Goal: Transaction & Acquisition: Purchase product/service

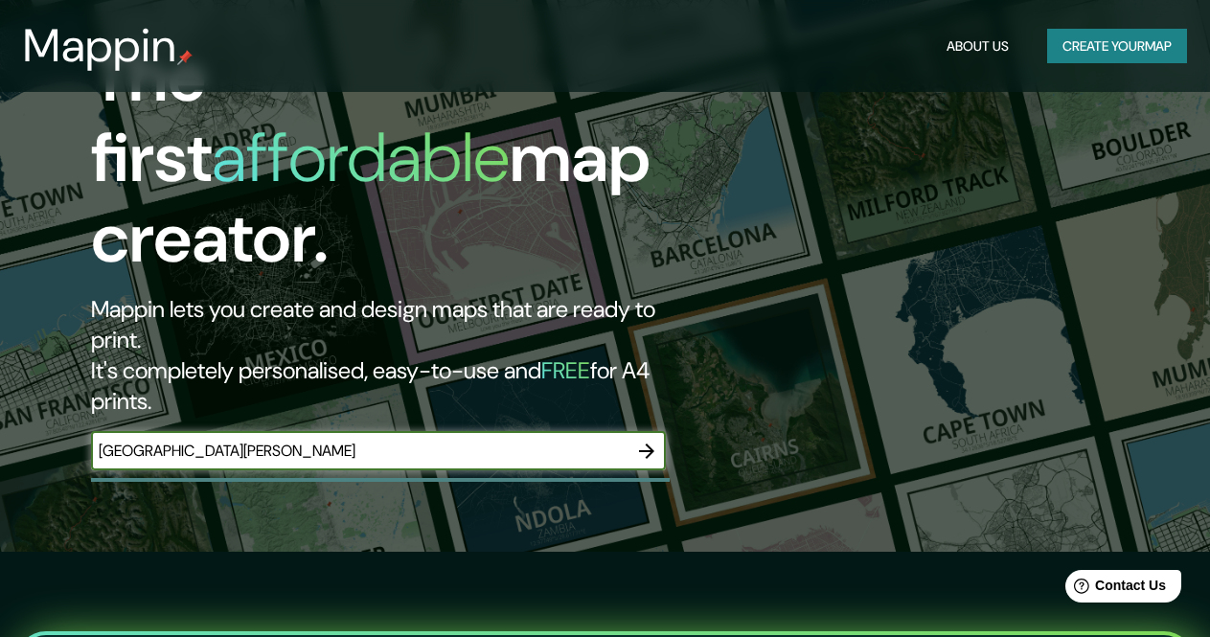
scroll to position [136, 0]
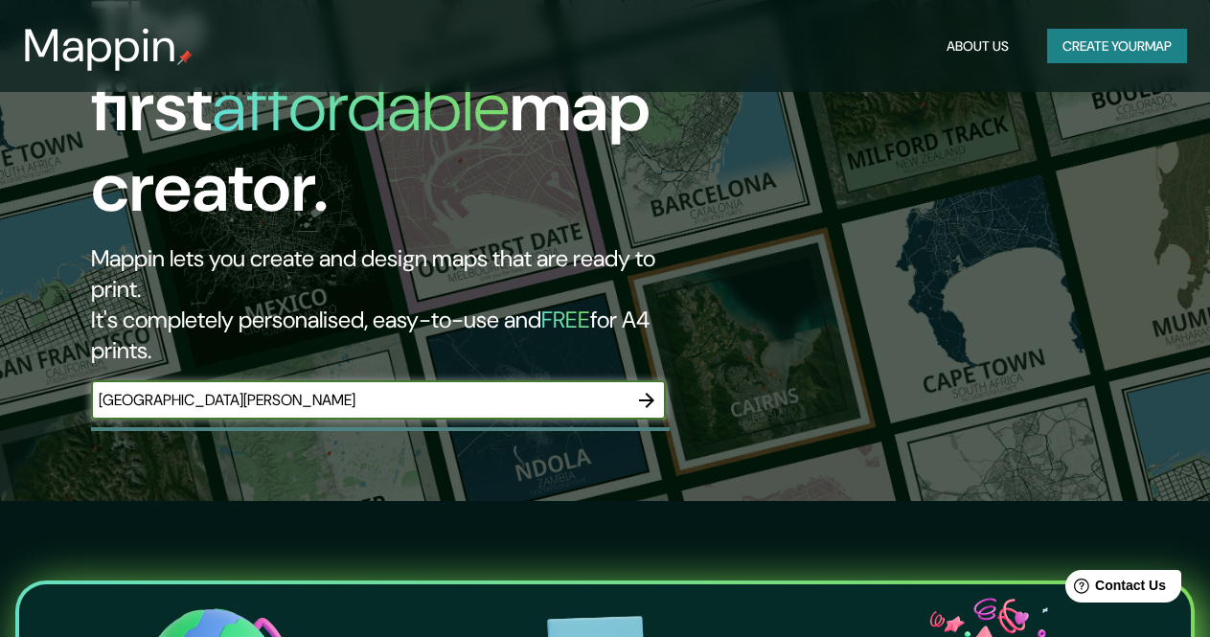
type input "[GEOGRAPHIC_DATA][PERSON_NAME]"
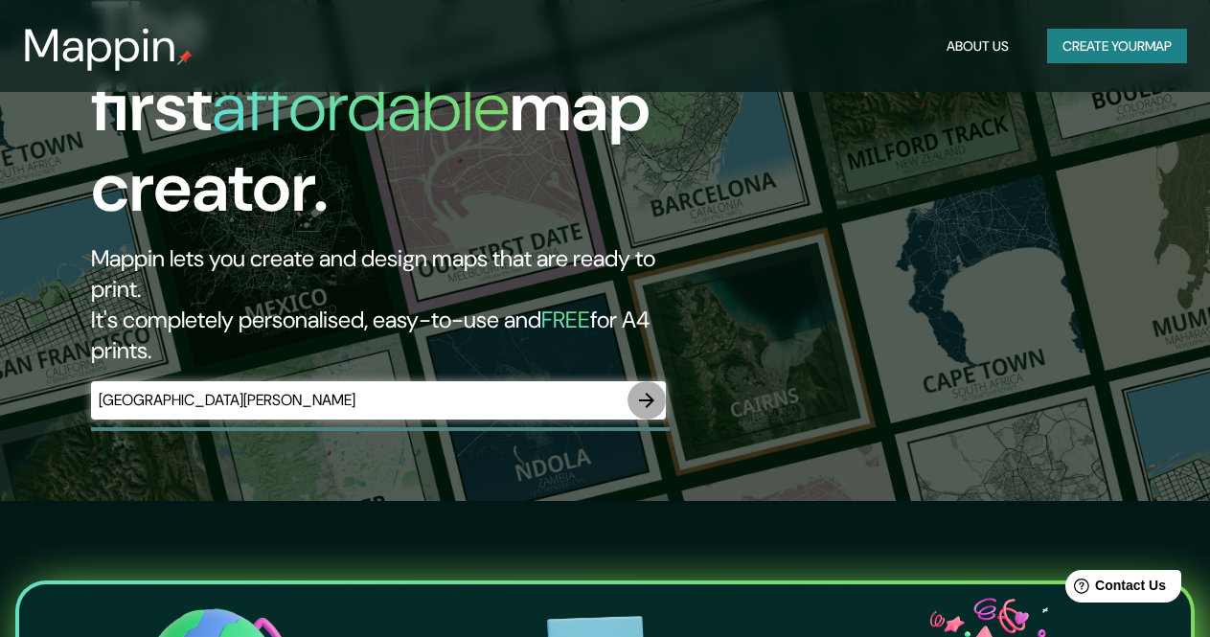
click at [648, 389] on icon "button" at bounding box center [646, 400] width 23 height 23
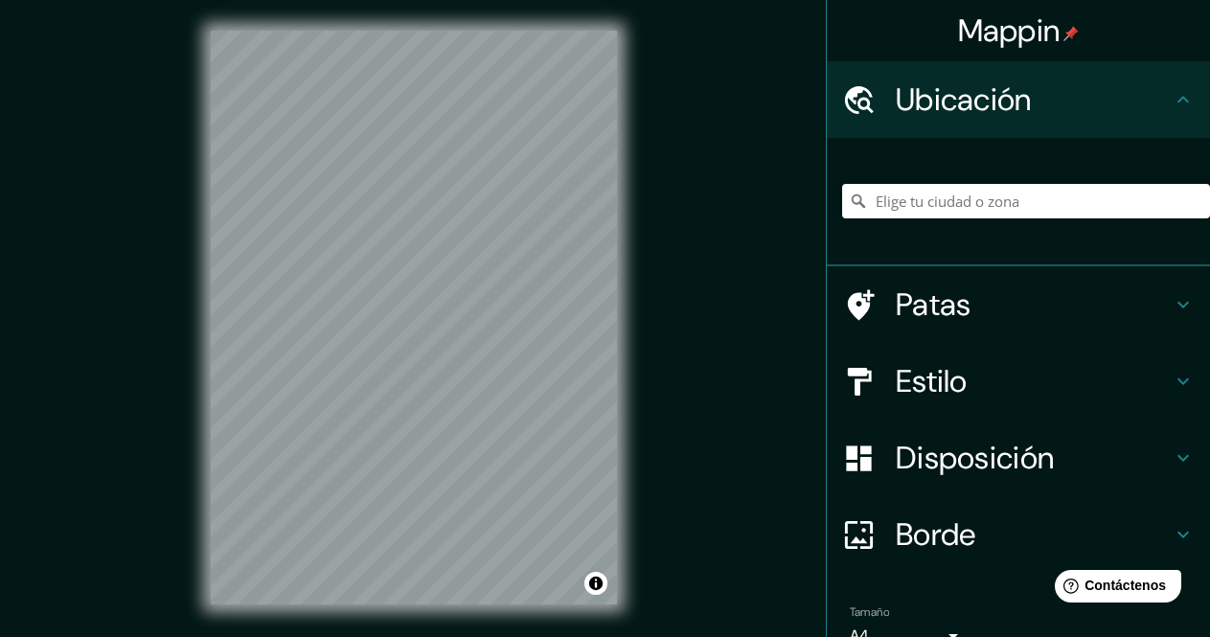
click at [1126, 309] on h4 "Patas" at bounding box center [1033, 304] width 276 height 38
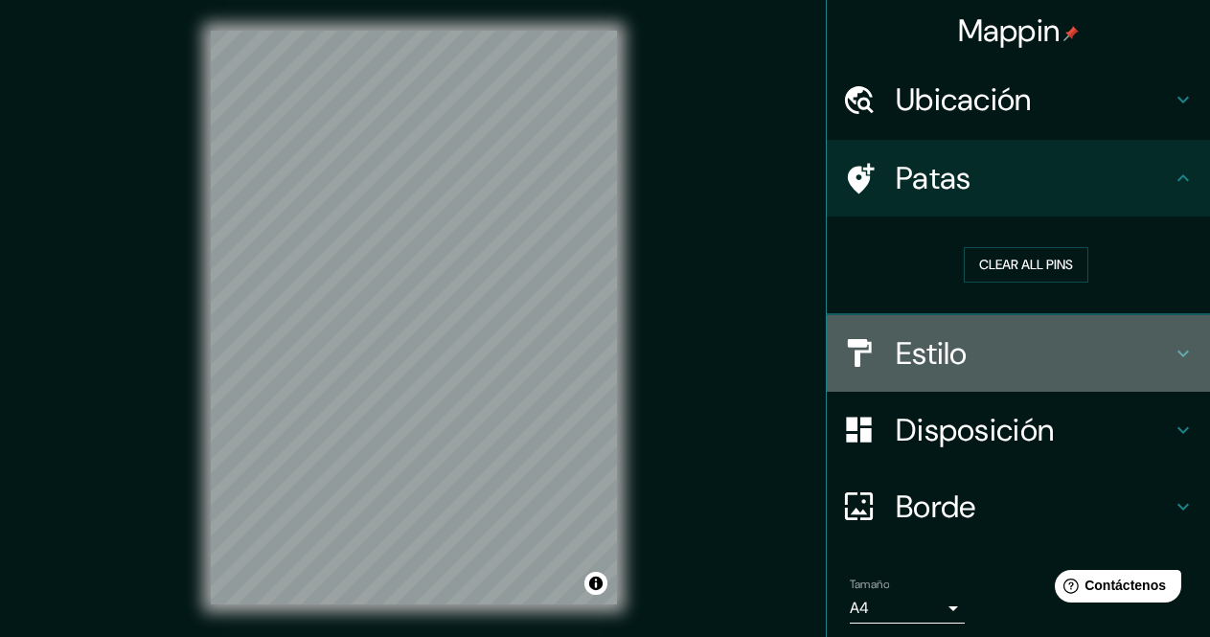
click at [979, 355] on h4 "Estilo" at bounding box center [1033, 353] width 276 height 38
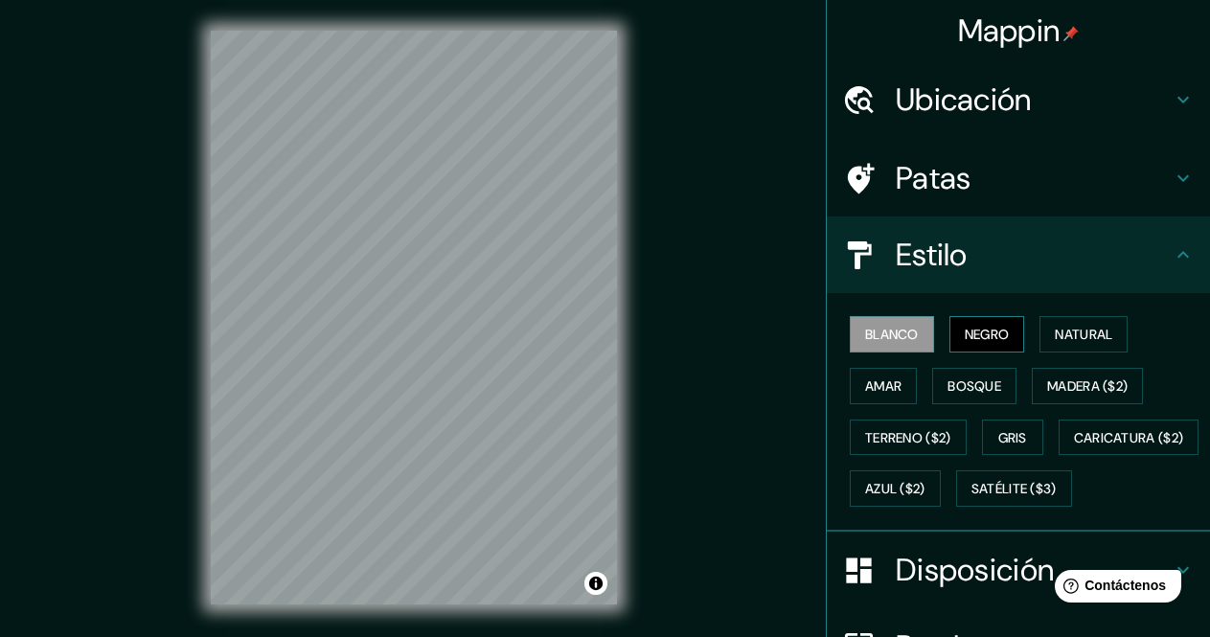
click at [979, 340] on font "Negro" at bounding box center [986, 334] width 45 height 17
click at [1057, 329] on font "Natural" at bounding box center [1082, 334] width 57 height 17
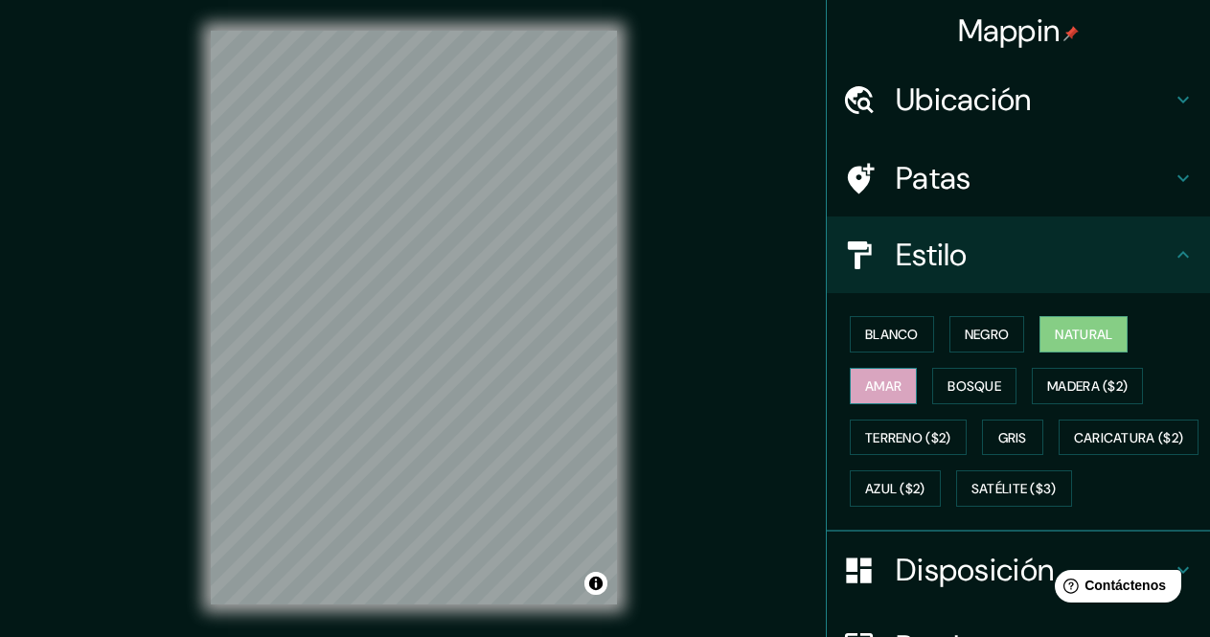
click at [865, 390] on font "Amar" at bounding box center [883, 385] width 36 height 17
click at [948, 388] on font "Bosque" at bounding box center [974, 385] width 54 height 17
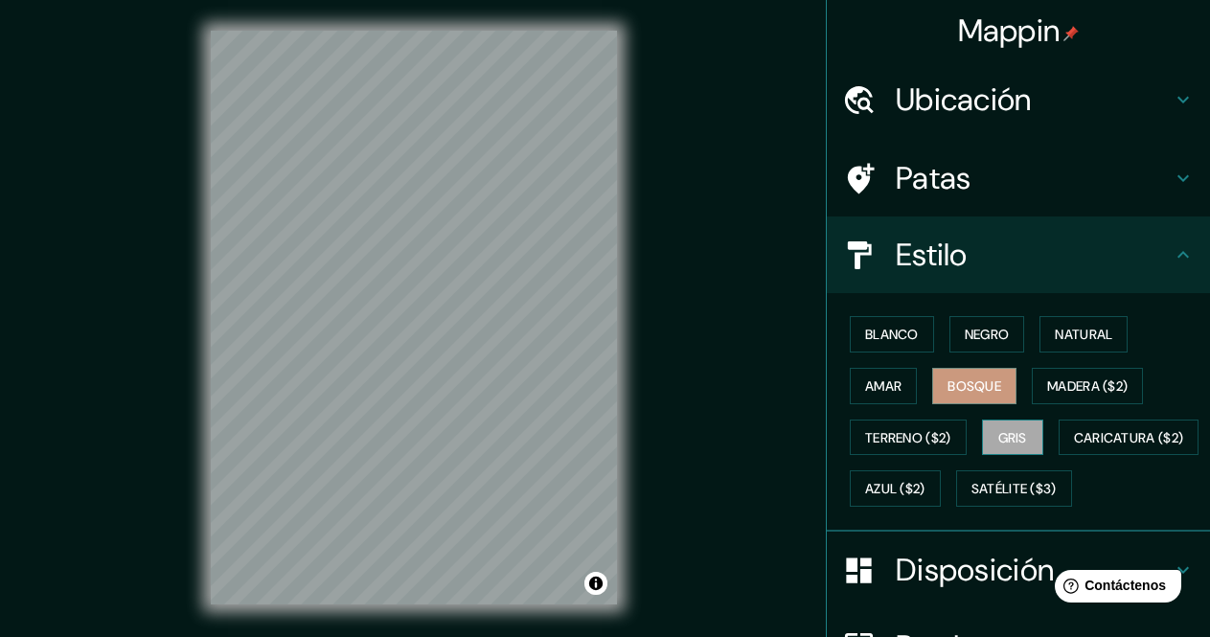
click at [1005, 440] on font "Gris" at bounding box center [1012, 437] width 29 height 17
click at [1072, 339] on font "Natural" at bounding box center [1082, 334] width 57 height 17
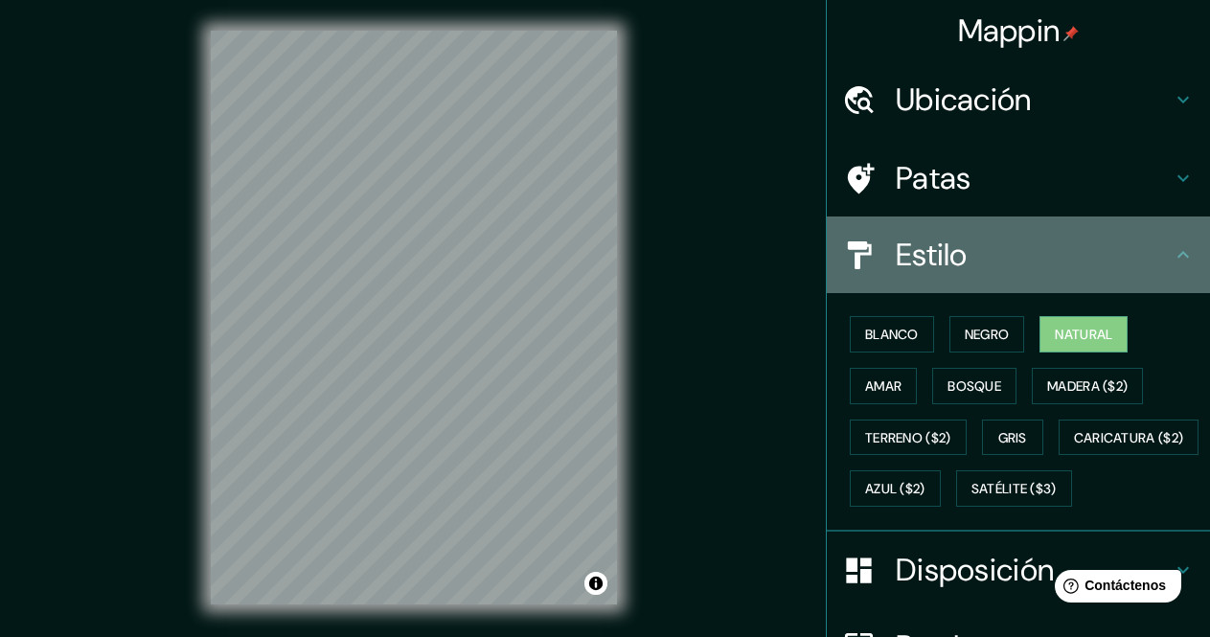
click at [1154, 258] on h4 "Estilo" at bounding box center [1033, 255] width 276 height 38
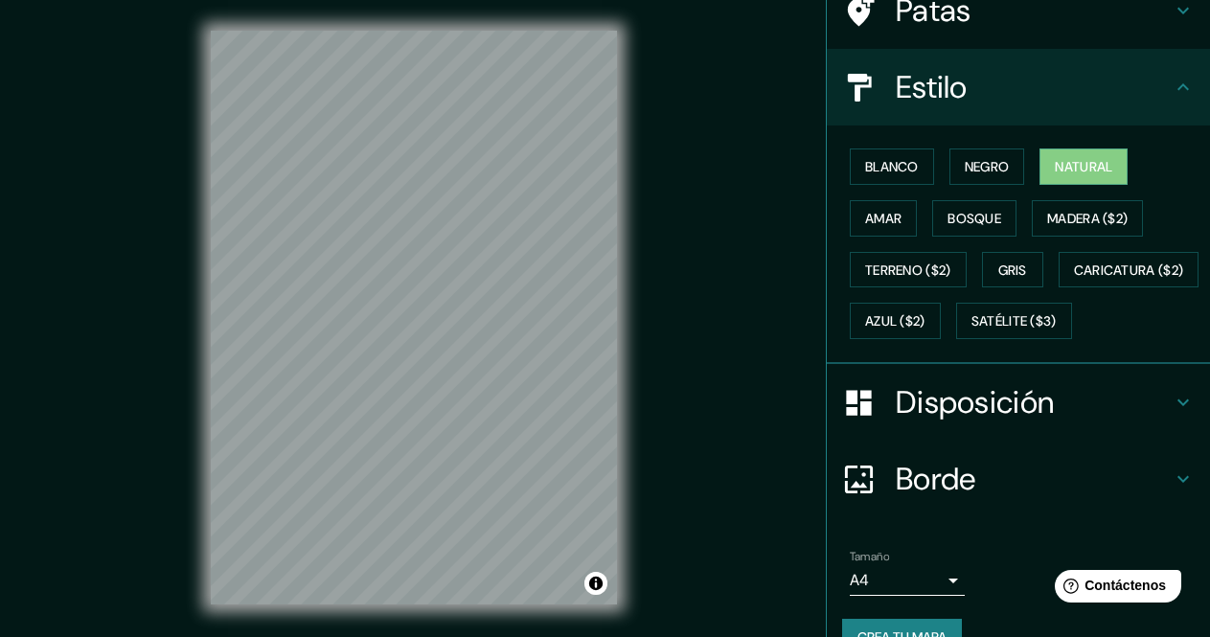
scroll to position [176, 0]
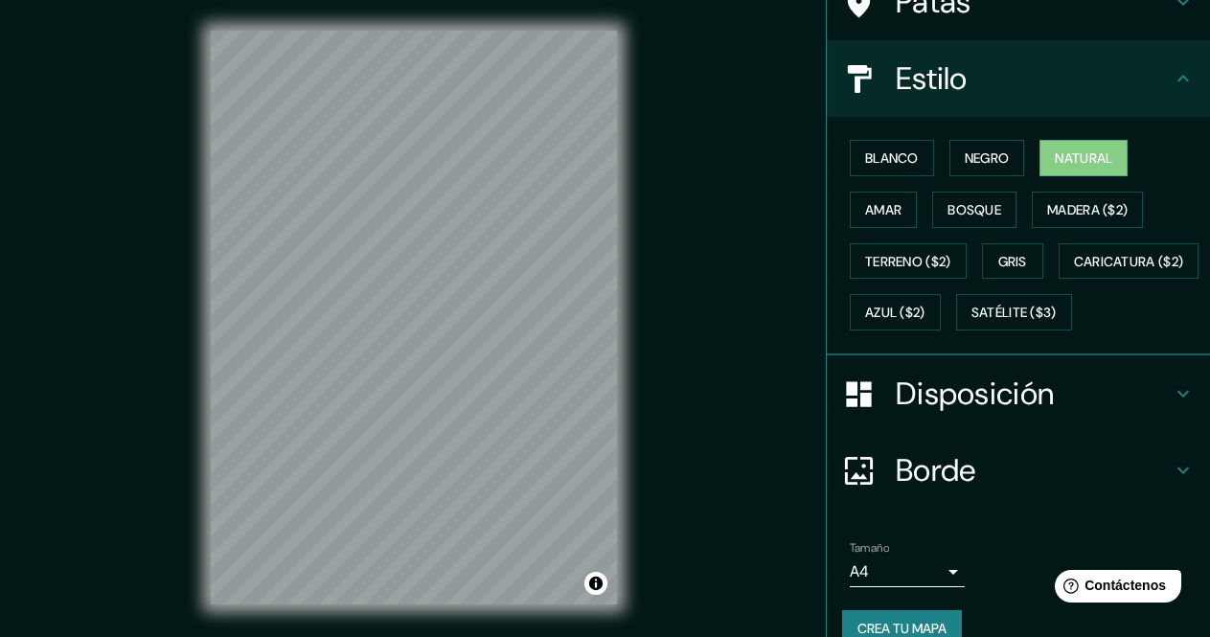
click at [1016, 414] on font "Disposición" at bounding box center [974, 393] width 158 height 40
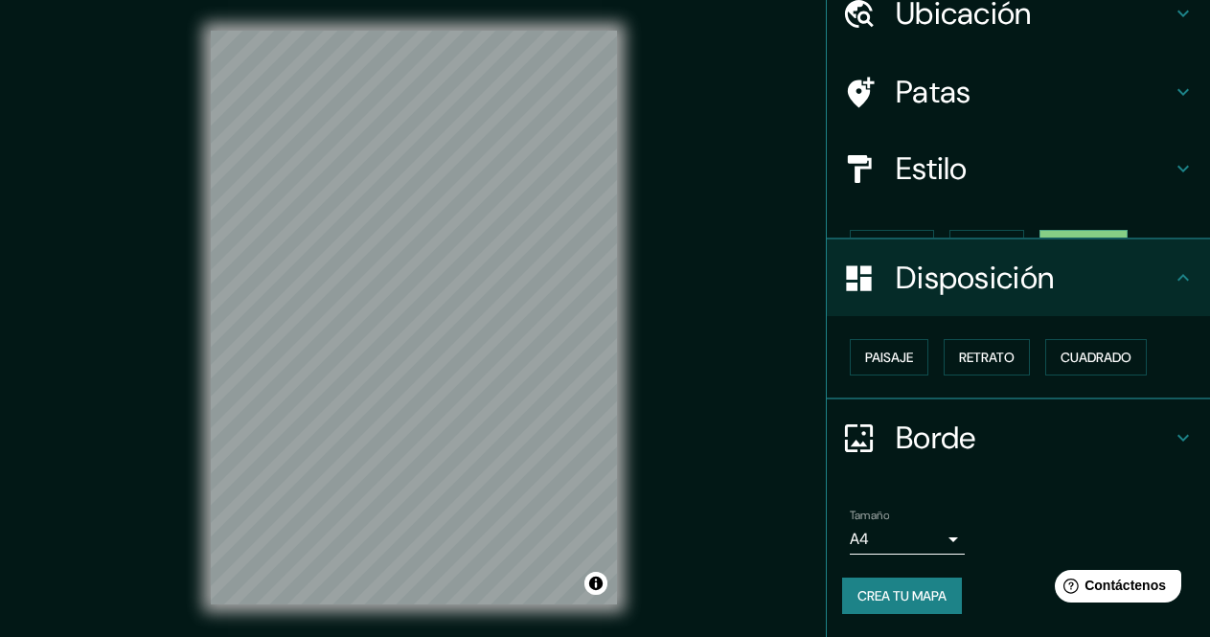
scroll to position [54, 0]
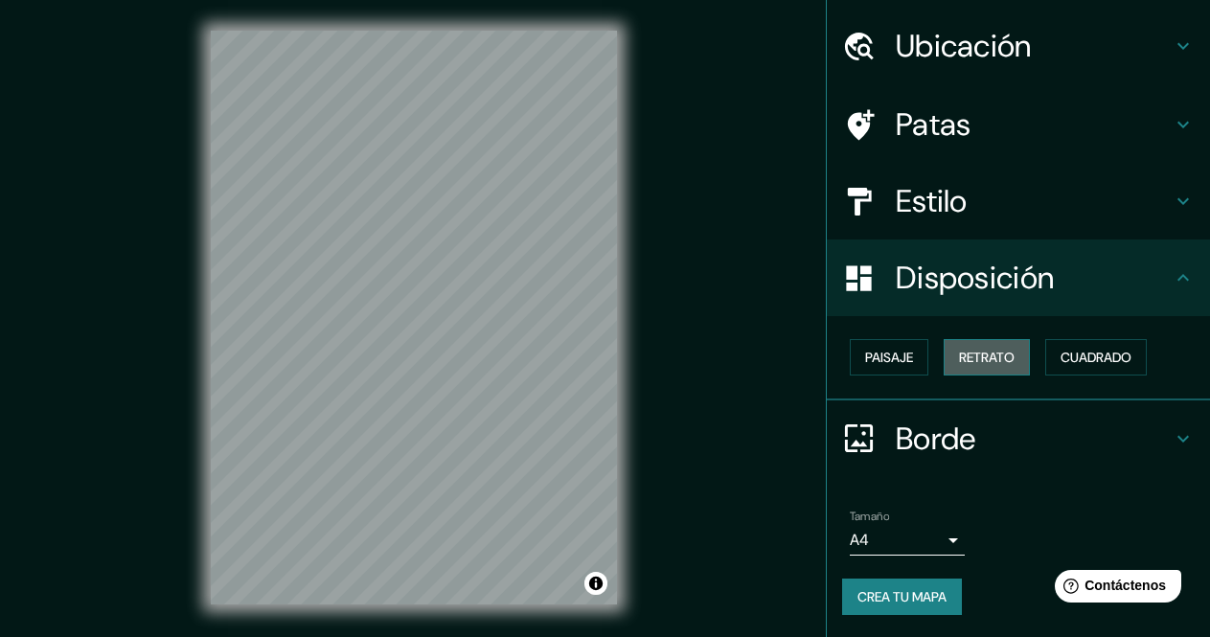
click at [959, 358] on font "Retrato" at bounding box center [987, 357] width 56 height 17
click at [887, 359] on font "Paisaje" at bounding box center [889, 357] width 48 height 17
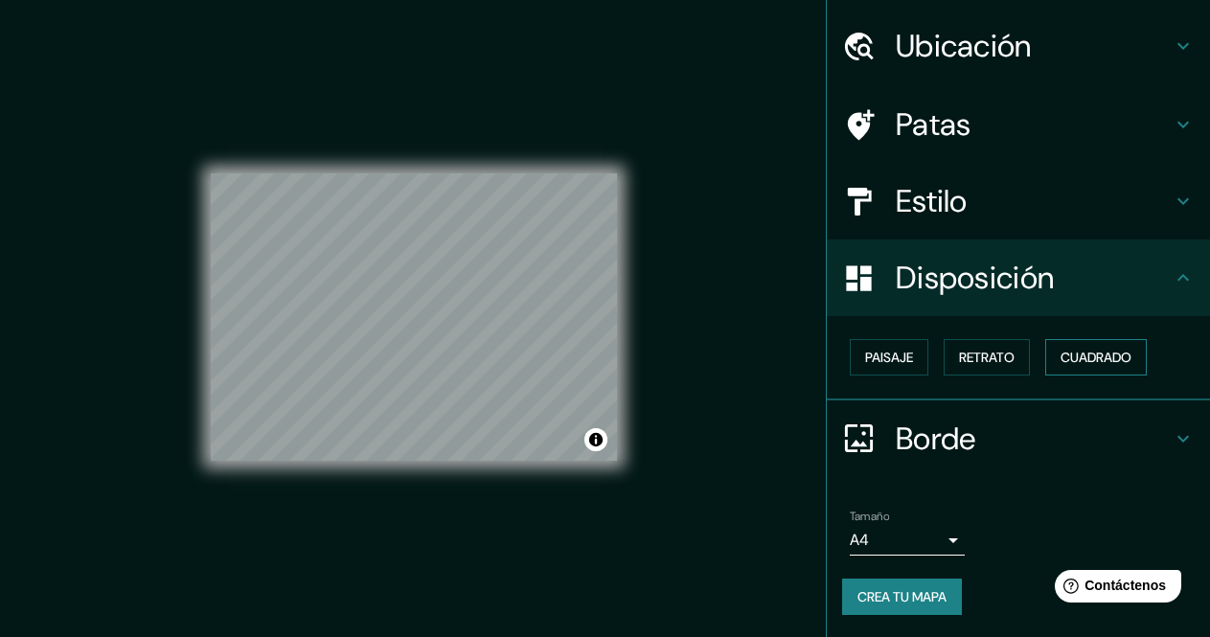
click at [1072, 363] on font "Cuadrado" at bounding box center [1095, 357] width 71 height 17
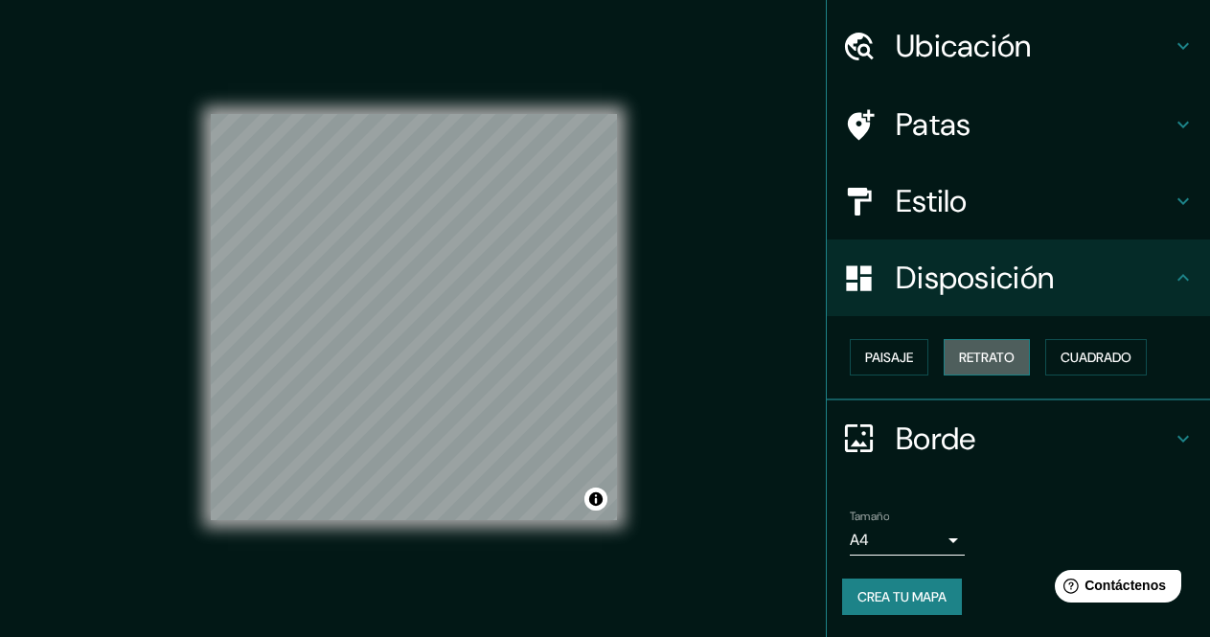
click at [993, 363] on font "Retrato" at bounding box center [987, 357] width 56 height 17
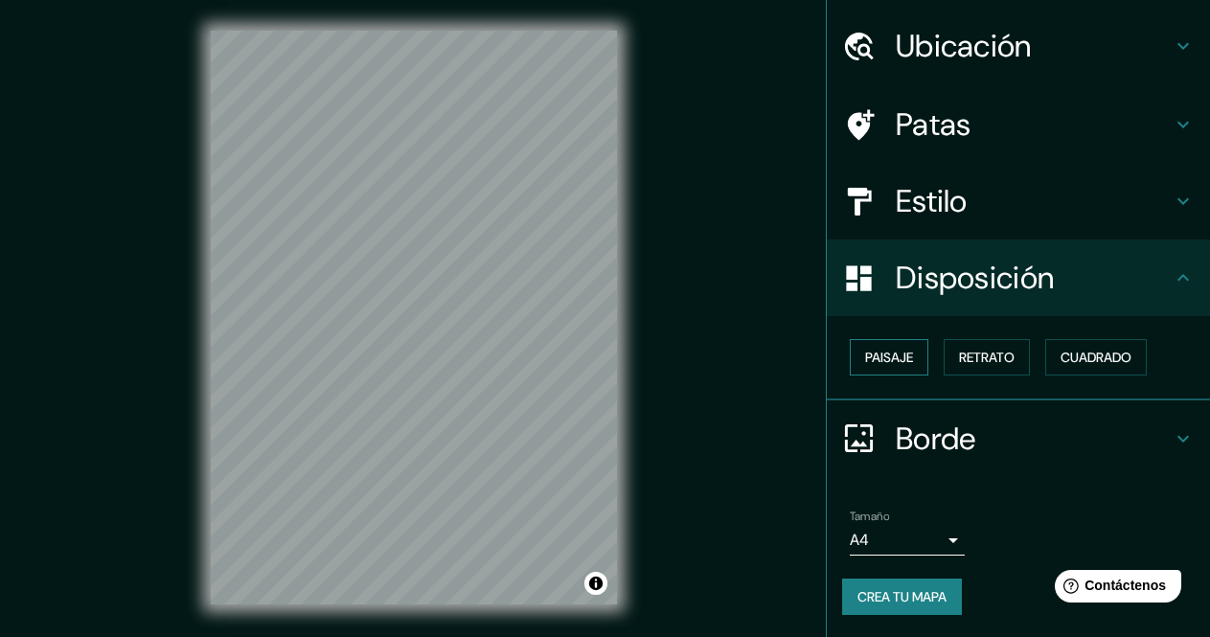
click at [880, 360] on font "Paisaje" at bounding box center [889, 357] width 48 height 17
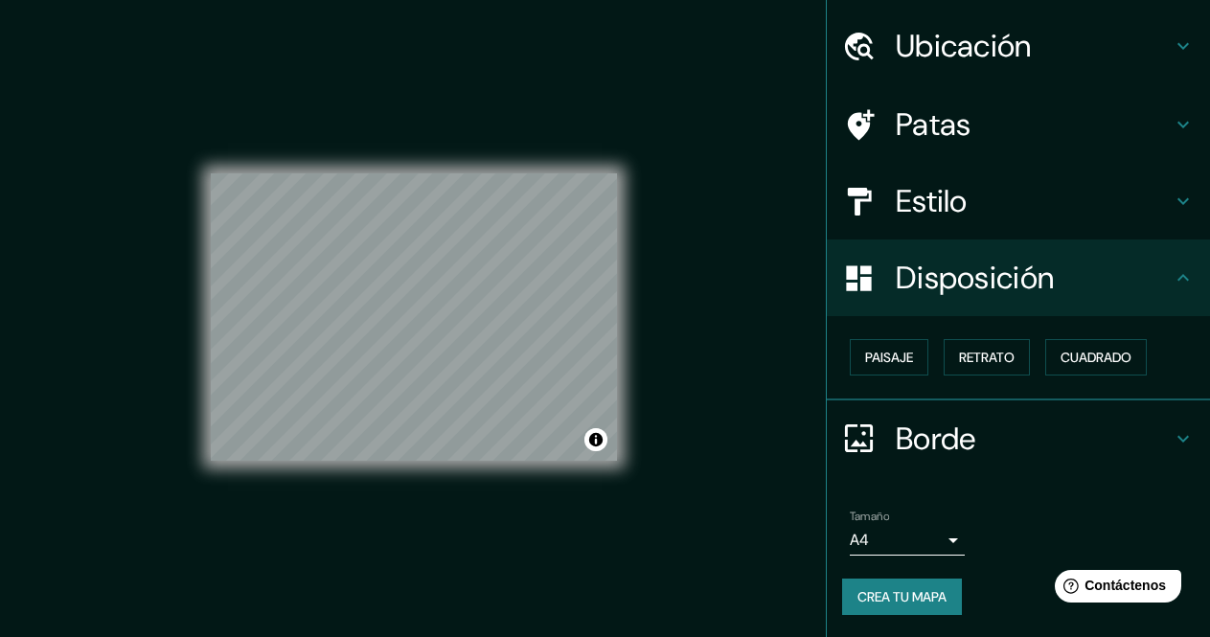
click at [926, 535] on body "Mappin Ubicación Patas Estilo Disposición Paisaje Retrato Cuadrado Borde Elige …" at bounding box center [605, 318] width 1210 height 637
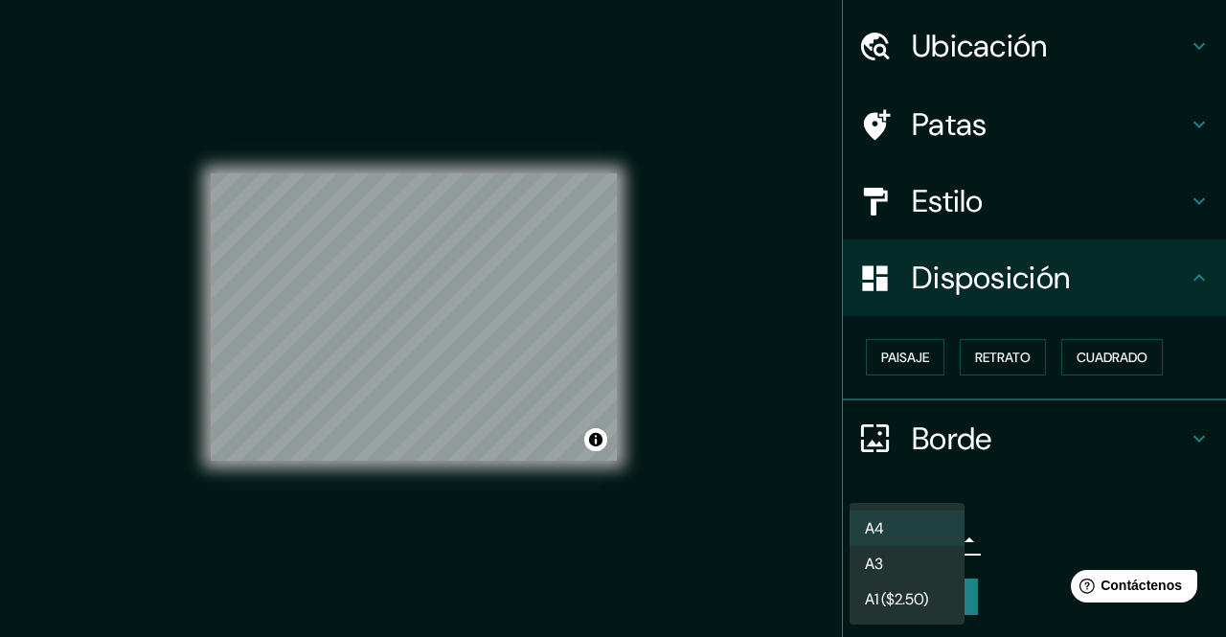
click at [907, 565] on li "A3" at bounding box center [906, 563] width 115 height 35
type input "a4"
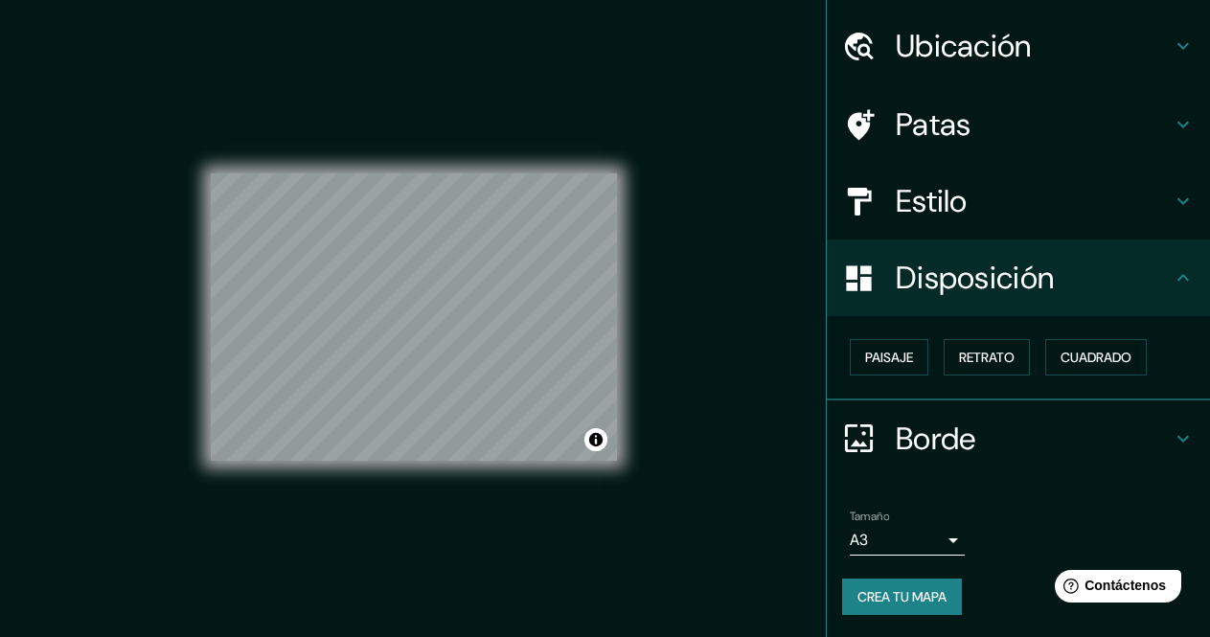
click at [1047, 507] on div "Tamaño A3 a4" at bounding box center [1018, 532] width 352 height 61
click at [970, 117] on h4 "Patas" at bounding box center [1033, 124] width 276 height 38
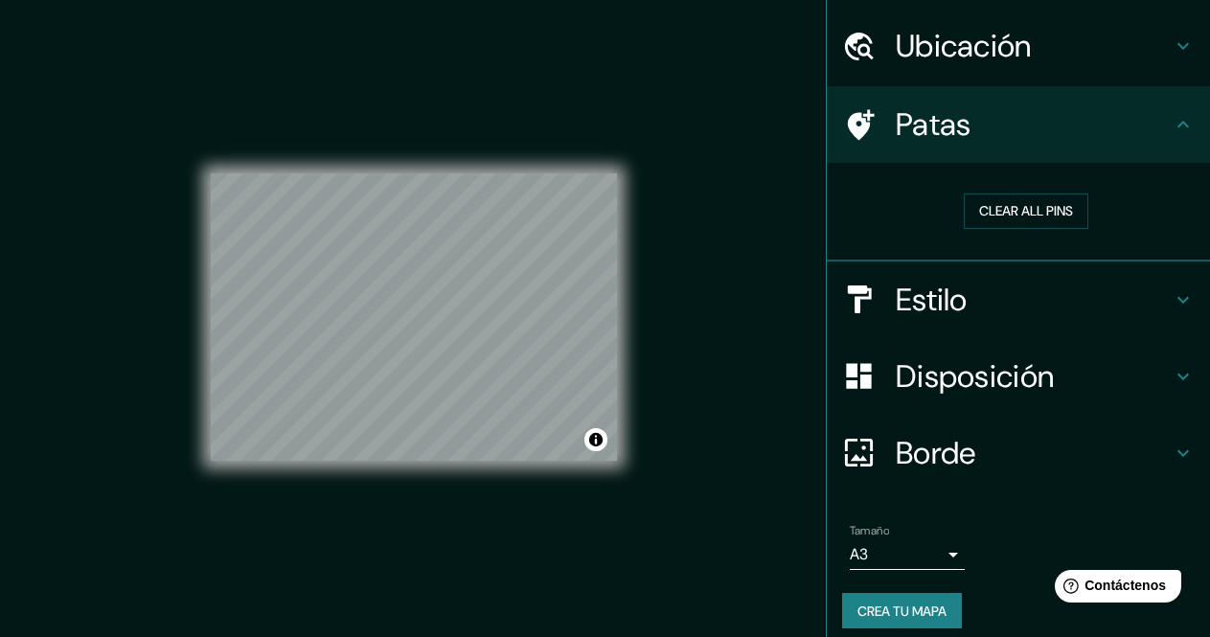
click at [1011, 30] on font "Ubicación" at bounding box center [963, 46] width 136 height 40
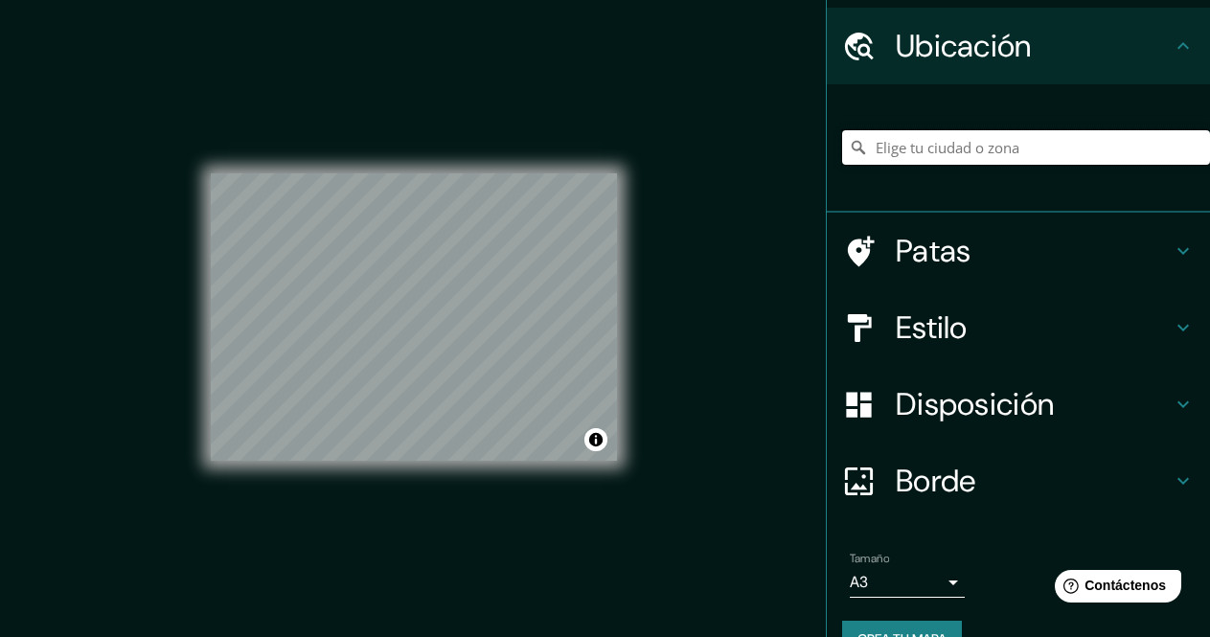
click at [955, 158] on input "Elige tu ciudad o zona" at bounding box center [1026, 147] width 368 height 34
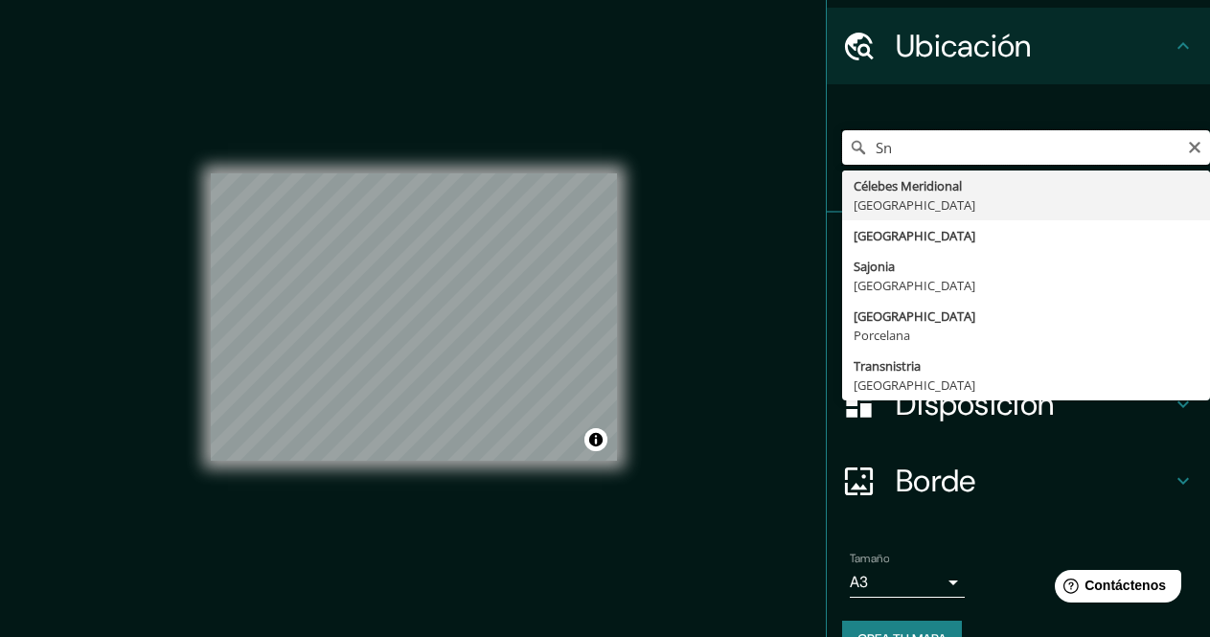
type input "S"
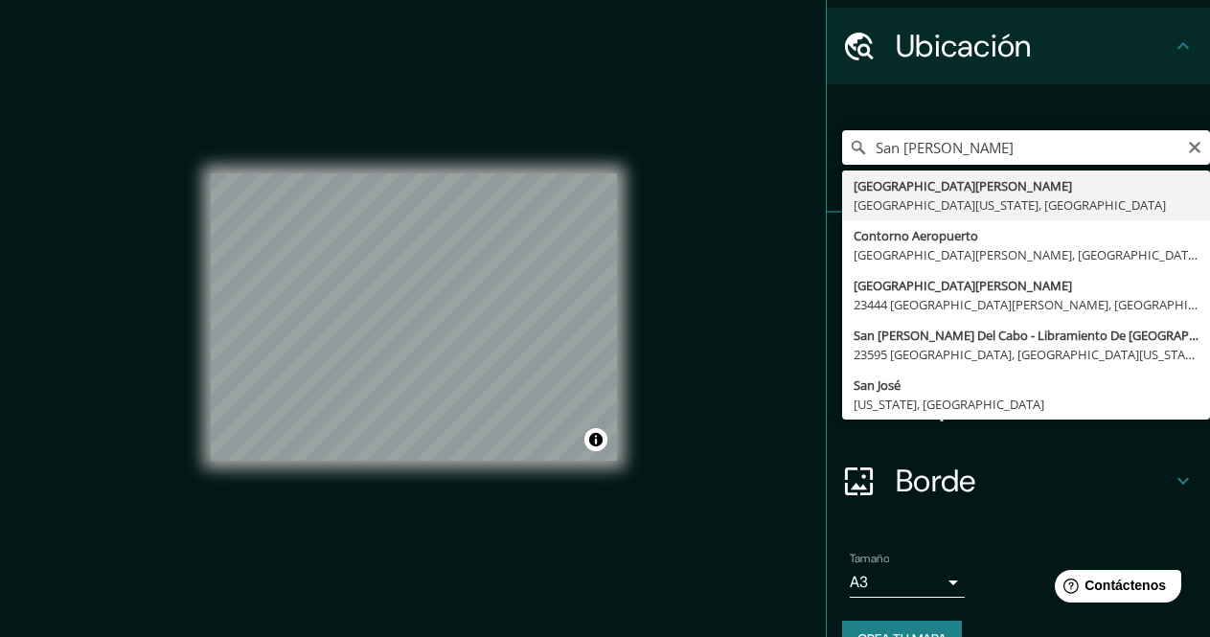
type input "[GEOGRAPHIC_DATA][PERSON_NAME], [GEOGRAPHIC_DATA][US_STATE], [GEOGRAPHIC_DATA]"
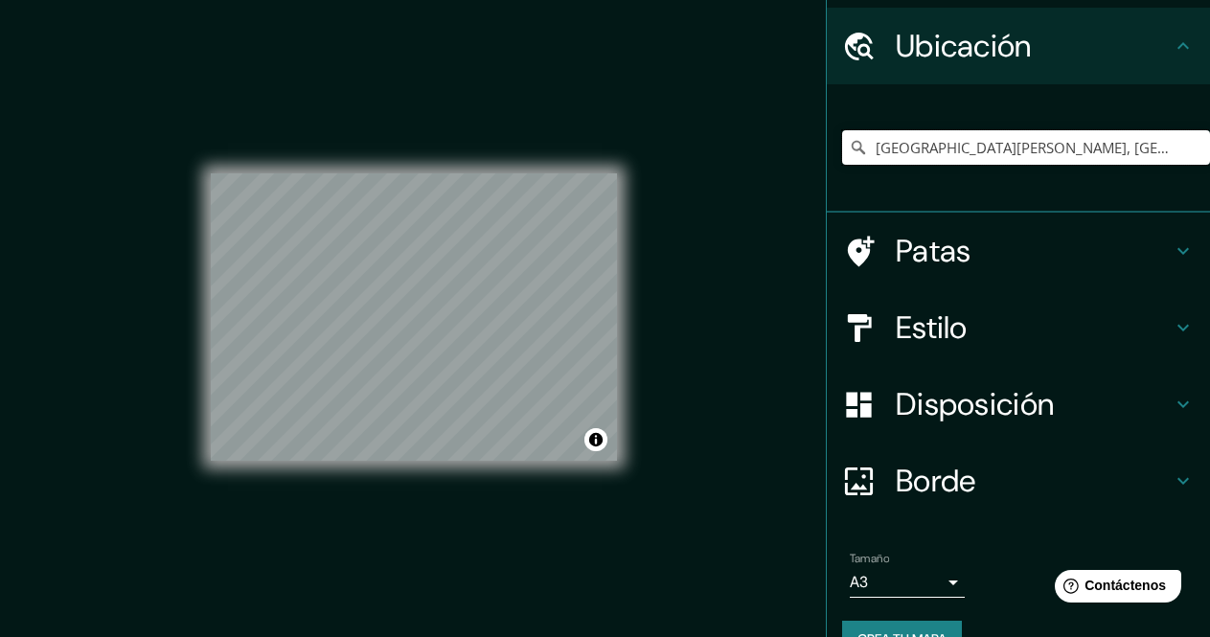
scroll to position [0, 0]
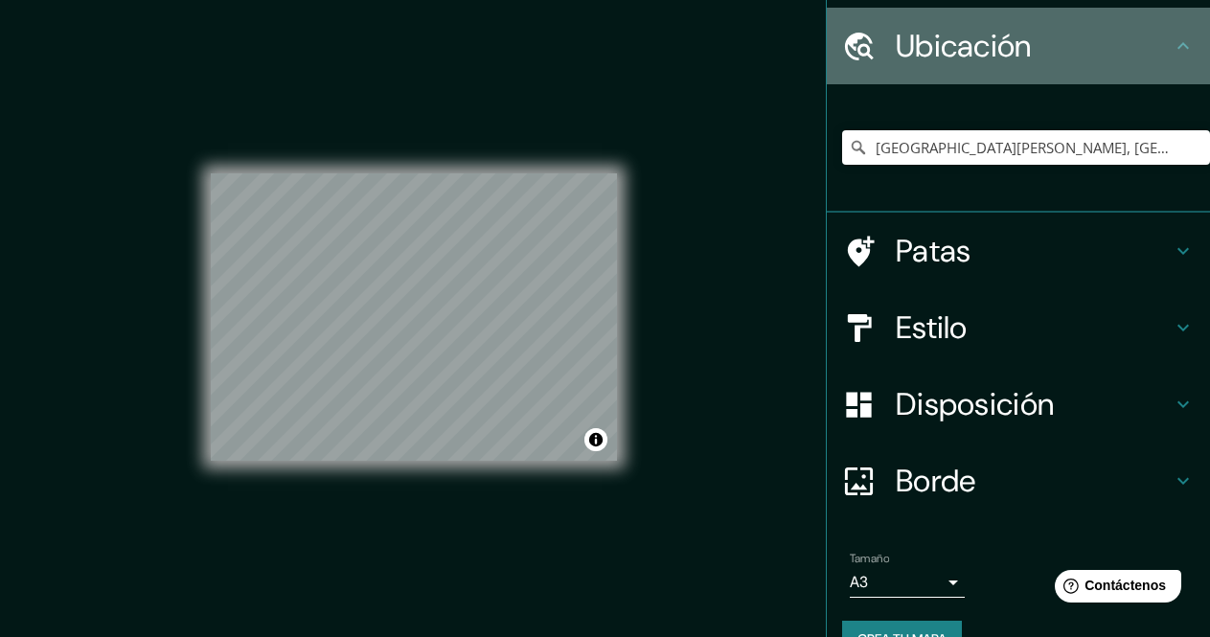
click at [1171, 39] on icon at bounding box center [1182, 45] width 23 height 23
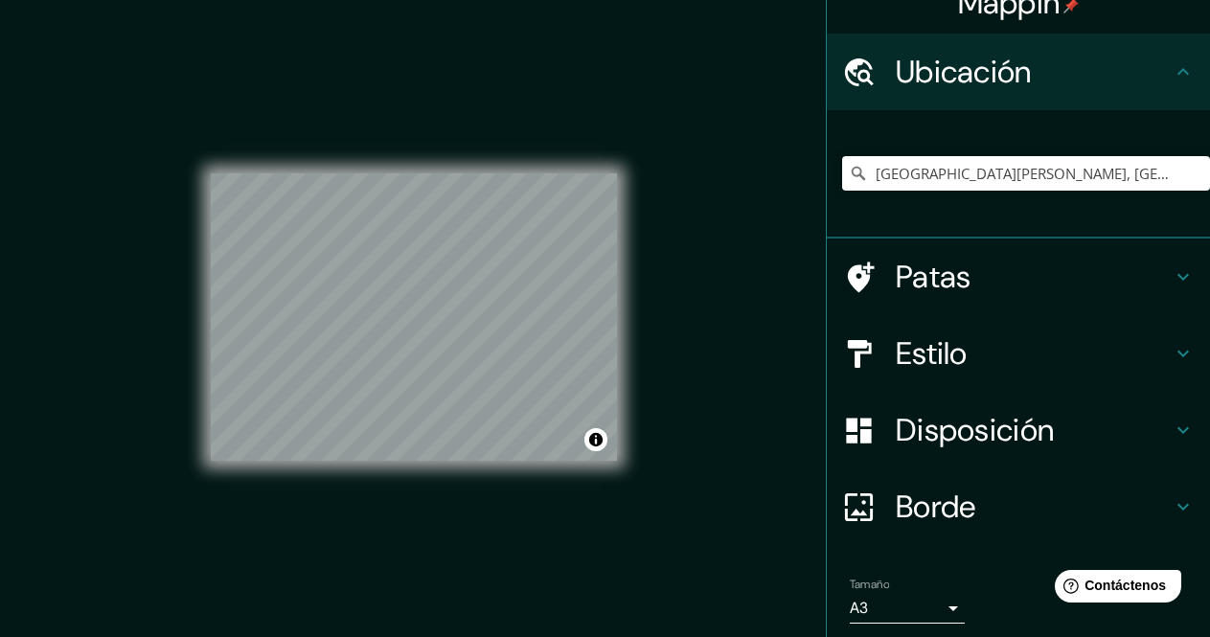
scroll to position [29, 0]
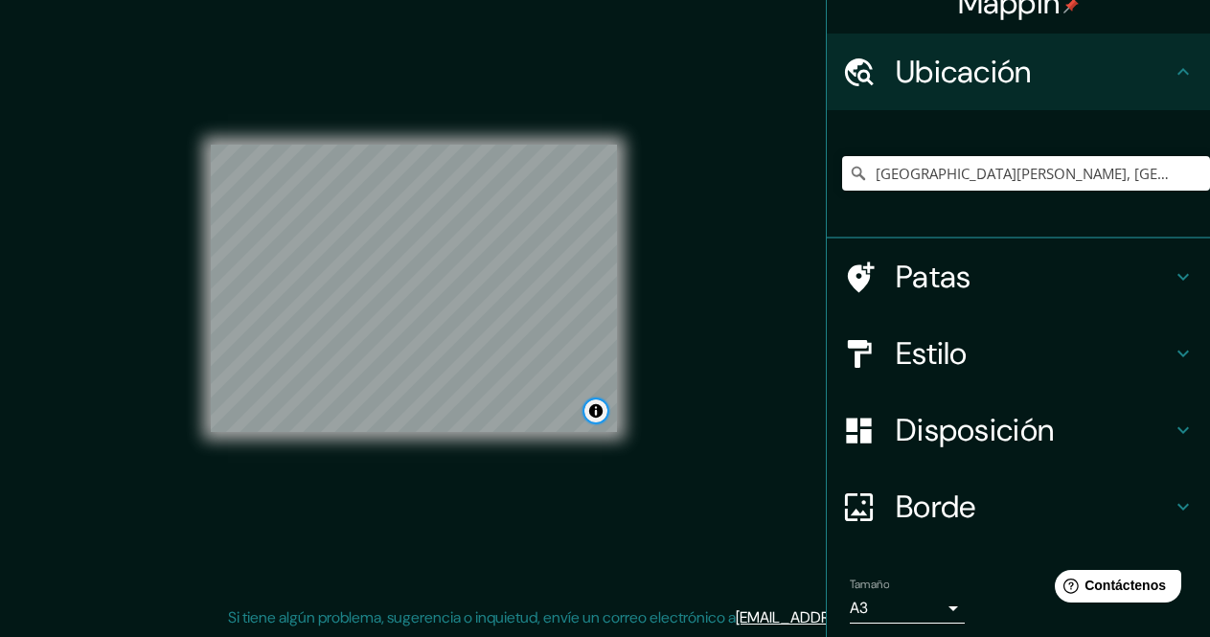
click at [599, 417] on button "Activar o desactivar atribución" at bounding box center [595, 410] width 23 height 23
click at [939, 606] on body "Mappin Ubicación [GEOGRAPHIC_DATA][PERSON_NAME], [GEOGRAPHIC_DATA][US_STATE], […" at bounding box center [605, 289] width 1210 height 637
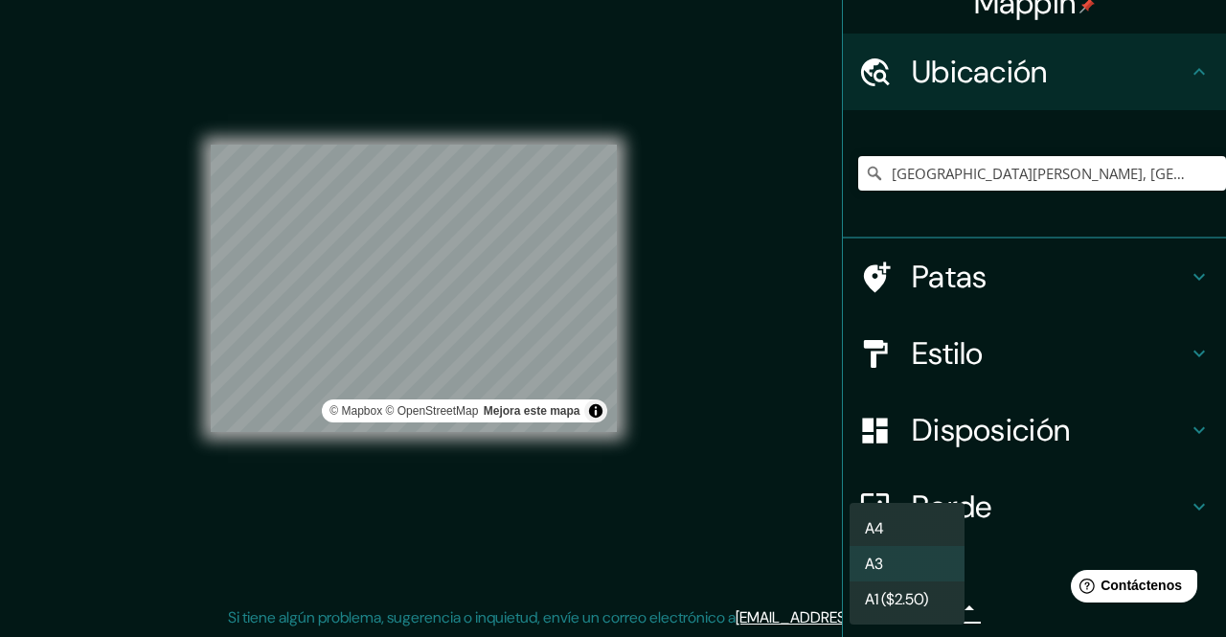
click at [899, 509] on ul "A4 A3 A1 ($2.50)" at bounding box center [906, 564] width 115 height 122
click at [909, 546] on li "A3" at bounding box center [906, 563] width 115 height 35
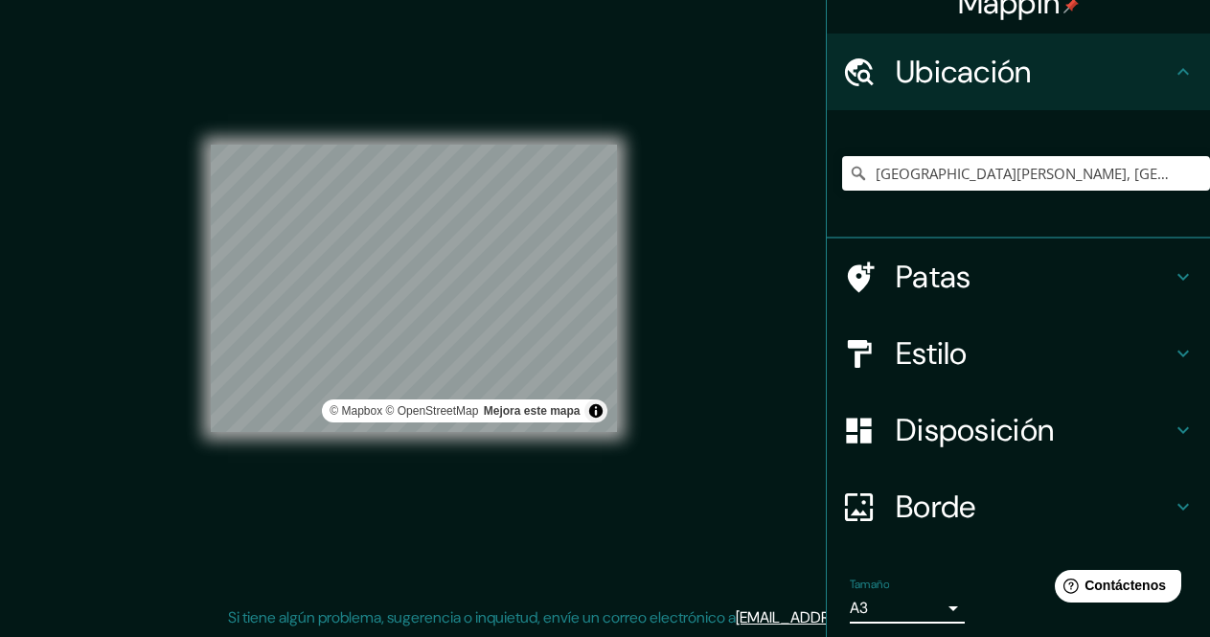
click at [918, 605] on body "Mappin Ubicación [GEOGRAPHIC_DATA][PERSON_NAME], [GEOGRAPHIC_DATA][US_STATE], […" at bounding box center [605, 289] width 1210 height 637
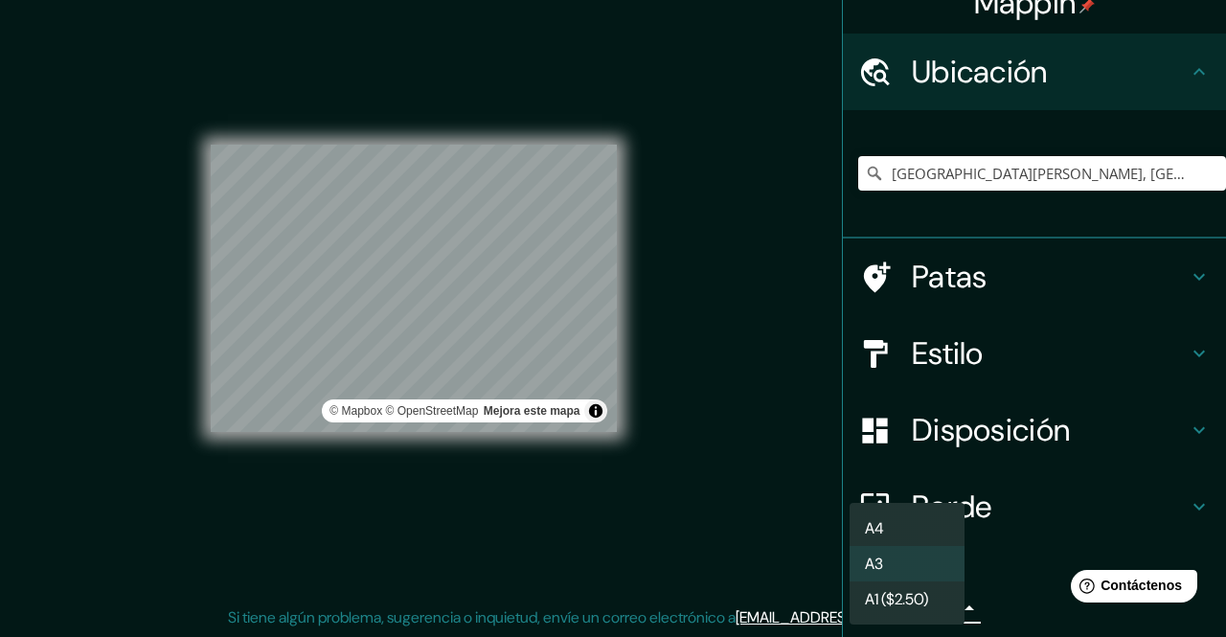
click at [891, 523] on li "A4" at bounding box center [906, 527] width 115 height 35
type input "single"
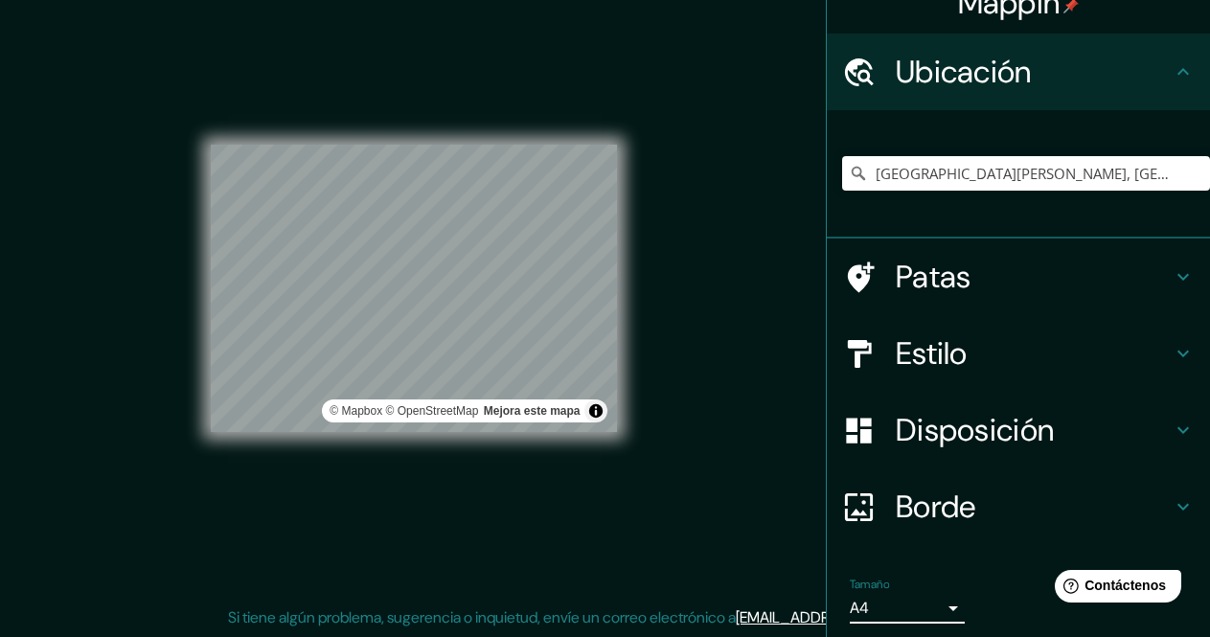
click at [977, 485] on div "Borde" at bounding box center [1017, 506] width 383 height 77
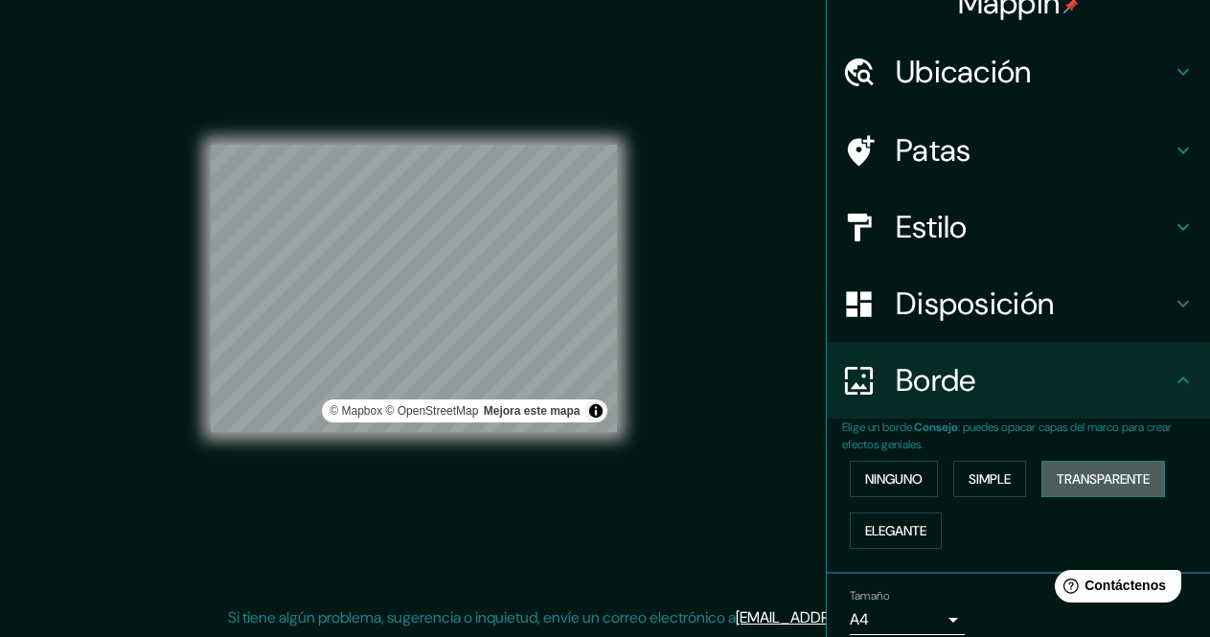
click at [1085, 482] on font "Transparente" at bounding box center [1102, 478] width 93 height 17
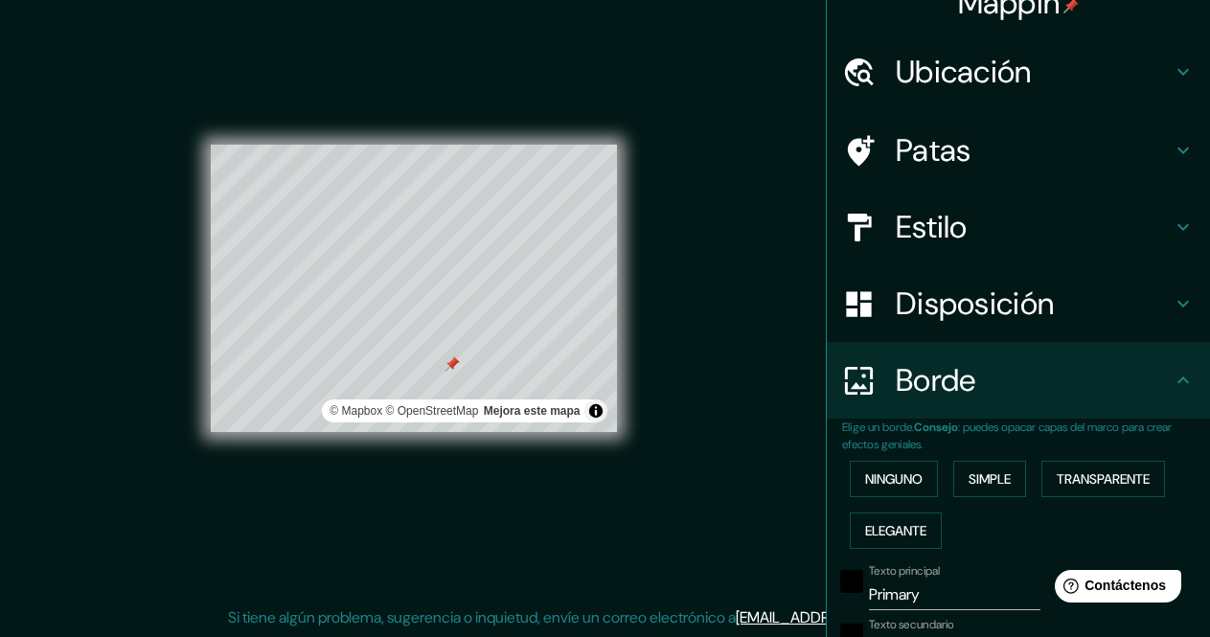
click at [458, 367] on div at bounding box center [451, 363] width 15 height 15
click at [988, 475] on font "Simple" at bounding box center [989, 478] width 42 height 17
click at [888, 540] on font "Elegante" at bounding box center [895, 530] width 61 height 25
click at [310, 215] on div at bounding box center [312, 214] width 15 height 15
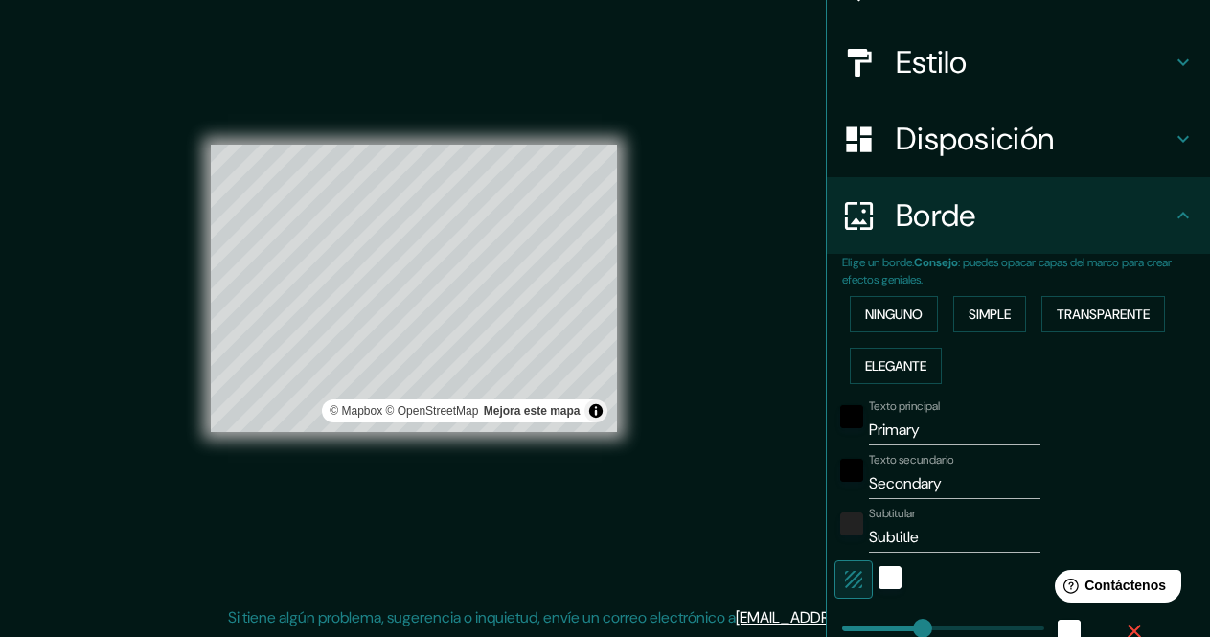
scroll to position [204, 0]
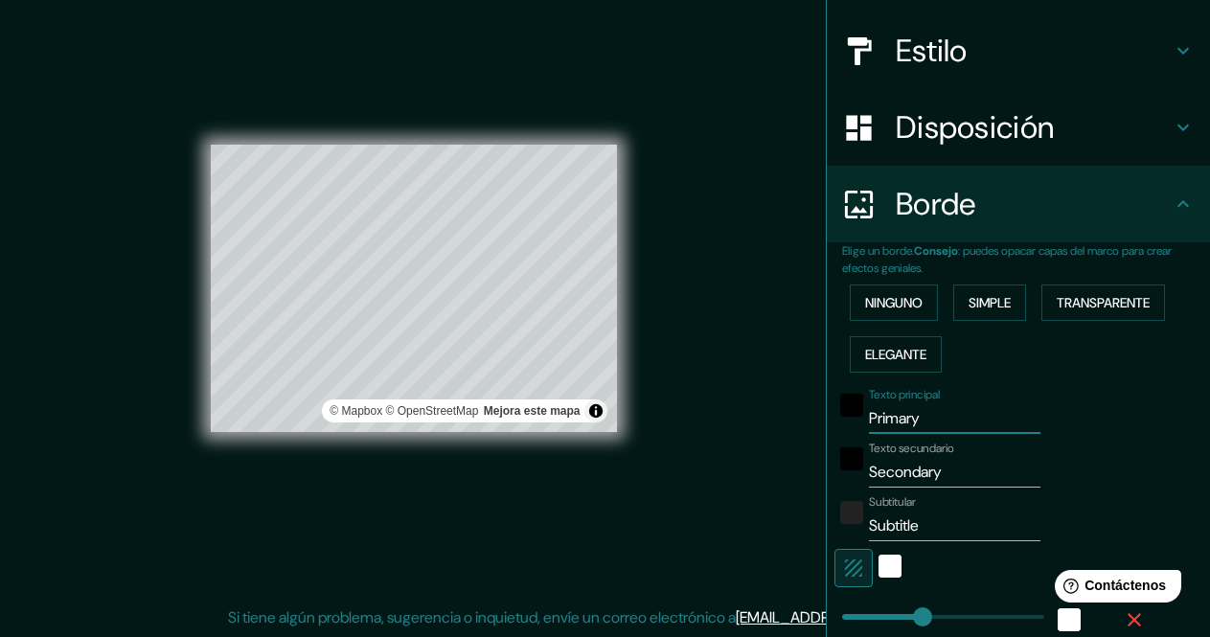
drag, startPoint x: 927, startPoint y: 431, endPoint x: 741, endPoint y: 431, distance: 185.8
click at [741, 431] on div "Mappin Ubicación [GEOGRAPHIC_DATA][PERSON_NAME], [GEOGRAPHIC_DATA][US_STATE], […" at bounding box center [605, 304] width 1210 height 666
type input "s"
type input "170"
type input "34"
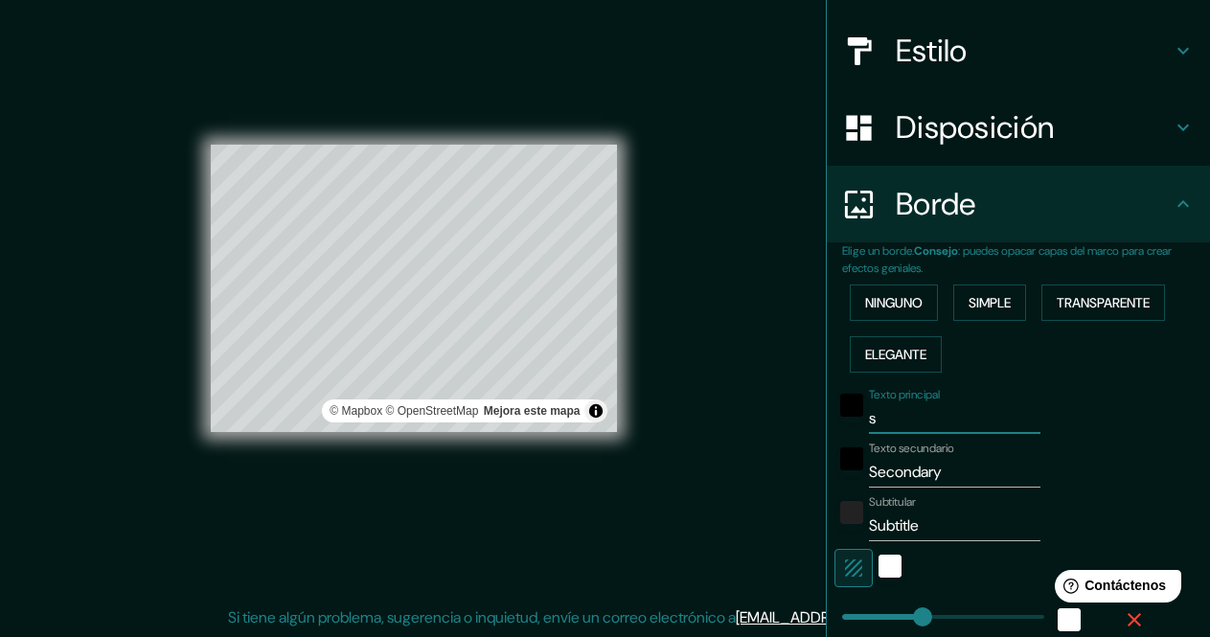
type input "34"
type input "17"
type input "sA"
type input "170"
type input "34"
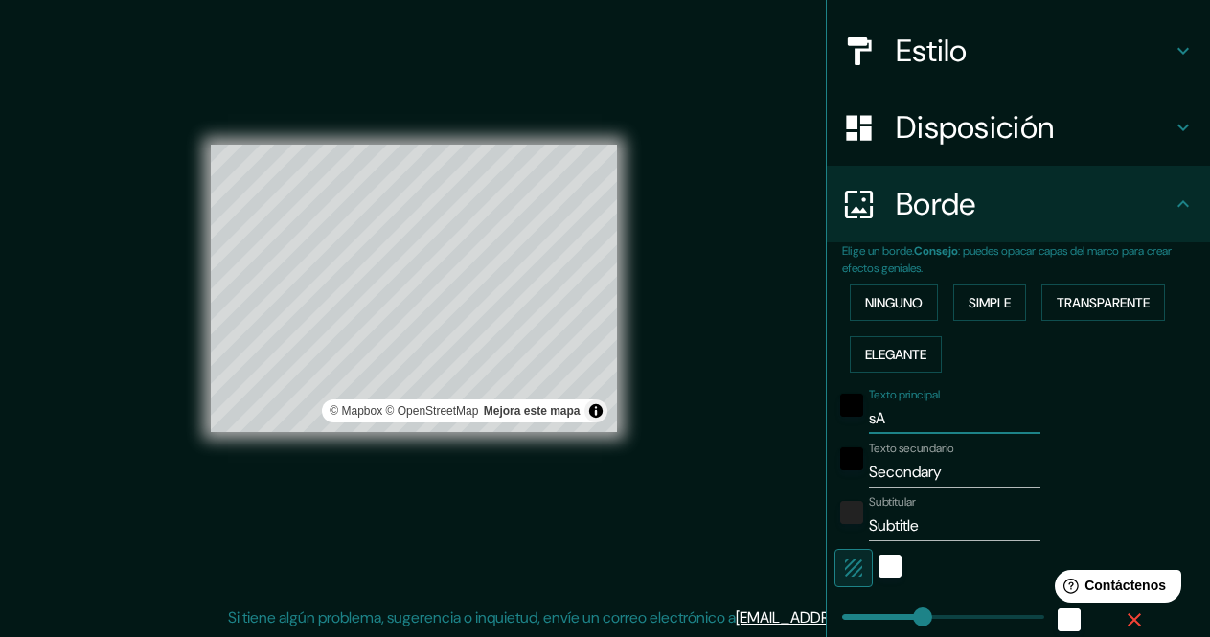
type input "34"
type input "17"
type input "sAN"
type input "170"
type input "34"
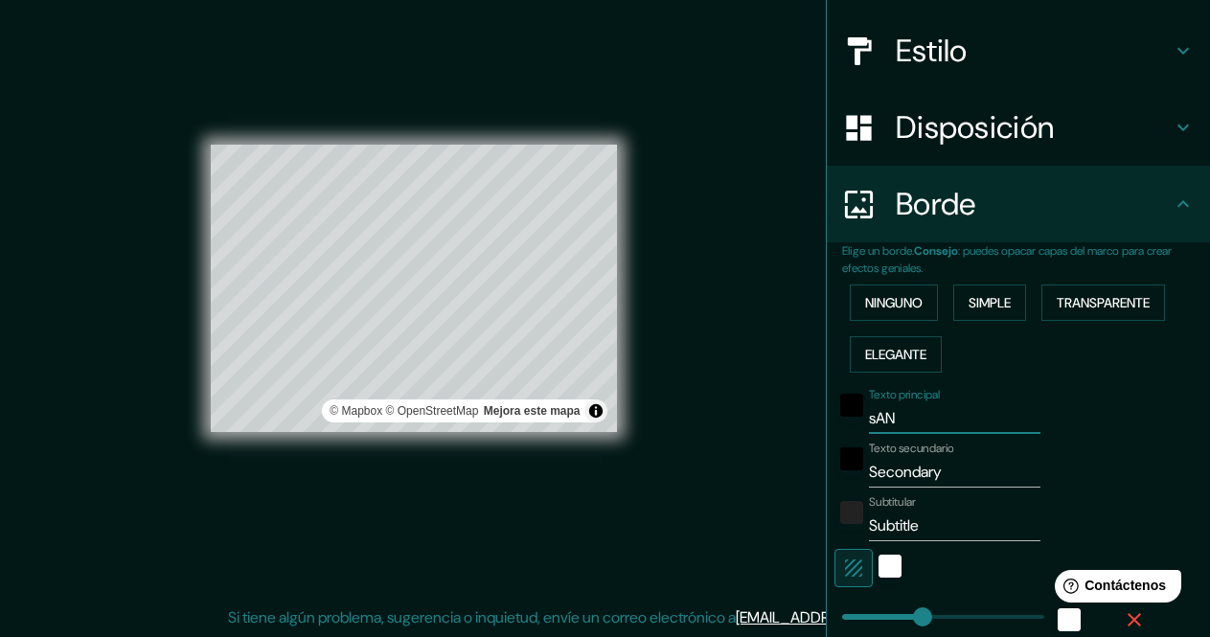
type input "34"
type input "17"
type input "sAN j"
type input "170"
type input "34"
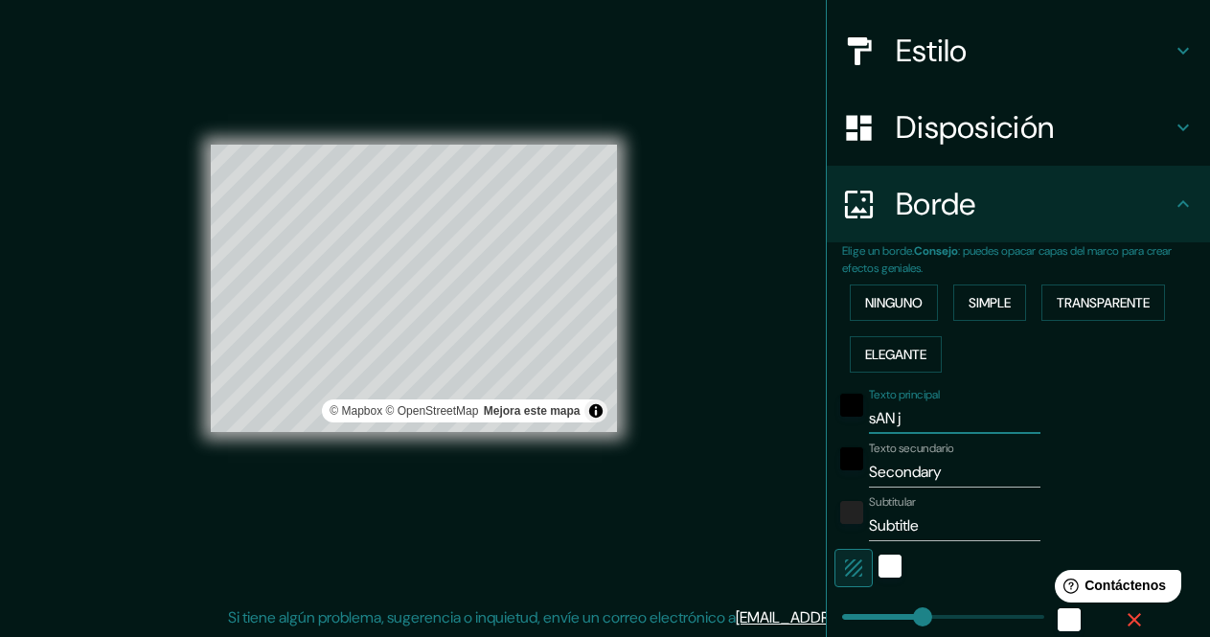
type input "34"
type input "17"
type input "sAN [PERSON_NAME] DE"
type input "170"
type input "34"
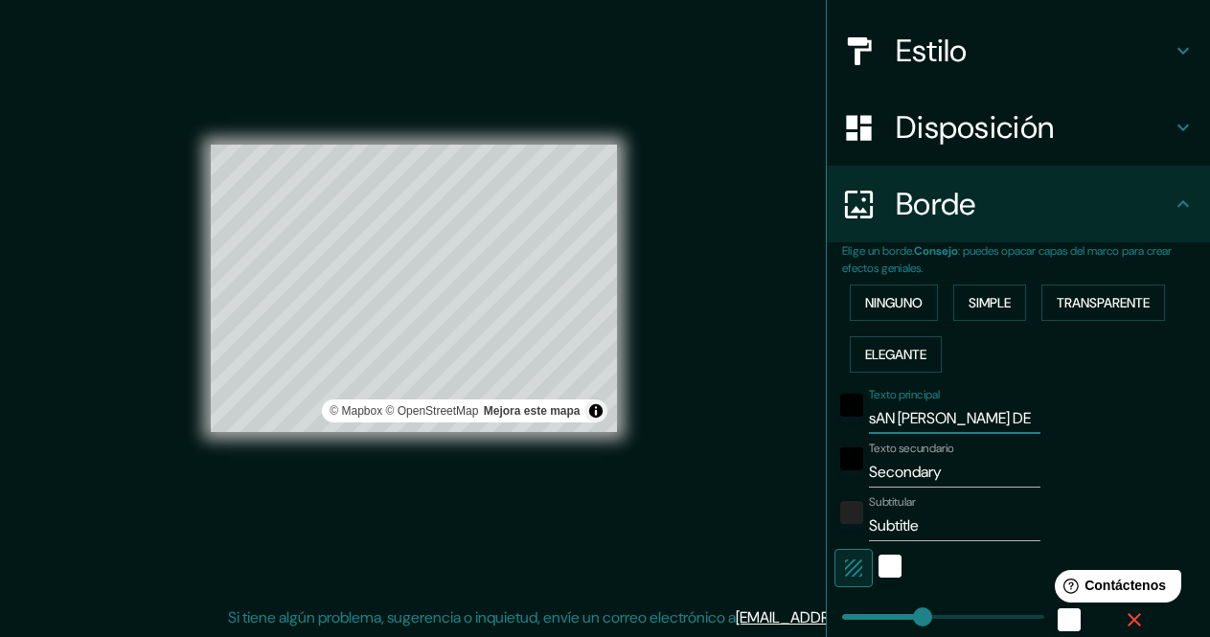
type input "34"
type input "17"
type input "sAN [PERSON_NAME] DEL"
type input "170"
type input "34"
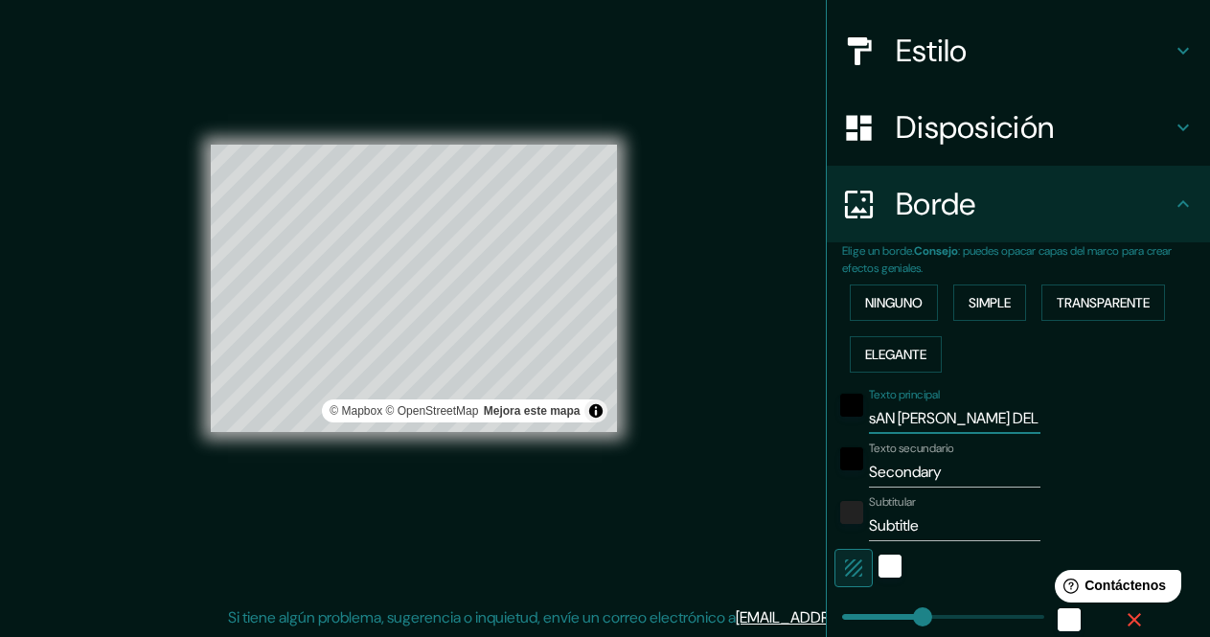
type input "34"
type input "17"
type input "sAN [PERSON_NAME] DEL"
drag, startPoint x: 937, startPoint y: 466, endPoint x: 737, endPoint y: 467, distance: 199.2
click at [737, 467] on div "Mappin Ubicación [GEOGRAPHIC_DATA][PERSON_NAME], [GEOGRAPHIC_DATA][US_STATE], […" at bounding box center [605, 304] width 1210 height 666
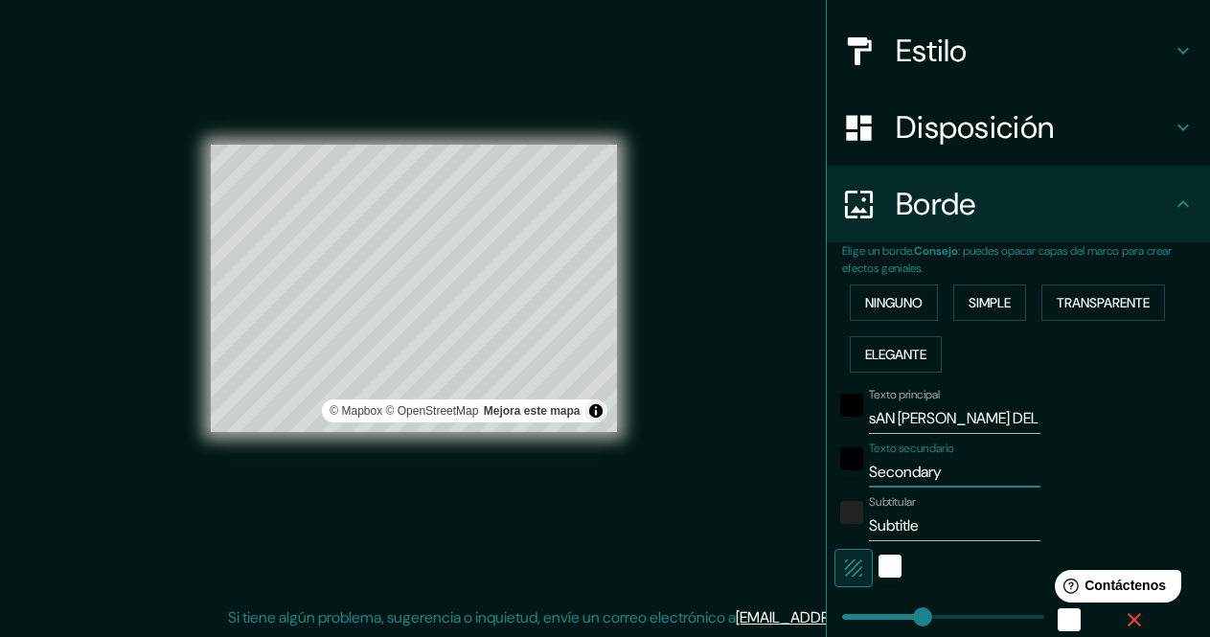
type input "m"
type input "170"
type input "34"
type input "17"
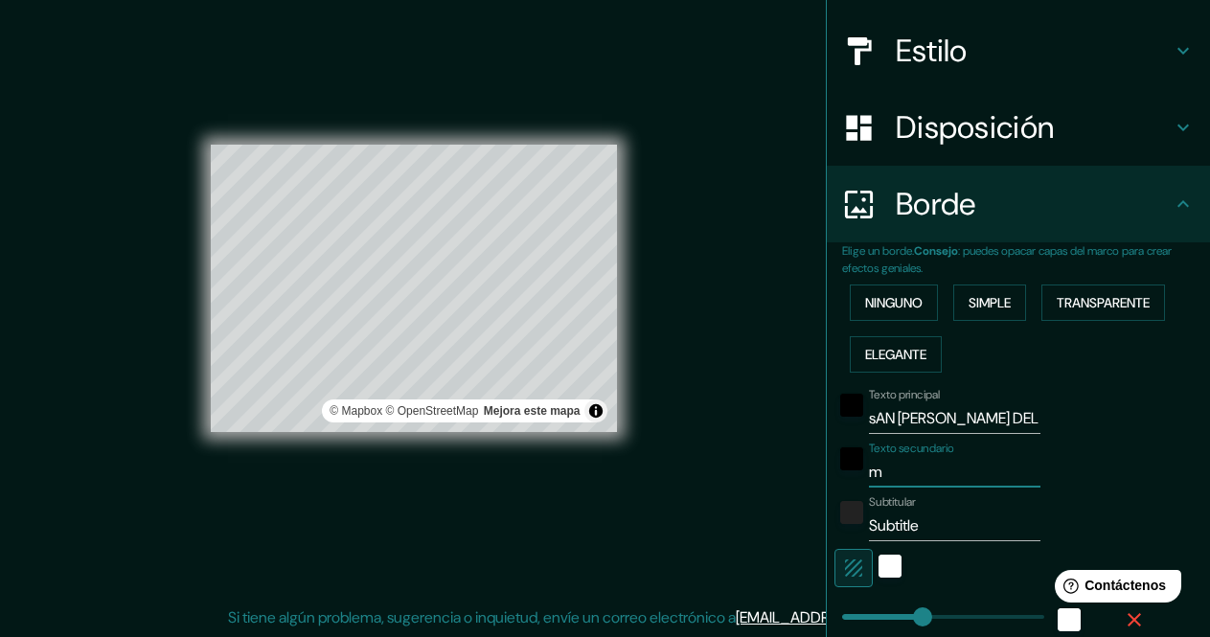
type input "mE"
type input "170"
type input "34"
type input "17"
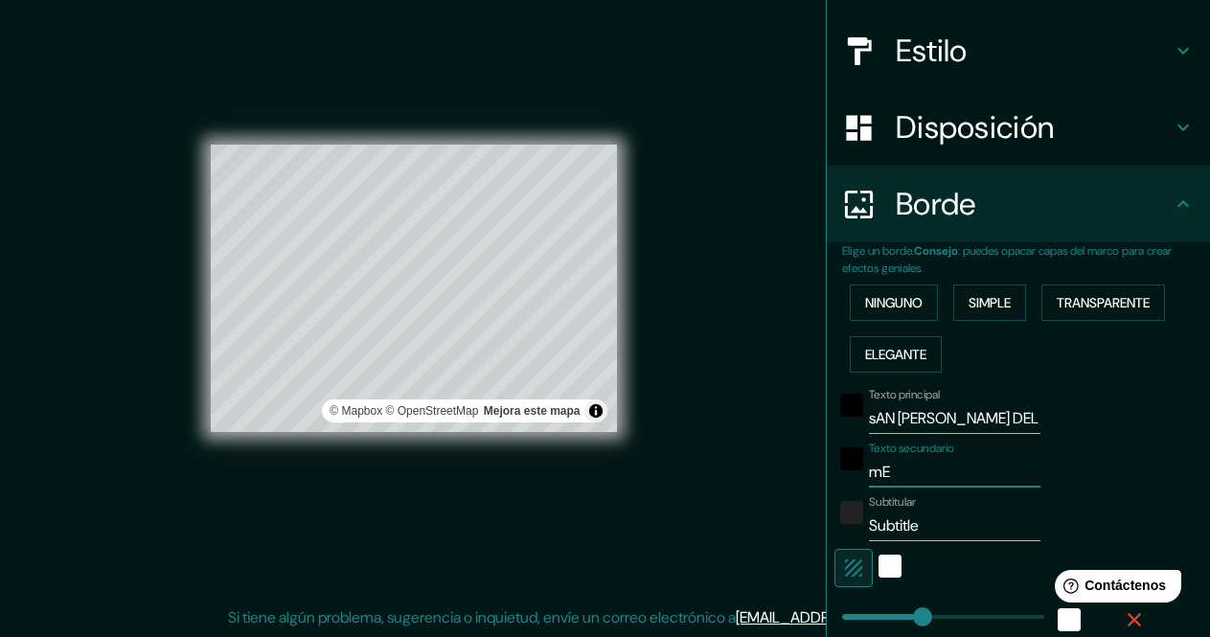
type input "m"
type input "170"
type input "34"
type input "17"
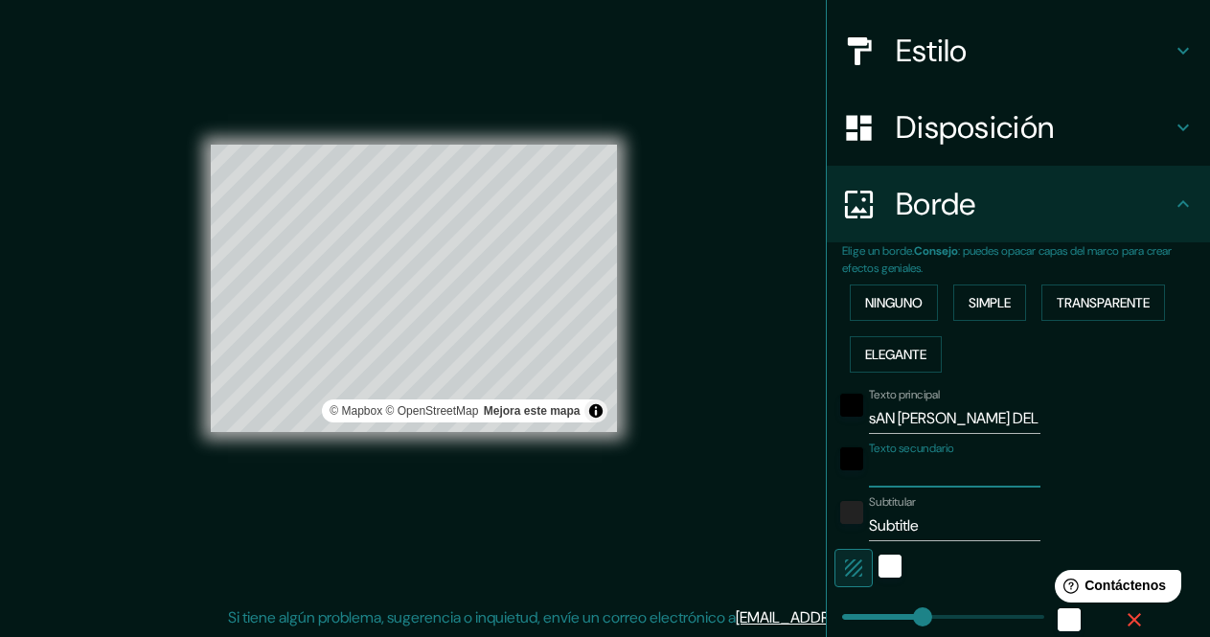
type input "M"
type input "170"
type input "34"
type input "17"
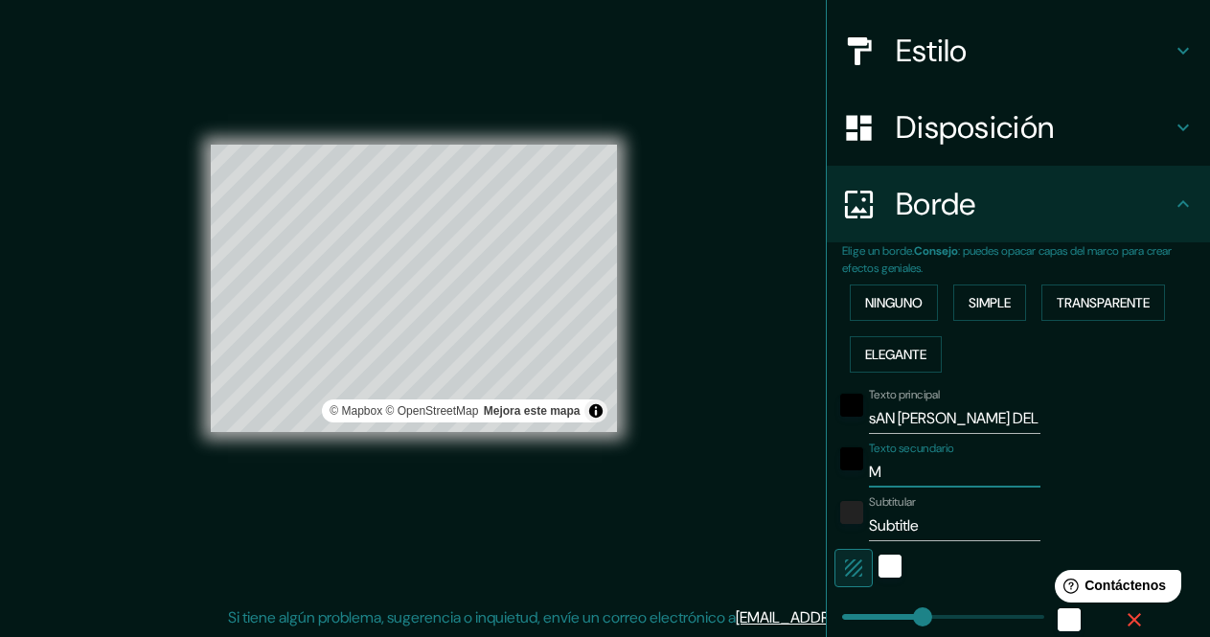
type input "ME"
type input "170"
type input "34"
type input "17"
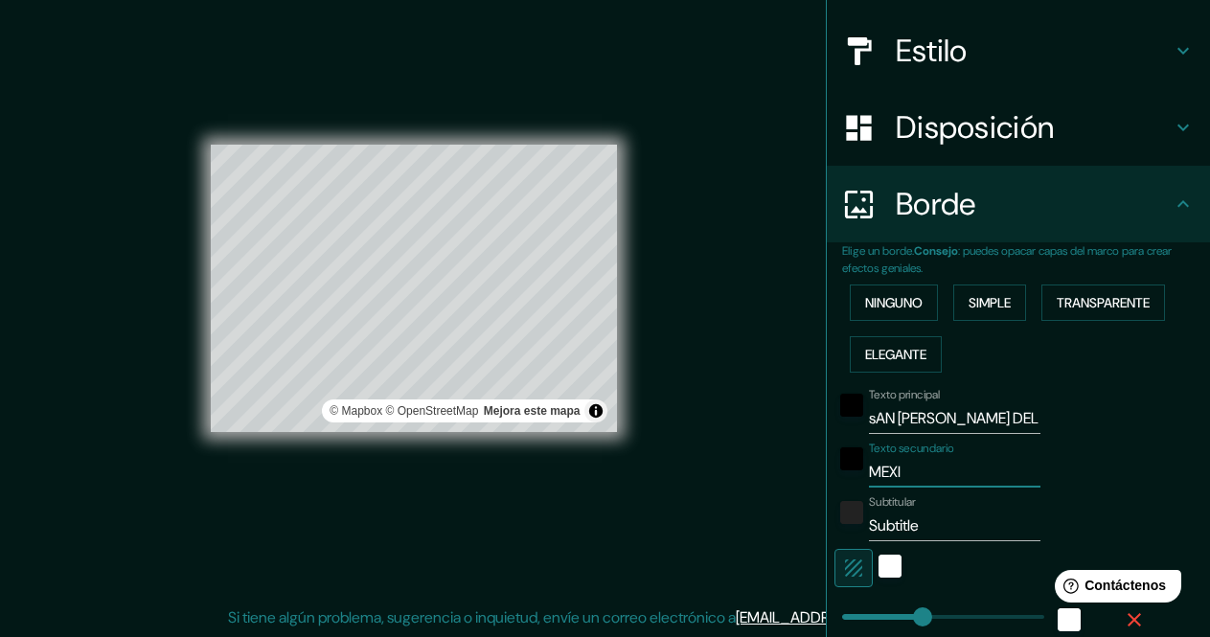
type input "MEXIC"
type input "170"
type input "34"
type input "17"
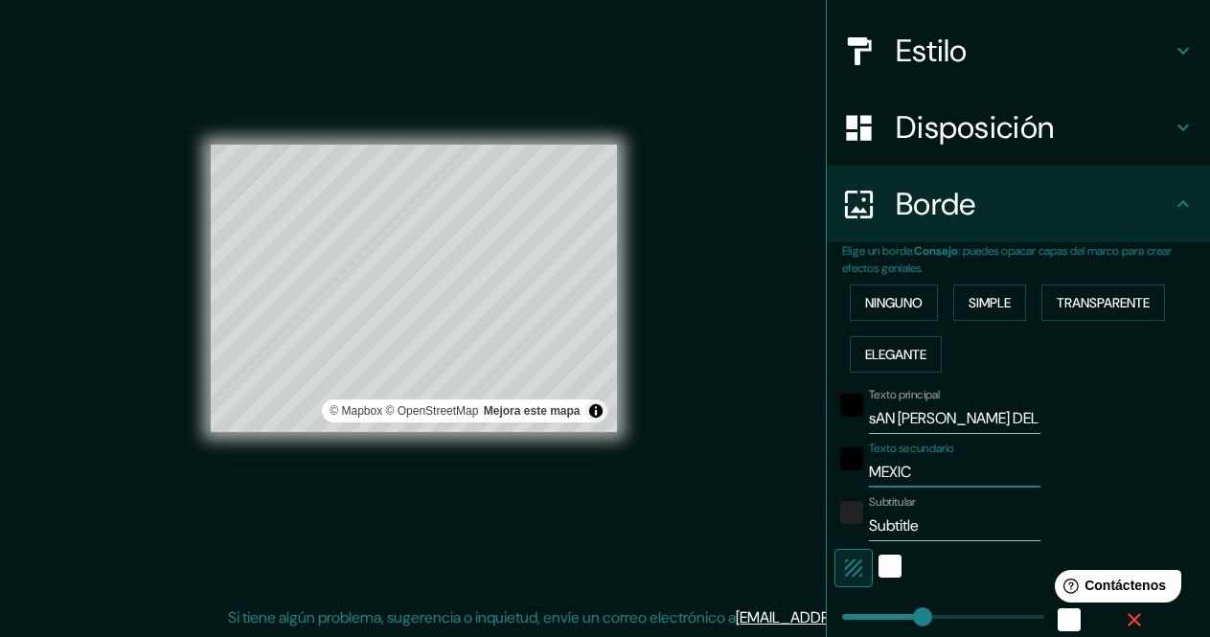
type input "[GEOGRAPHIC_DATA]"
type input "170"
type input "34"
type input "17"
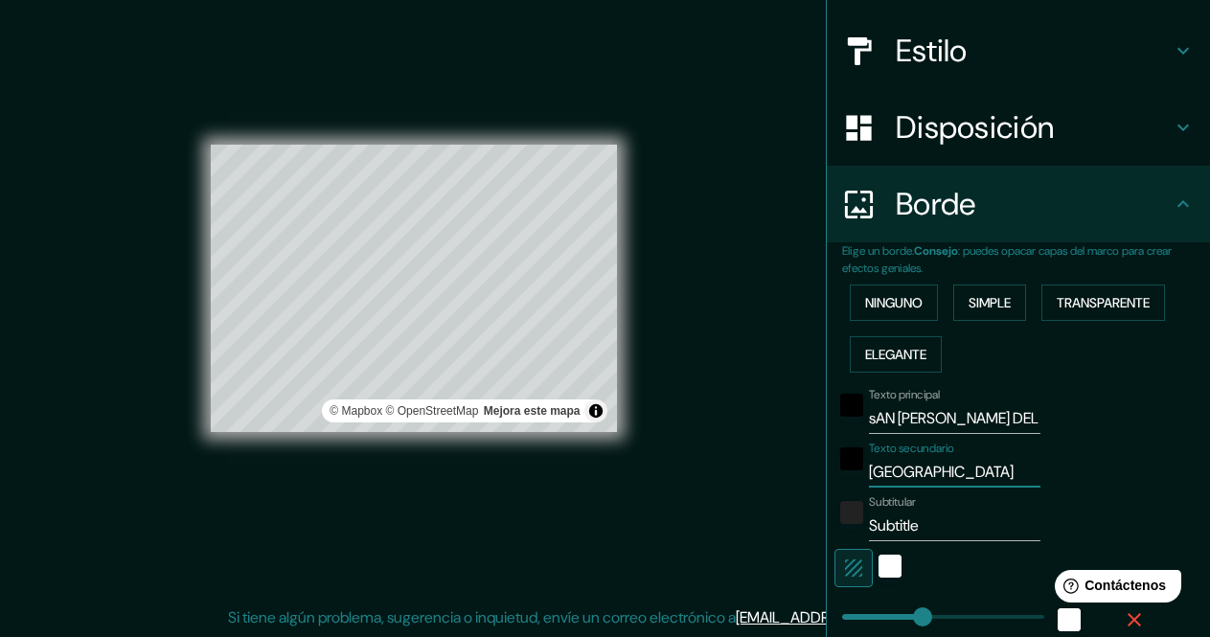
type input "[GEOGRAPHIC_DATA]"
click at [963, 422] on input "sAN [PERSON_NAME] DEL" at bounding box center [954, 418] width 171 height 31
type input "sAN [PERSON_NAME] DEL"
type input "170"
type input "34"
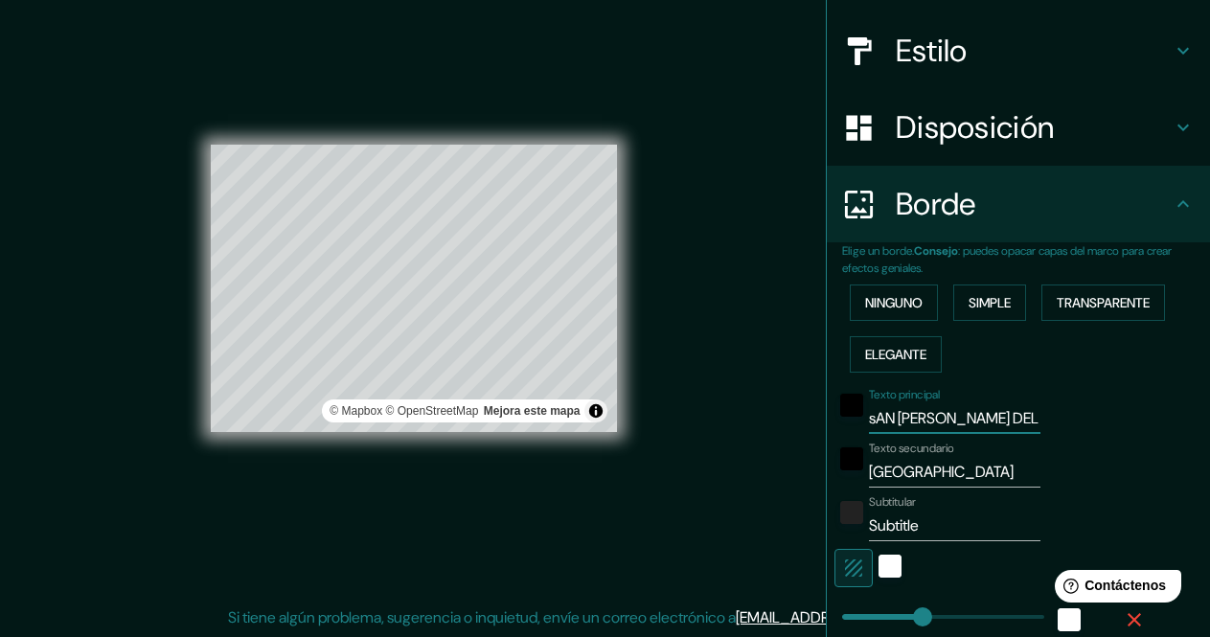
type input "34"
type input "17"
type input "sAN [PERSON_NAME] DE"
type input "170"
type input "34"
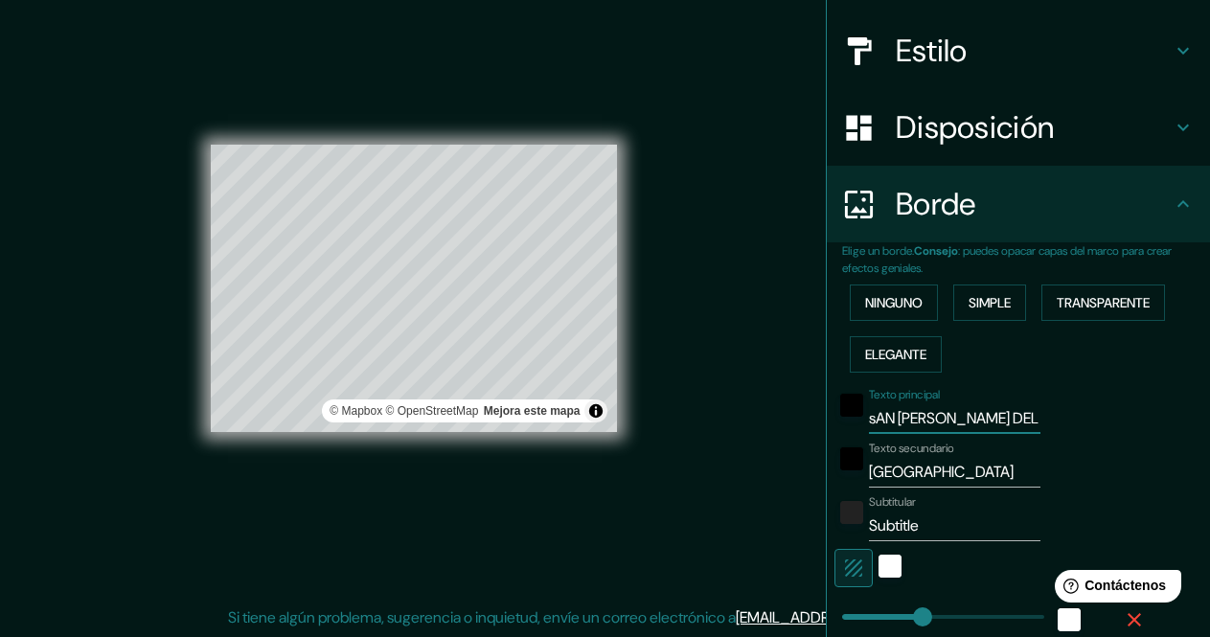
type input "34"
type input "17"
type input "s"
type input "170"
type input "34"
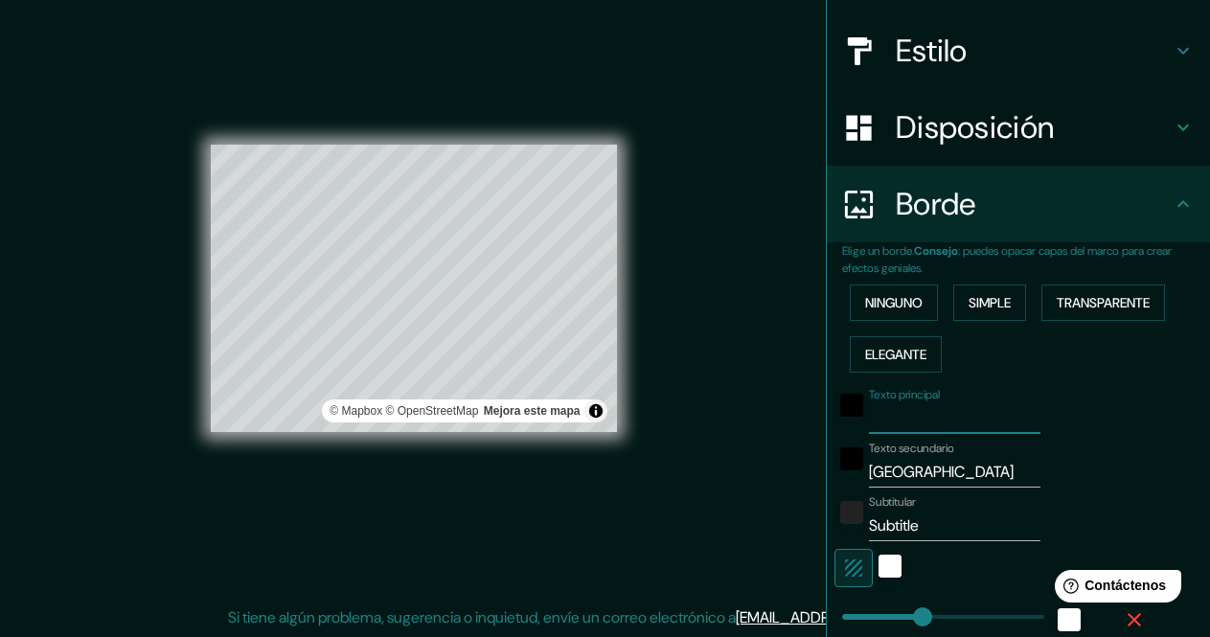
type input "34"
type input "17"
type input "c"
type input "170"
type input "34"
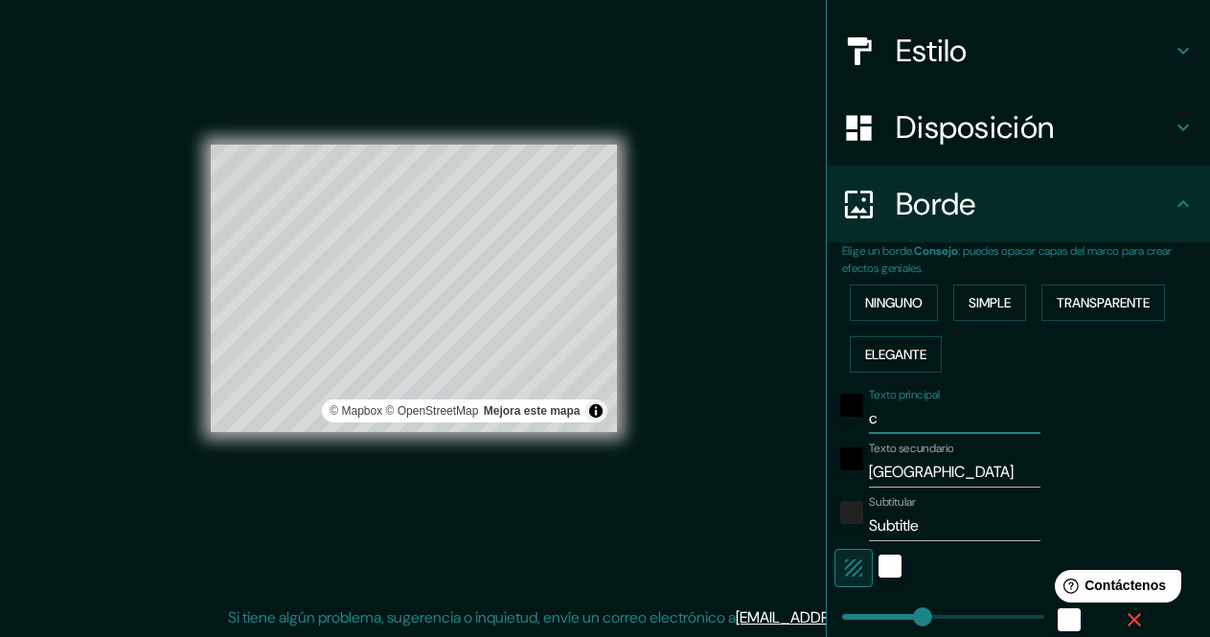
type input "34"
type input "17"
type input "cA"
type input "170"
type input "34"
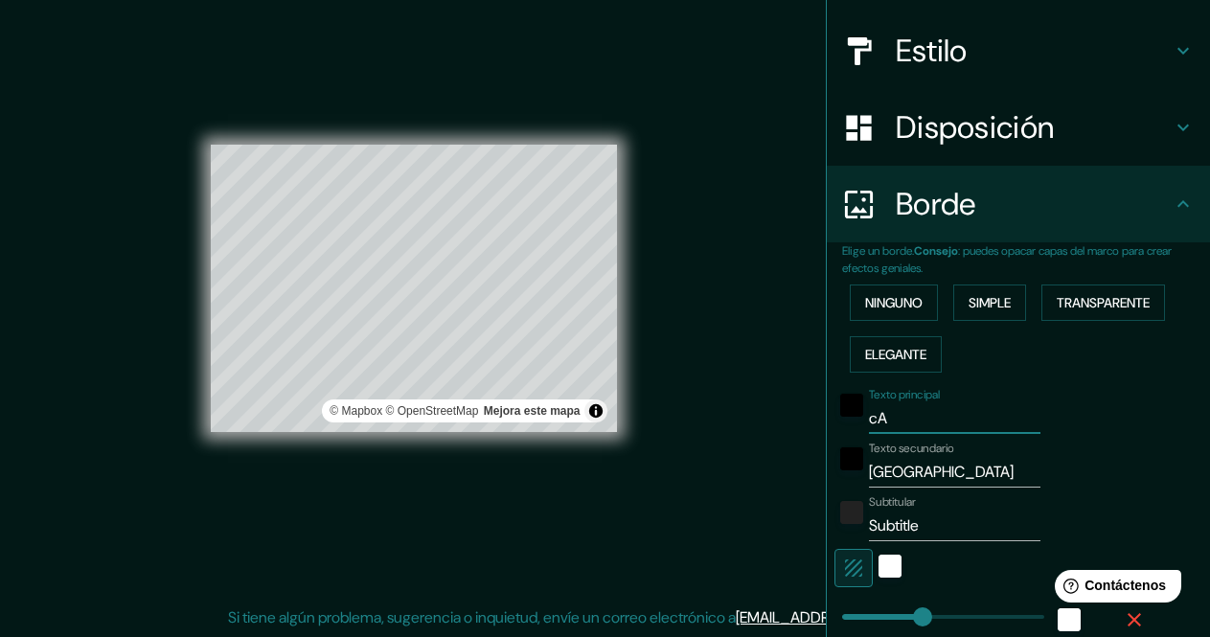
type input "34"
type input "17"
type input "cAB"
type input "170"
type input "34"
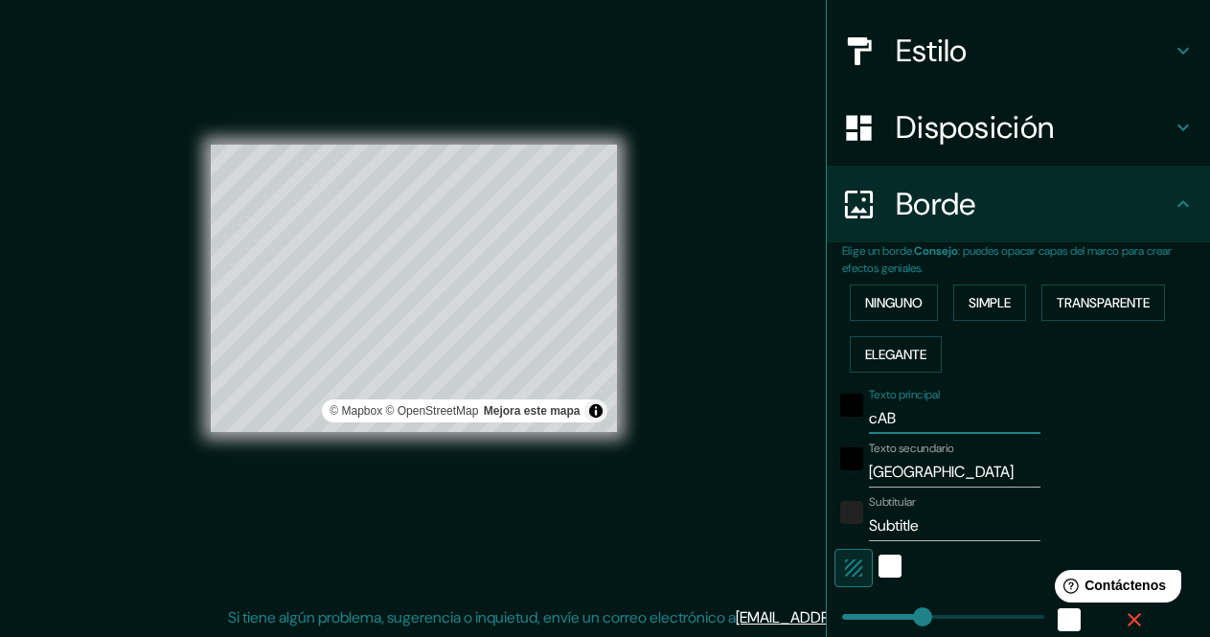
type input "34"
type input "17"
type input "cABO"
type input "170"
type input "34"
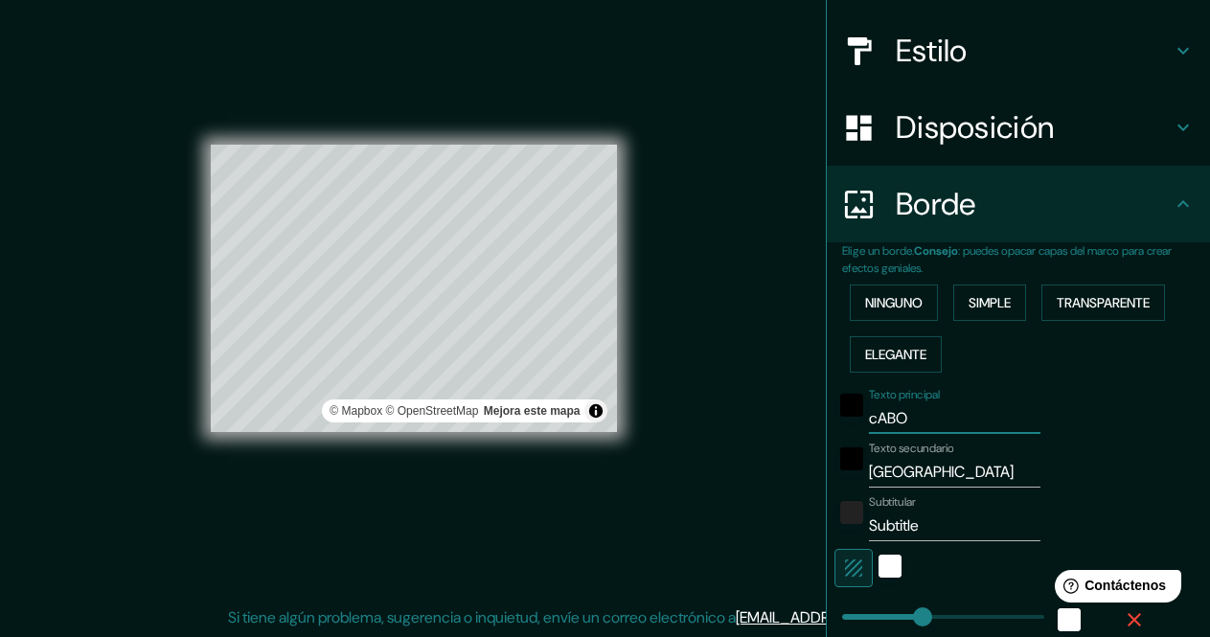
type input "34"
type input "17"
type input "cABO"
type input "170"
type input "34"
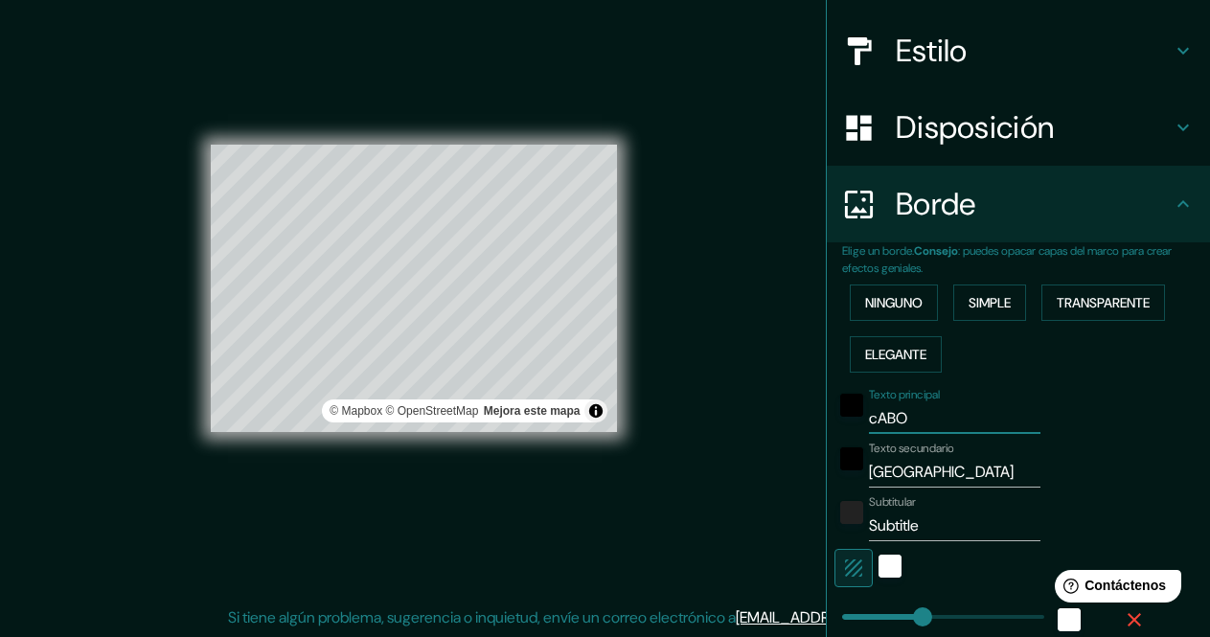
type input "34"
type input "17"
type input "cABO D"
type input "170"
type input "34"
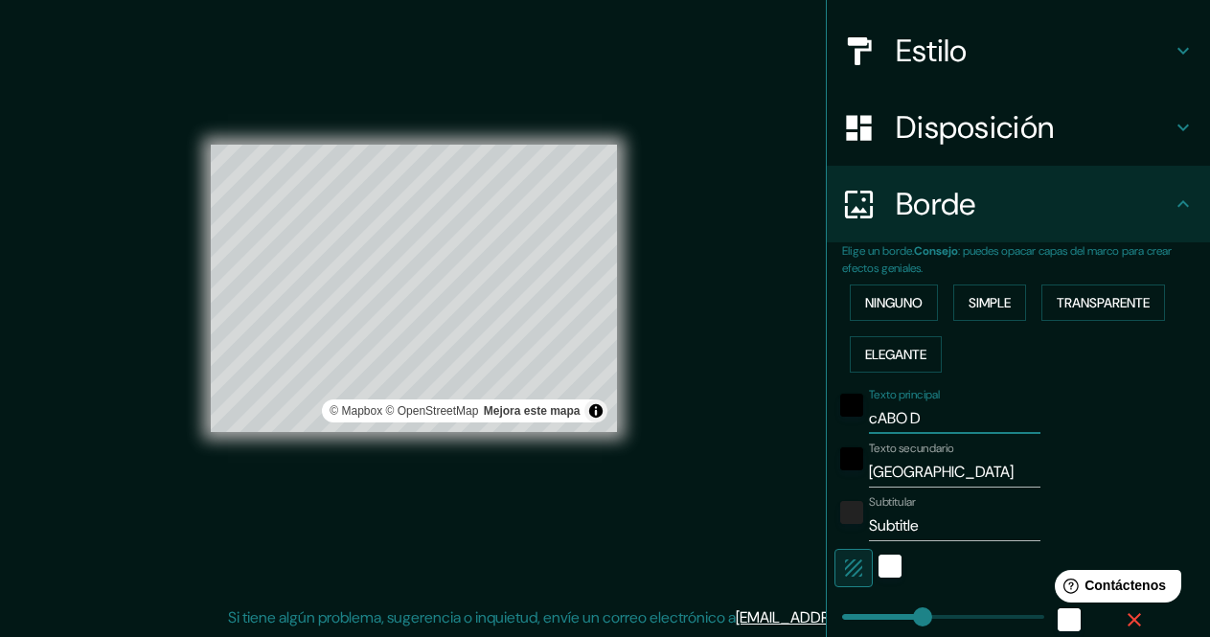
type input "34"
type input "17"
type input "cABO DEL"
type input "170"
type input "34"
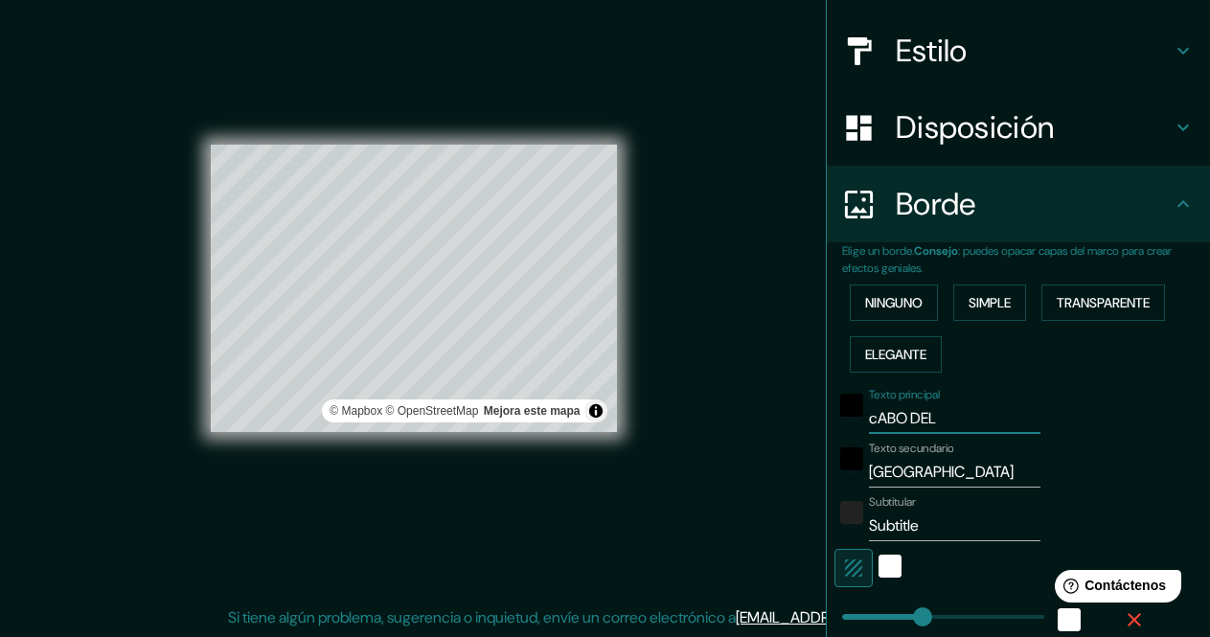
type input "34"
type input "17"
type input "cABO DEL e"
type input "170"
type input "34"
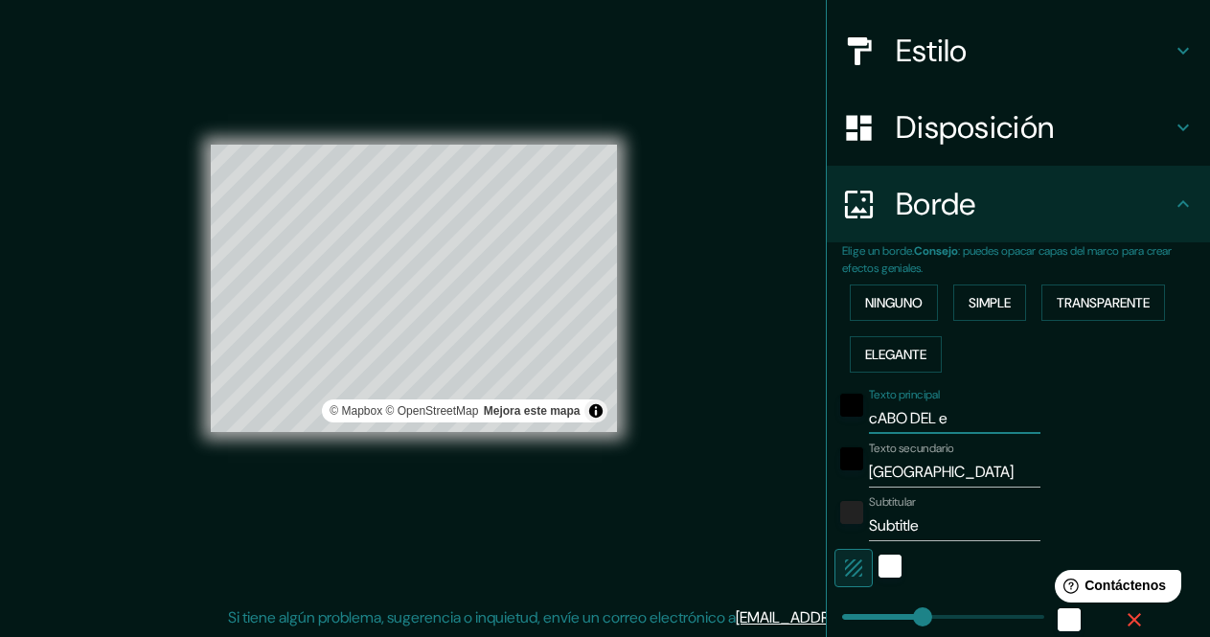
type input "34"
type input "17"
type input "cABO DEL eS"
type input "170"
type input "34"
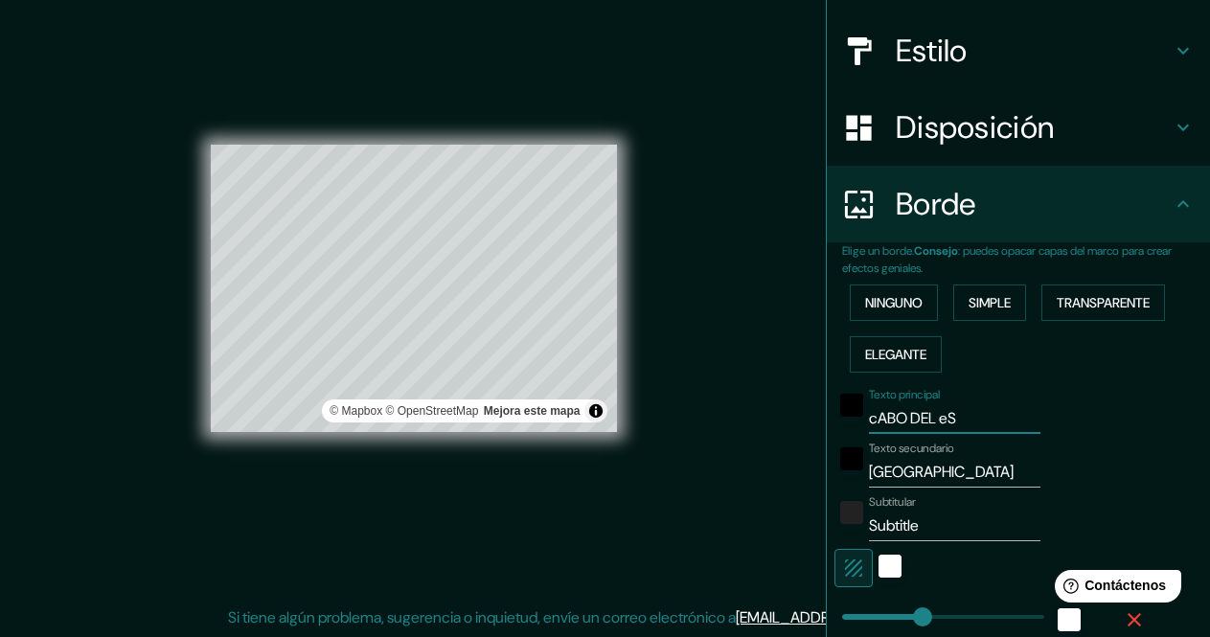
type input "34"
type input "17"
type input "cABO DEL eSTE"
type input "170"
type input "34"
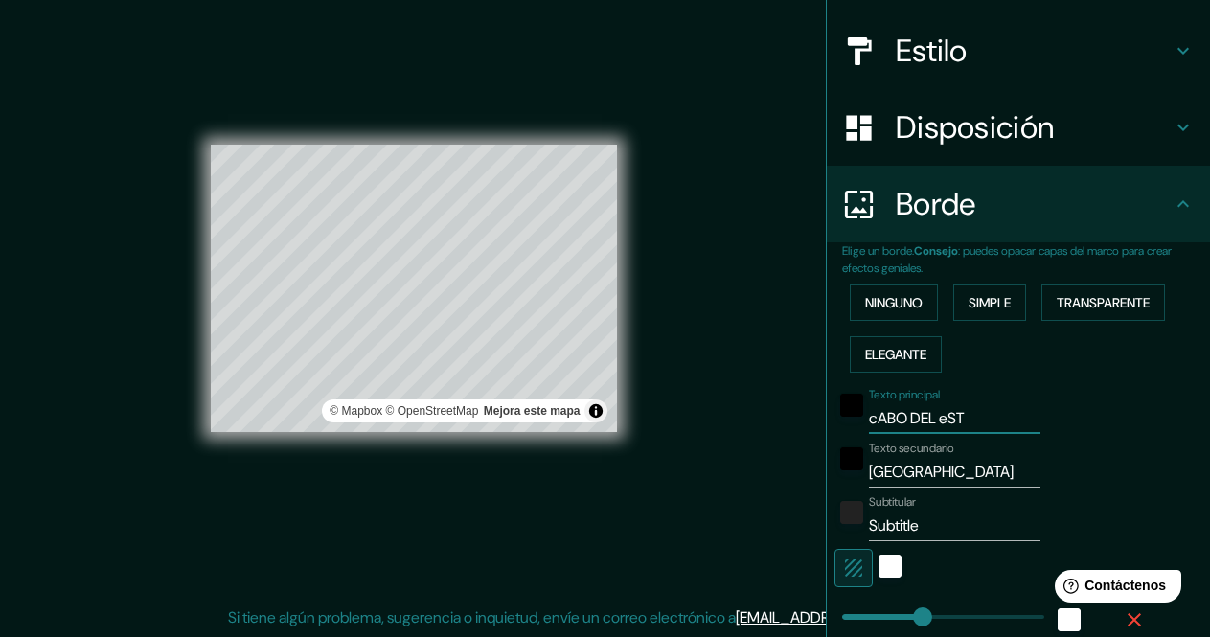
type input "34"
type input "17"
type input "cABO DEL eSTE"
drag, startPoint x: 927, startPoint y: 475, endPoint x: 794, endPoint y: 485, distance: 133.5
click at [794, 485] on div "Mappin Ubicación [GEOGRAPHIC_DATA][PERSON_NAME], [GEOGRAPHIC_DATA][US_STATE], […" at bounding box center [605, 304] width 1210 height 666
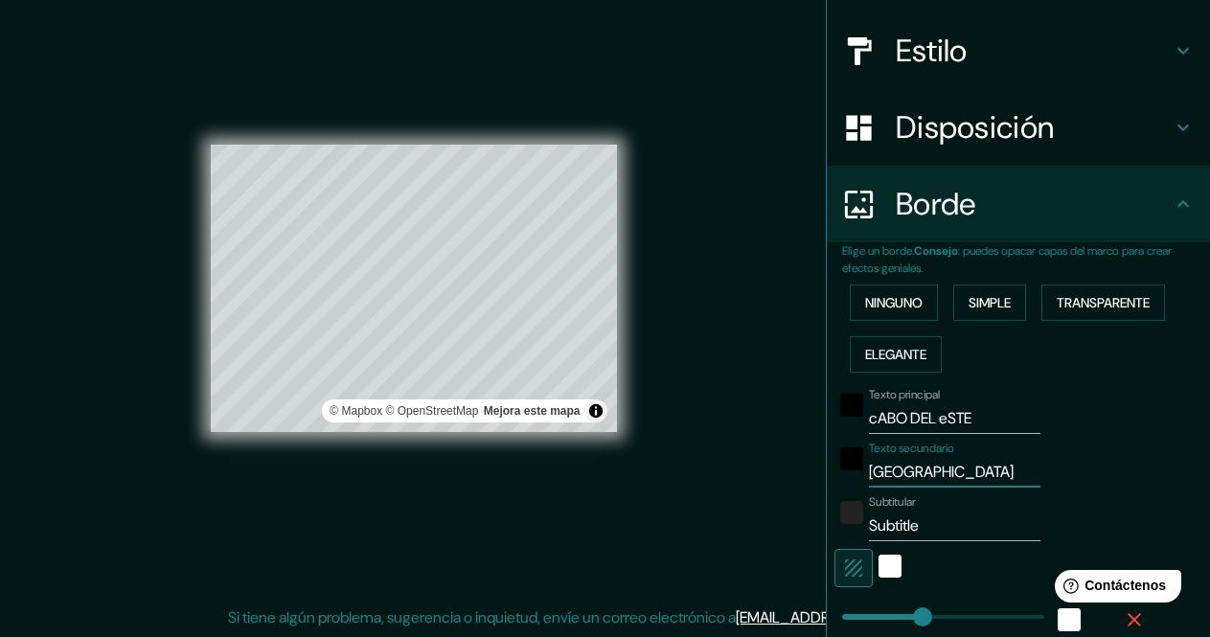
type input "s"
type input "170"
type input "34"
type input "17"
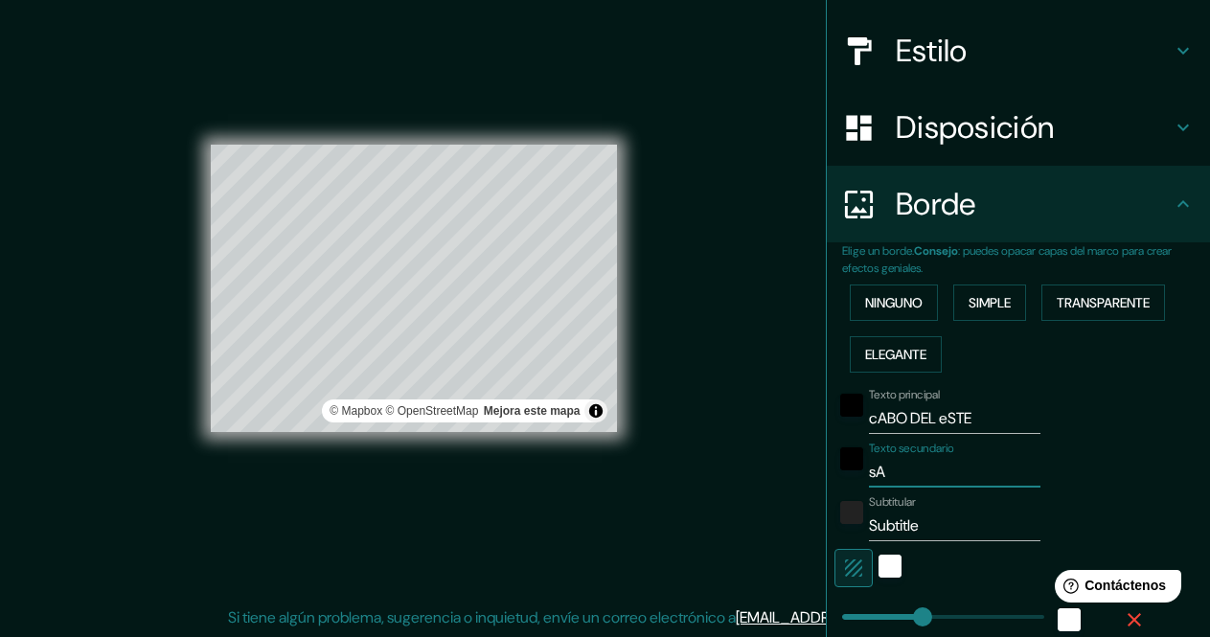
type input "sAN"
type input "170"
type input "34"
type input "17"
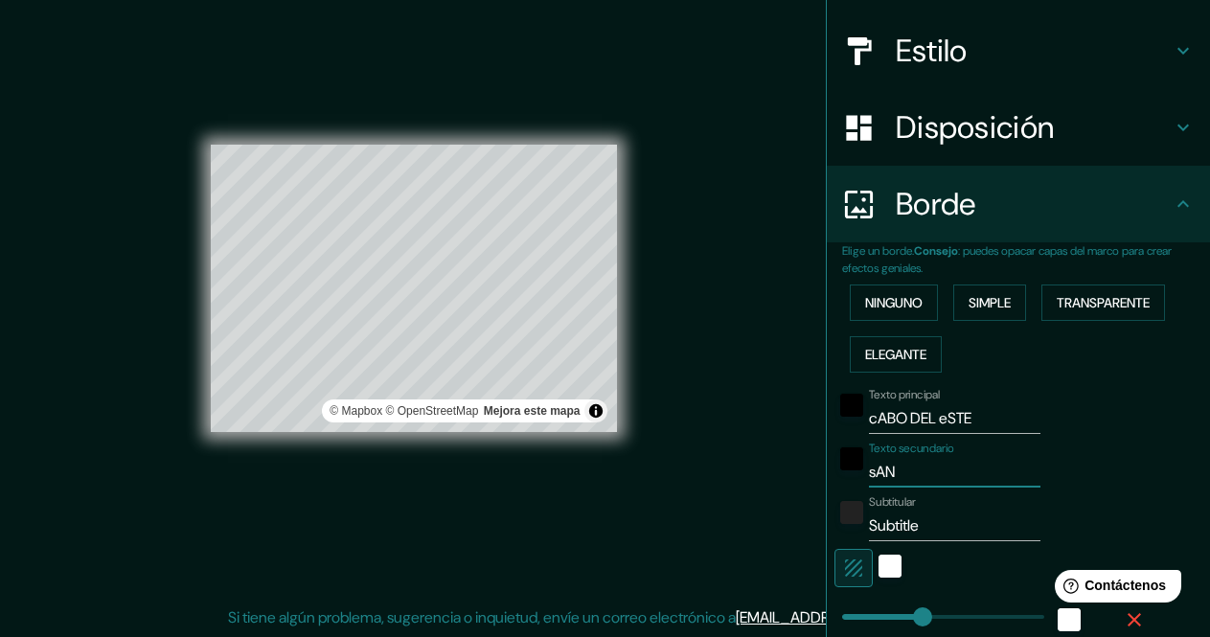
type input "sAN"
type input "170"
type input "34"
type input "17"
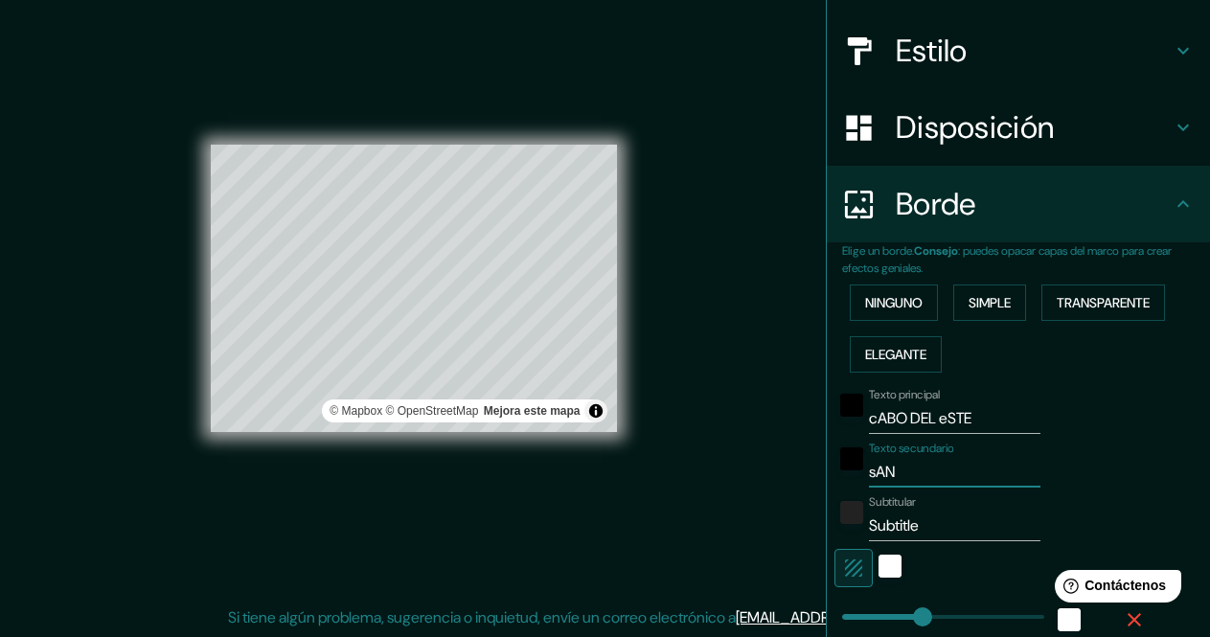
type input "sAN J"
type input "170"
type input "34"
type input "17"
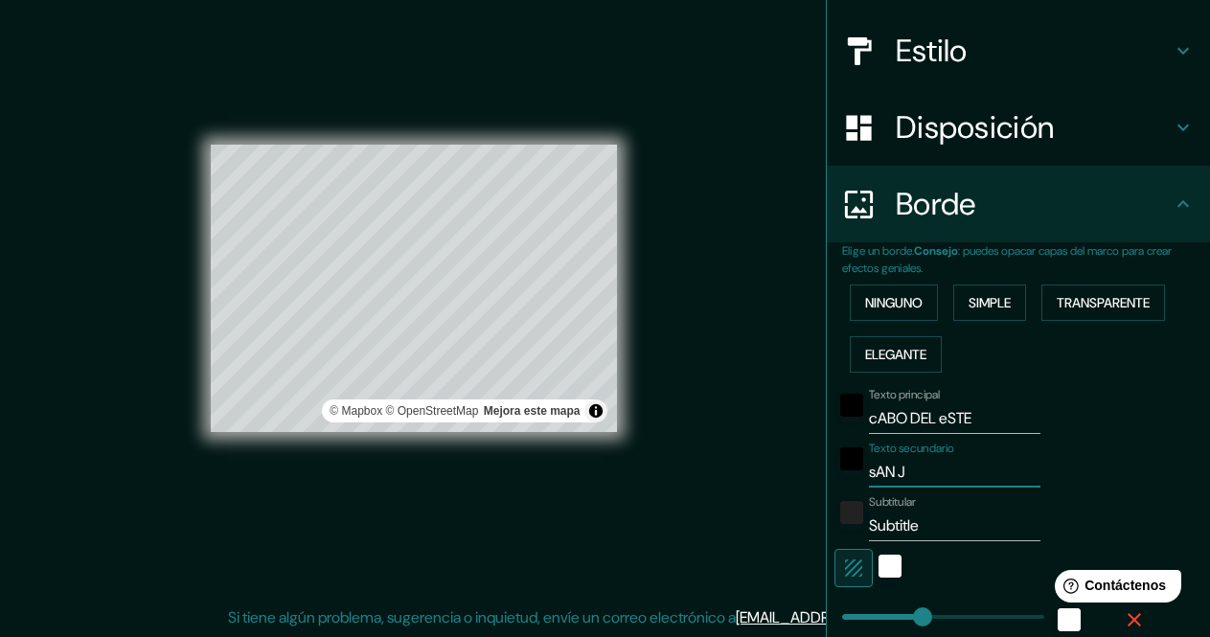
type input "sAN JS"
type input "170"
type input "34"
type input "17"
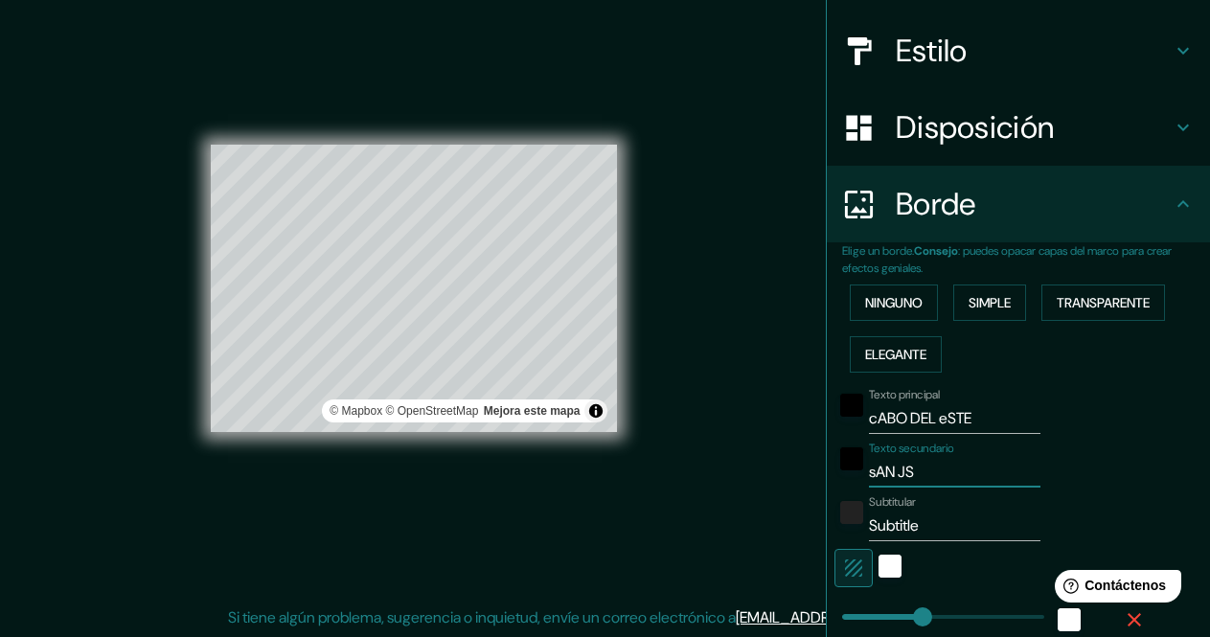
type input "sAN J"
type input "170"
type input "34"
type input "17"
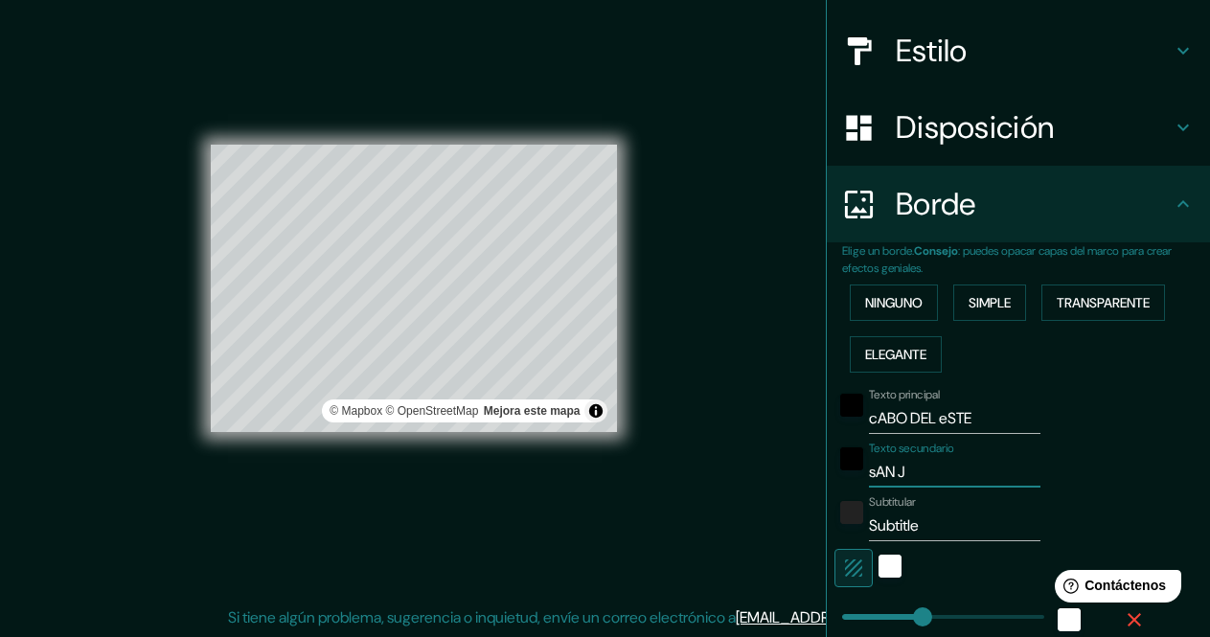
type input "[PERSON_NAME]"
type input "170"
type input "34"
type input "17"
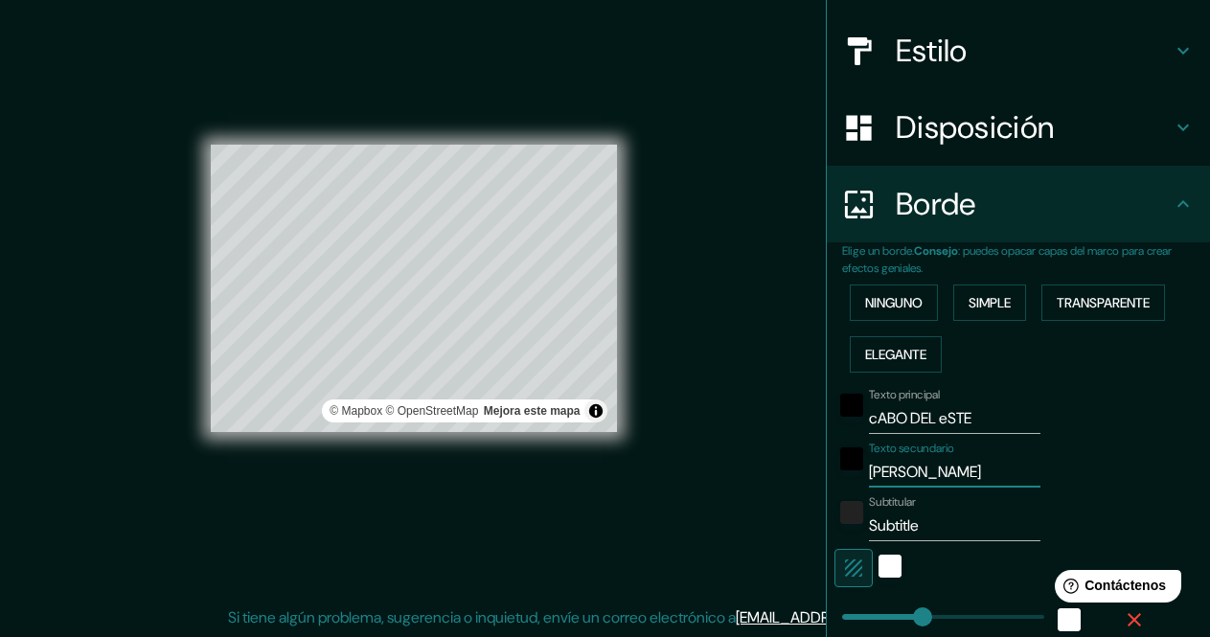
type input "[PERSON_NAME]"
type input "170"
type input "34"
type input "17"
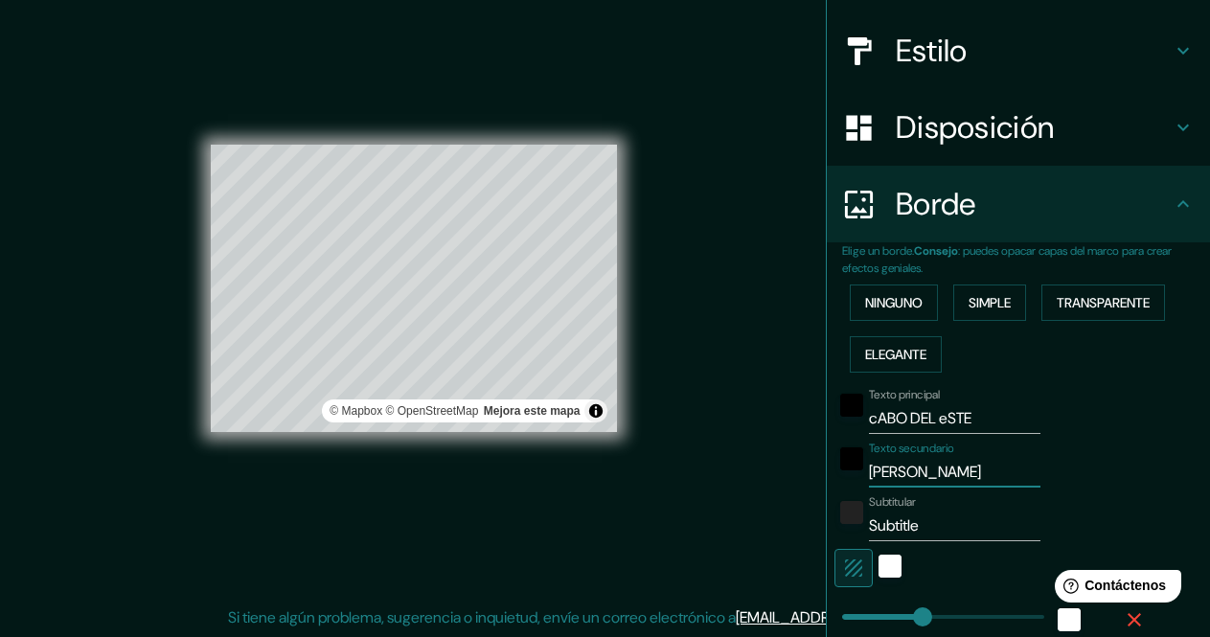
type input "[PERSON_NAME]"
type input "170"
type input "34"
type input "17"
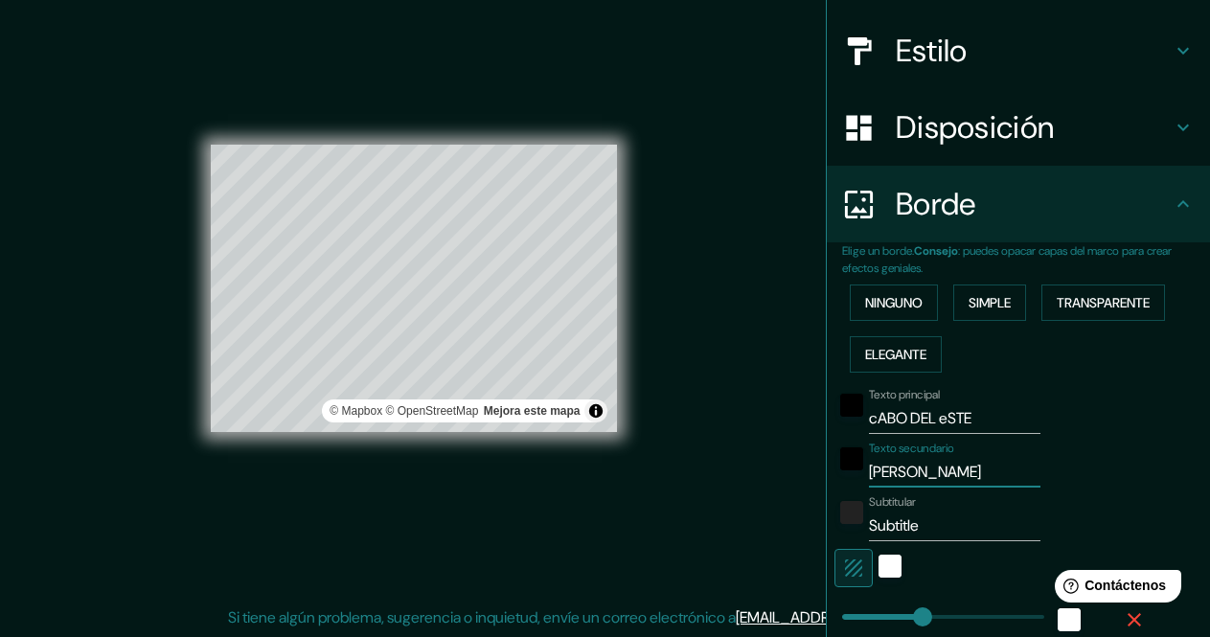
type input "[PERSON_NAME] DE"
type input "170"
type input "34"
type input "17"
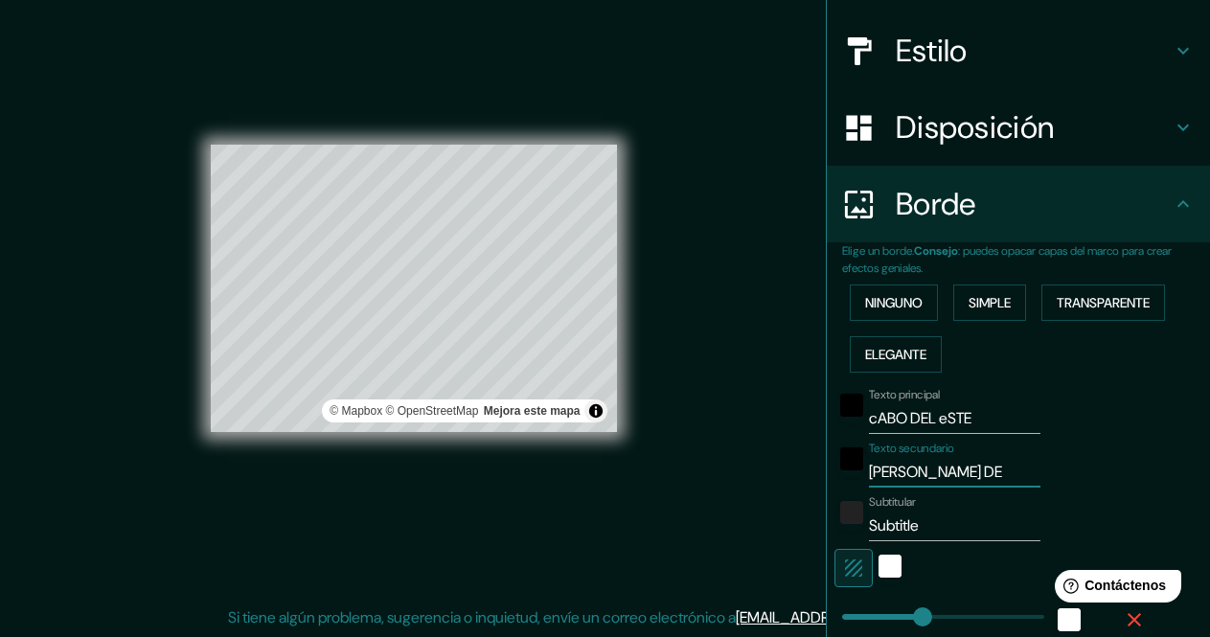
type input "sAN [PERSON_NAME] DEL"
type input "170"
type input "34"
type input "17"
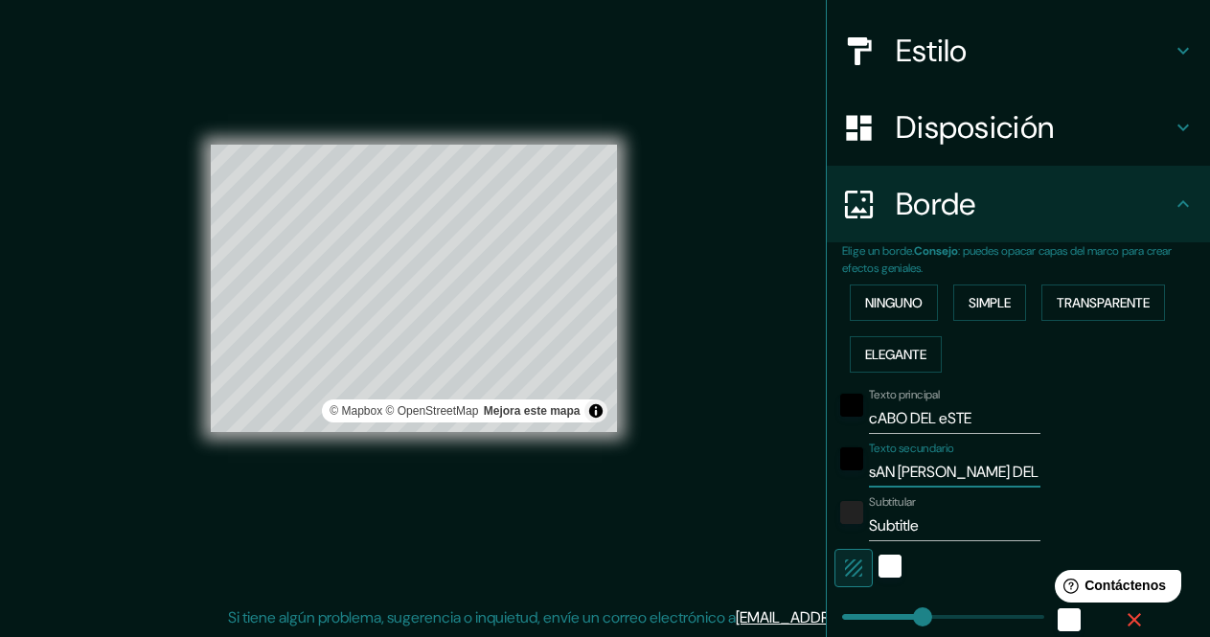
type input "sAN [PERSON_NAME] DEL"
type input "170"
type input "34"
type input "17"
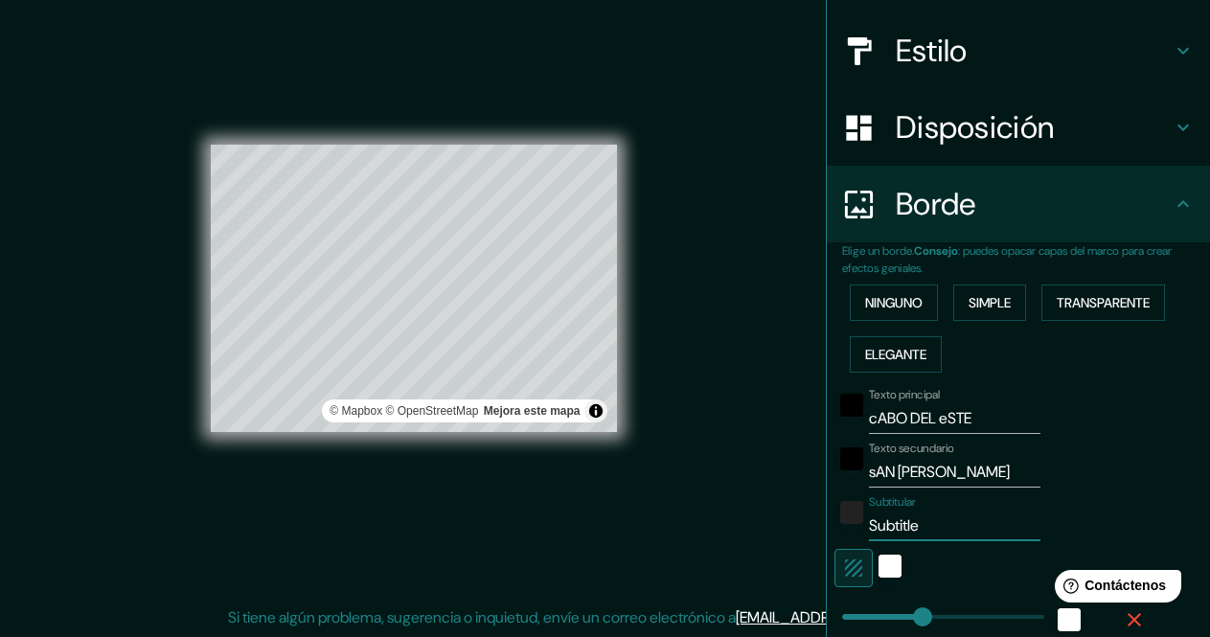
drag, startPoint x: 913, startPoint y: 535, endPoint x: 790, endPoint y: 530, distance: 122.7
click at [790, 530] on div "Mappin Ubicación [GEOGRAPHIC_DATA][PERSON_NAME], [GEOGRAPHIC_DATA][US_STATE], […" at bounding box center [605, 304] width 1210 height 666
click at [878, 564] on div "blanco" at bounding box center [889, 565] width 23 height 23
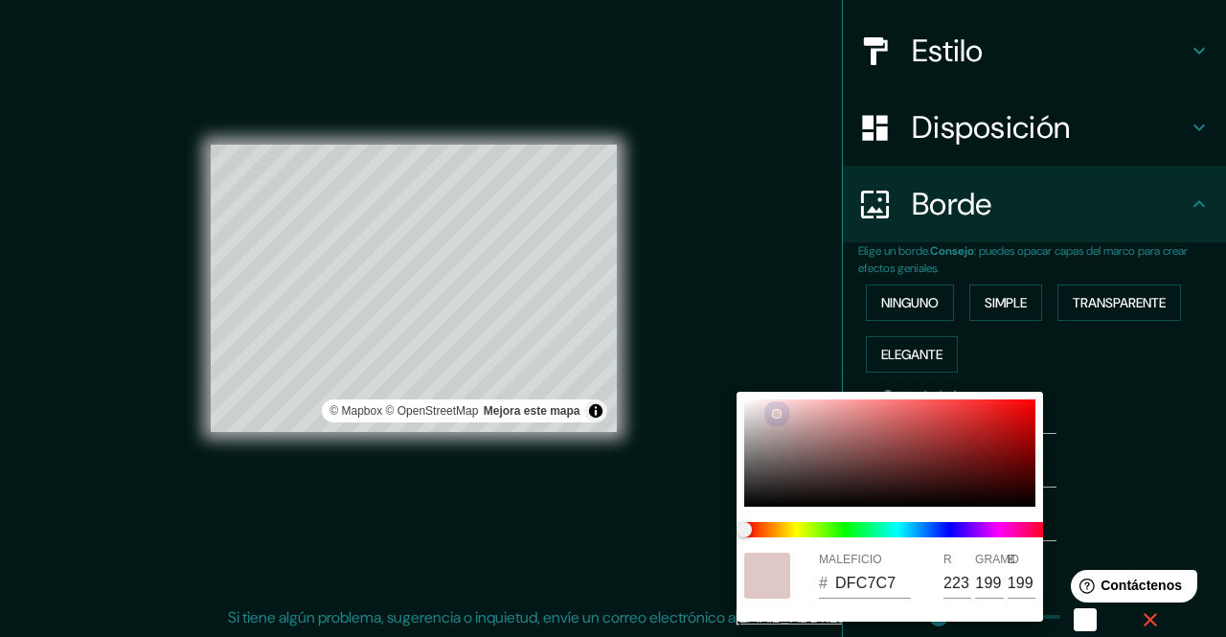
drag, startPoint x: 753, startPoint y: 403, endPoint x: 734, endPoint y: 369, distance: 39.4
click at [734, 369] on div "MALEFICIO # DFC7C7 R 223 GRAMO 199 B 199" at bounding box center [613, 318] width 1226 height 637
click at [1110, 456] on div at bounding box center [613, 318] width 1226 height 637
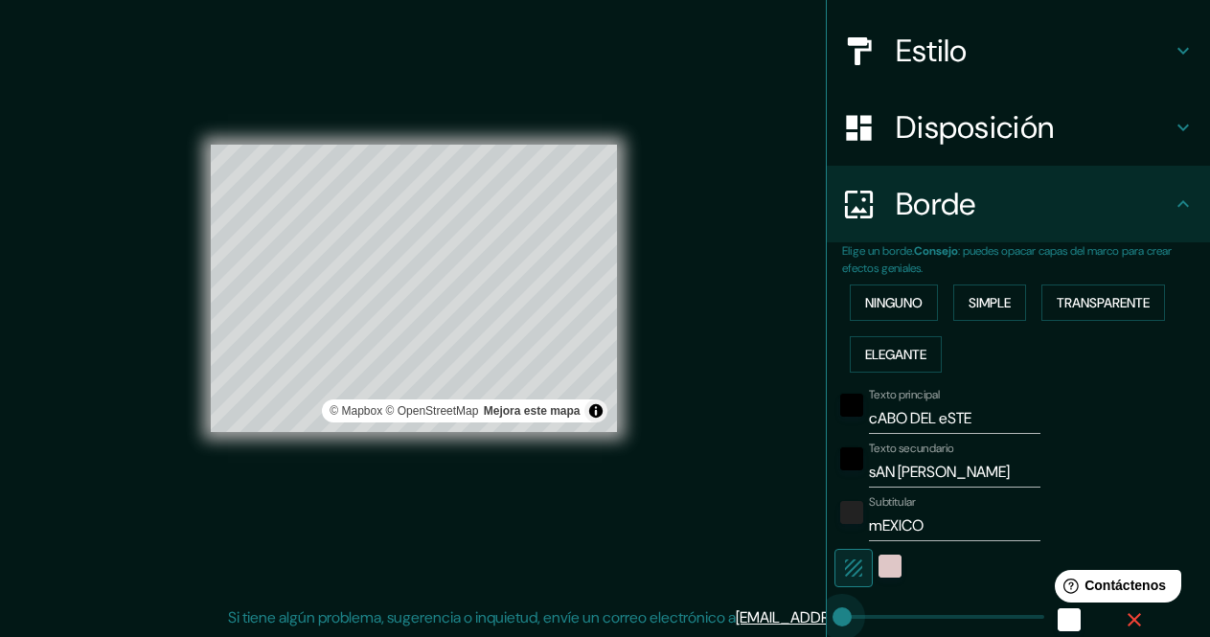
drag, startPoint x: 907, startPoint y: 609, endPoint x: 815, endPoint y: 610, distance: 91.9
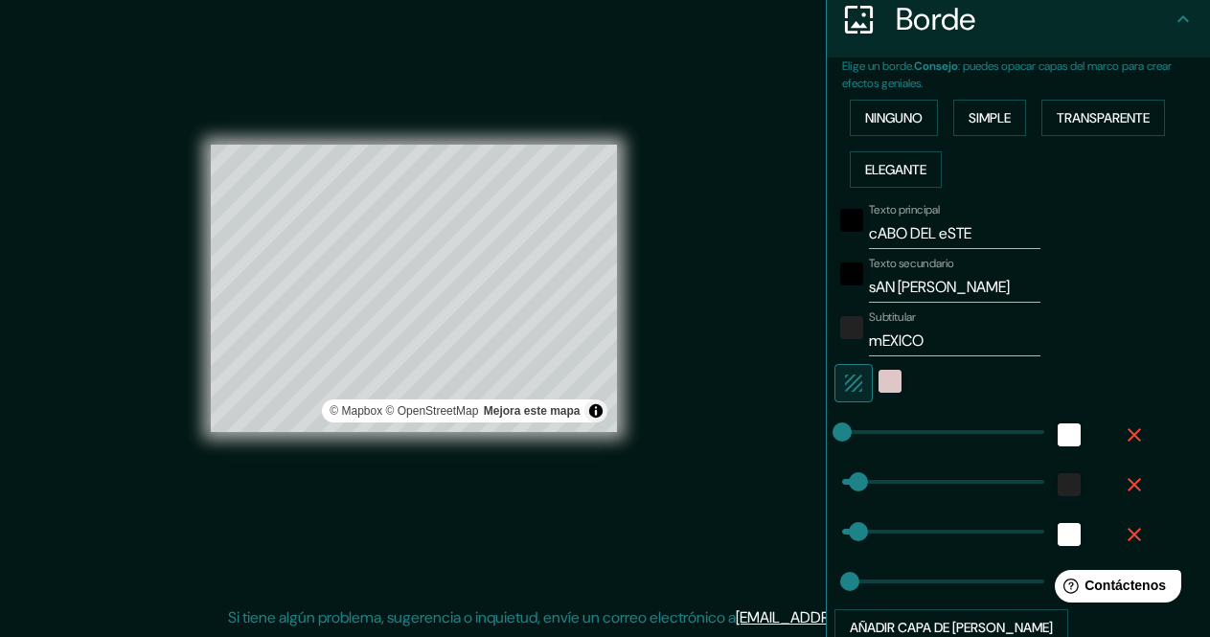
scroll to position [395, 0]
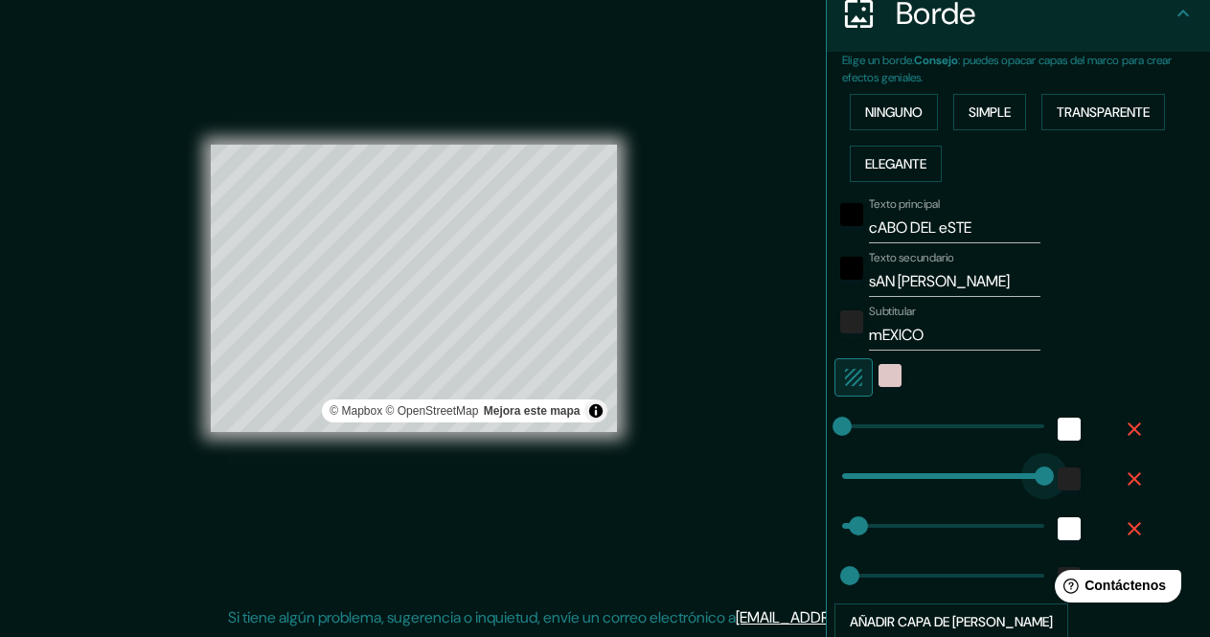
drag, startPoint x: 841, startPoint y: 471, endPoint x: 1030, endPoint y: 478, distance: 189.7
drag, startPoint x: 1010, startPoint y: 476, endPoint x: 725, endPoint y: 490, distance: 285.7
drag, startPoint x: 833, startPoint y: 416, endPoint x: 917, endPoint y: 420, distance: 84.4
drag, startPoint x: 919, startPoint y: 420, endPoint x: 857, endPoint y: 420, distance: 62.2
drag, startPoint x: 857, startPoint y: 421, endPoint x: 884, endPoint y: 421, distance: 26.8
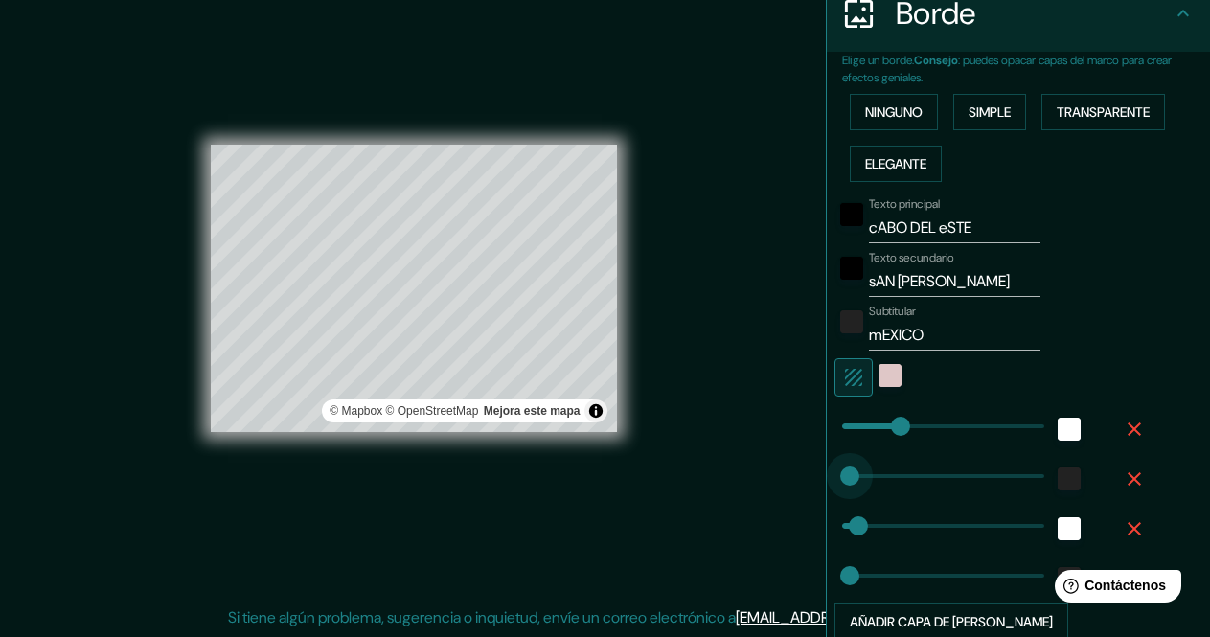
drag, startPoint x: 841, startPoint y: 482, endPoint x: 803, endPoint y: 490, distance: 38.3
drag, startPoint x: 847, startPoint y: 525, endPoint x: 867, endPoint y: 525, distance: 20.1
drag, startPoint x: 873, startPoint y: 525, endPoint x: 855, endPoint y: 525, distance: 18.2
click at [878, 375] on div "color-DFC7C7" at bounding box center [889, 375] width 23 height 23
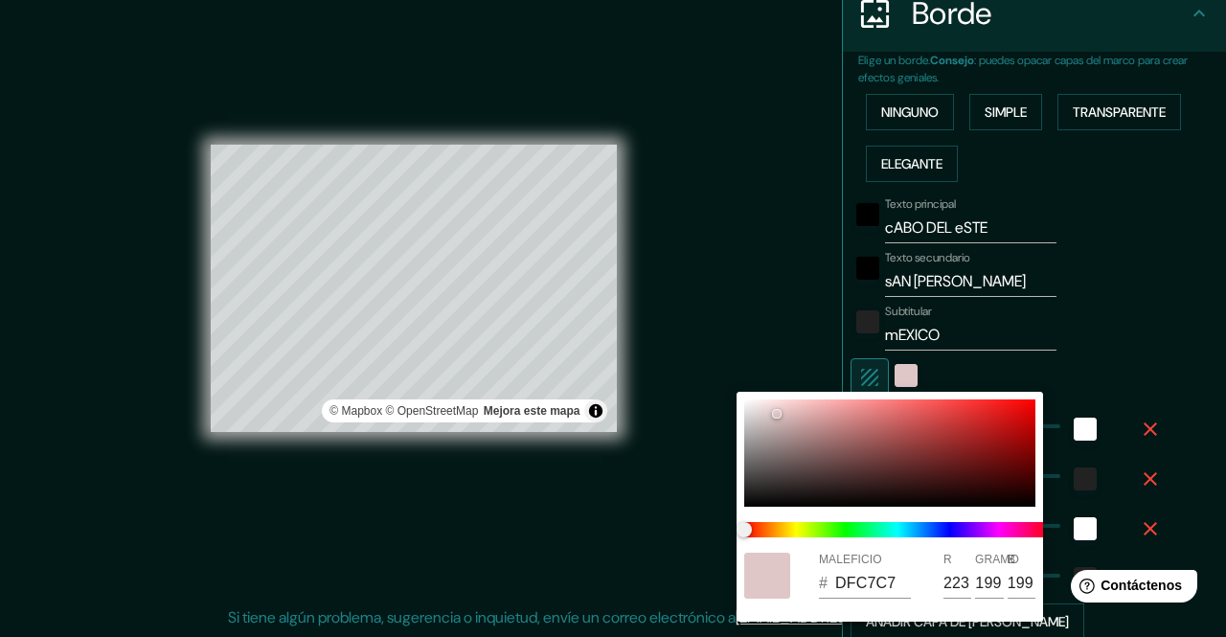
drag, startPoint x: 747, startPoint y: 405, endPoint x: 722, endPoint y: 376, distance: 38.0
click at [722, 376] on div "MALEFICIO # DFC7C7 R 223 GRAMO 199 B 199" at bounding box center [613, 318] width 1226 height 637
drag, startPoint x: 761, startPoint y: 409, endPoint x: 731, endPoint y: 386, distance: 38.3
click at [731, 386] on div "MALEFICIO # EADDDD R 234 GRAMO 221 B 221" at bounding box center [613, 318] width 1226 height 637
drag, startPoint x: 769, startPoint y: 413, endPoint x: 713, endPoint y: 356, distance: 79.2
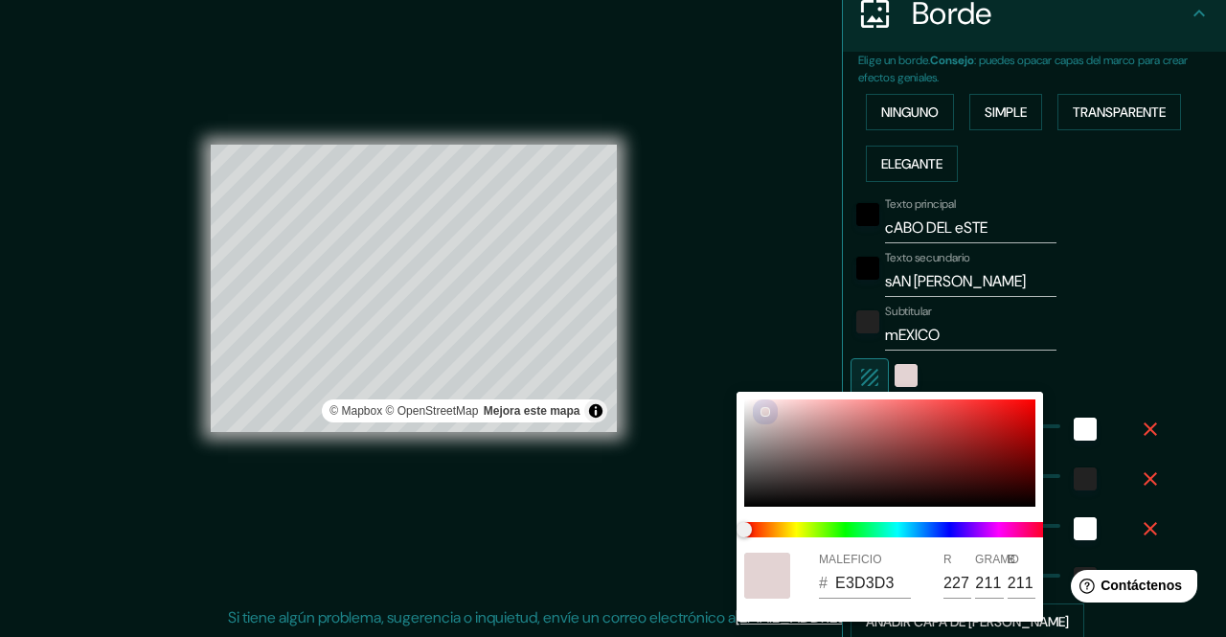
click at [713, 356] on div "MALEFICIO # E3D3D3 R 227 GRAMO 211 B 211" at bounding box center [613, 318] width 1226 height 637
click at [740, 347] on div at bounding box center [613, 318] width 1226 height 637
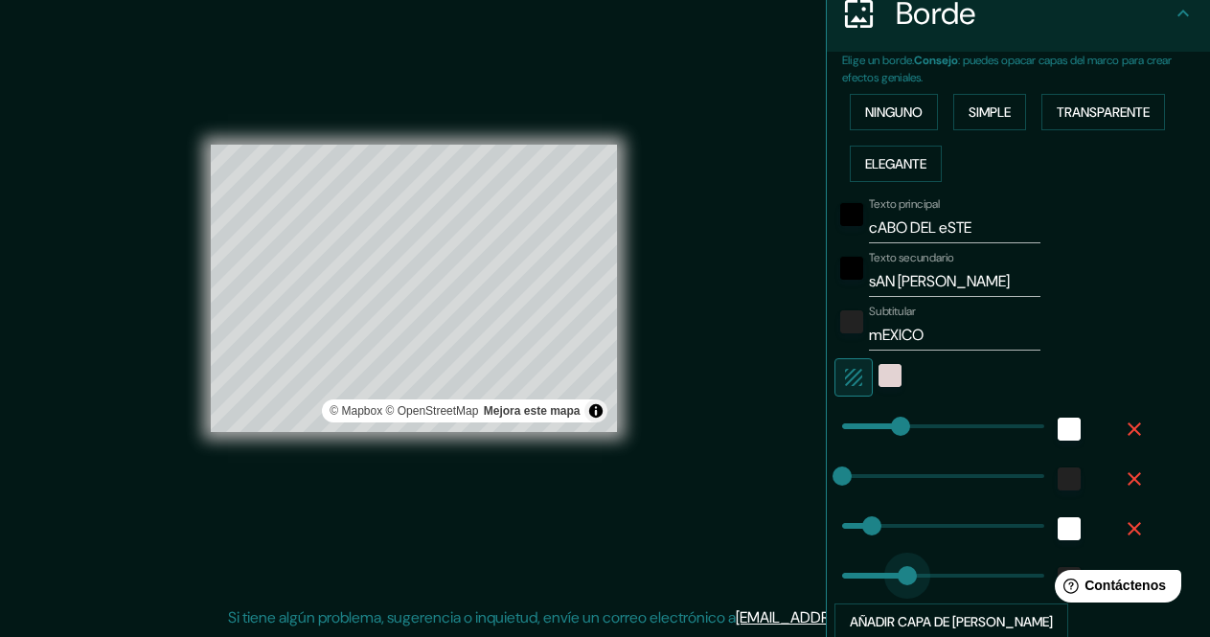
drag, startPoint x: 843, startPoint y: 565, endPoint x: 891, endPoint y: 565, distance: 47.9
drag, startPoint x: 891, startPoint y: 566, endPoint x: 851, endPoint y: 569, distance: 39.4
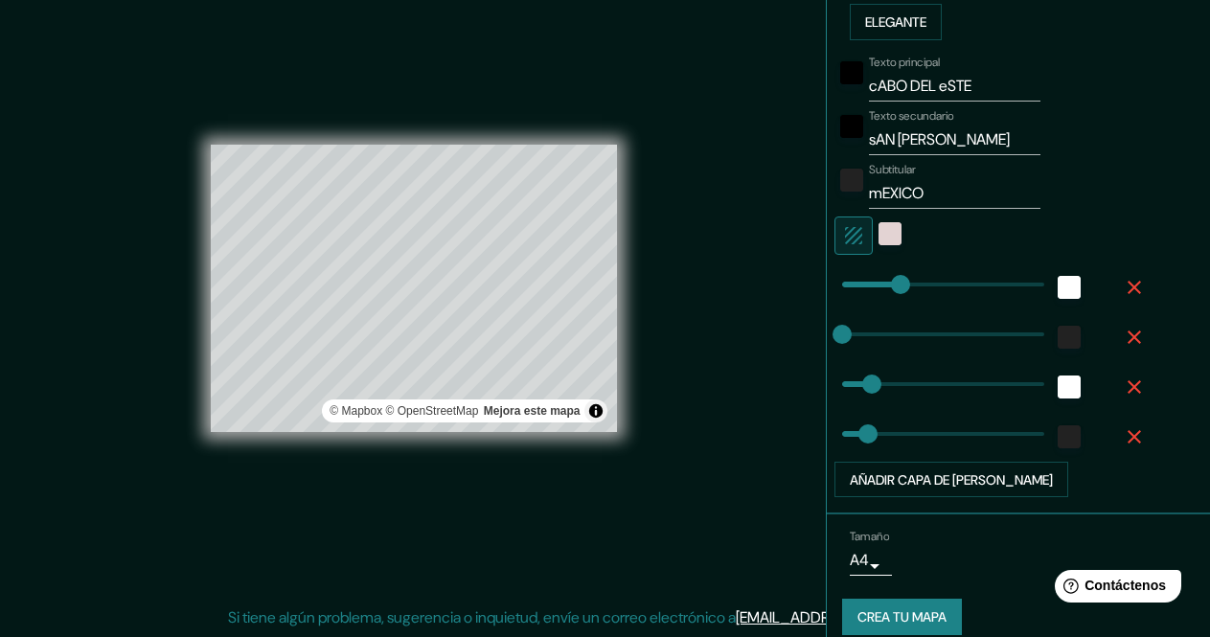
scroll to position [557, 0]
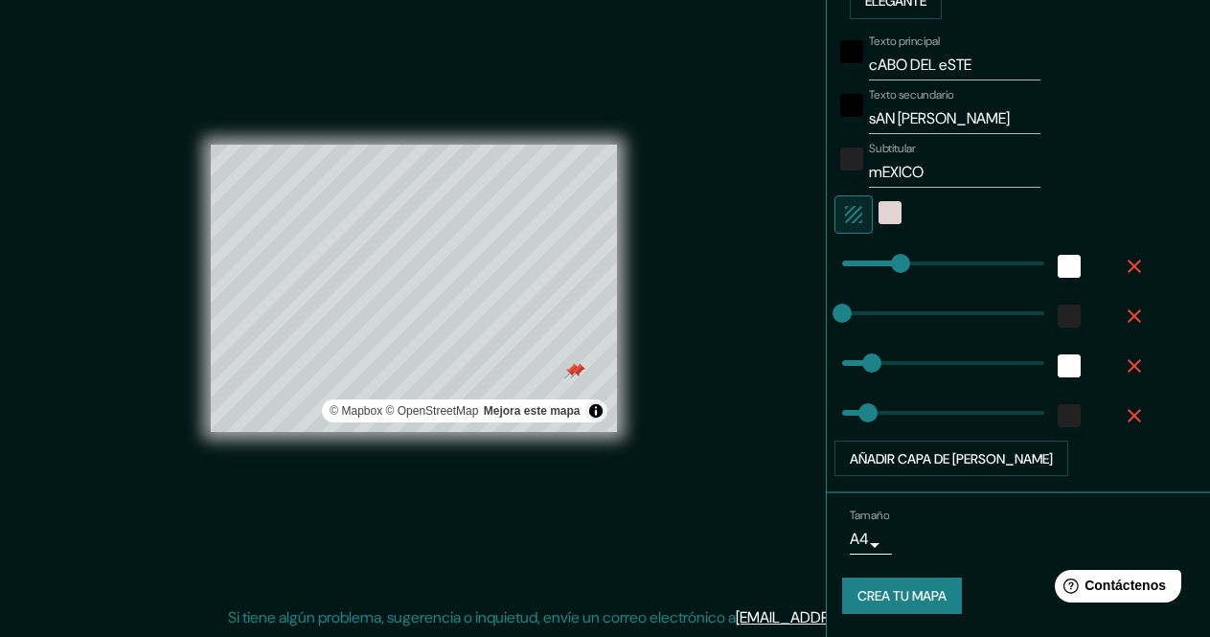
click at [573, 377] on div at bounding box center [577, 370] width 15 height 15
click at [573, 373] on div at bounding box center [571, 370] width 15 height 15
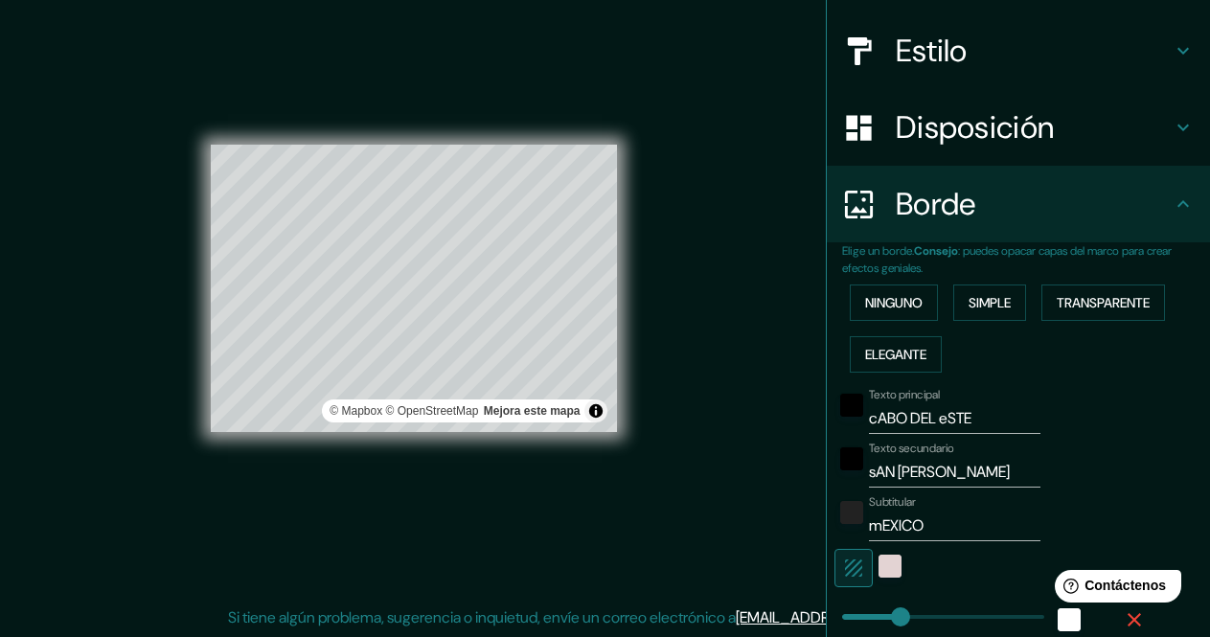
scroll to position [200, 0]
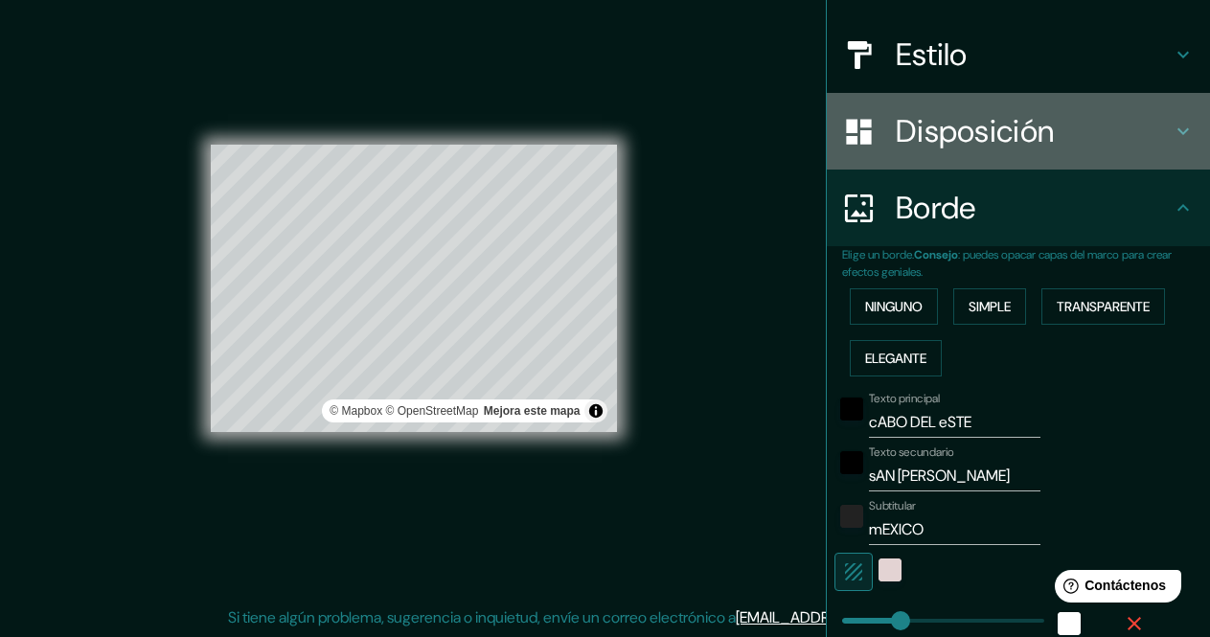
click at [1135, 139] on h4 "Disposición" at bounding box center [1033, 131] width 276 height 38
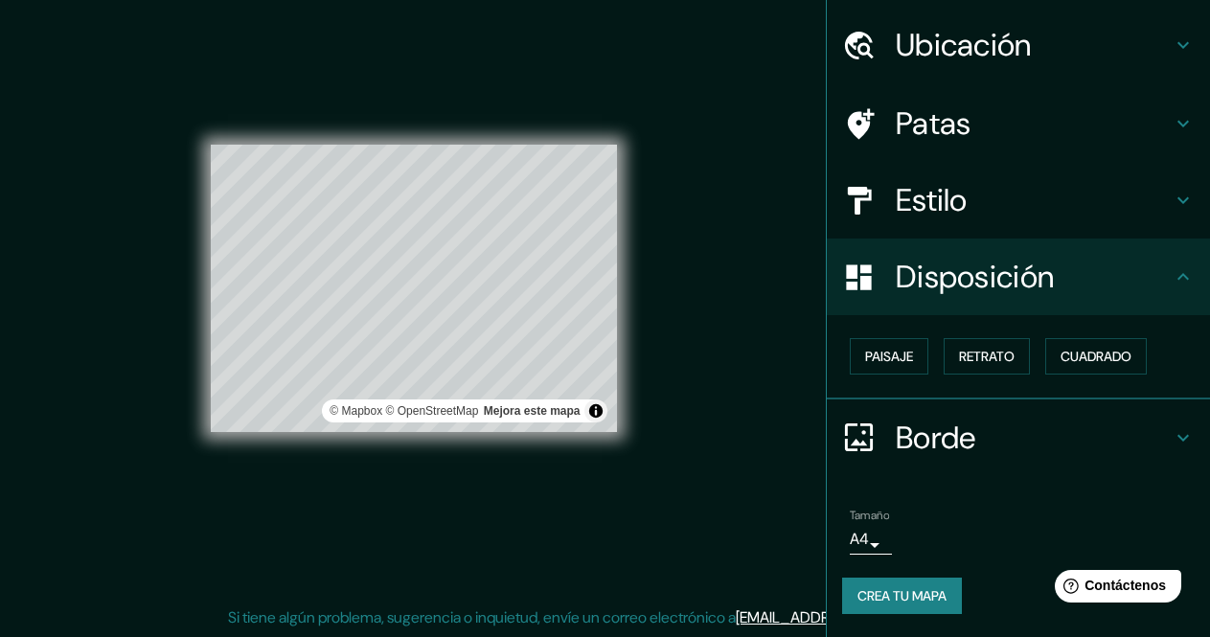
scroll to position [54, 0]
click at [892, 602] on font "Crea tu mapa" at bounding box center [901, 596] width 89 height 17
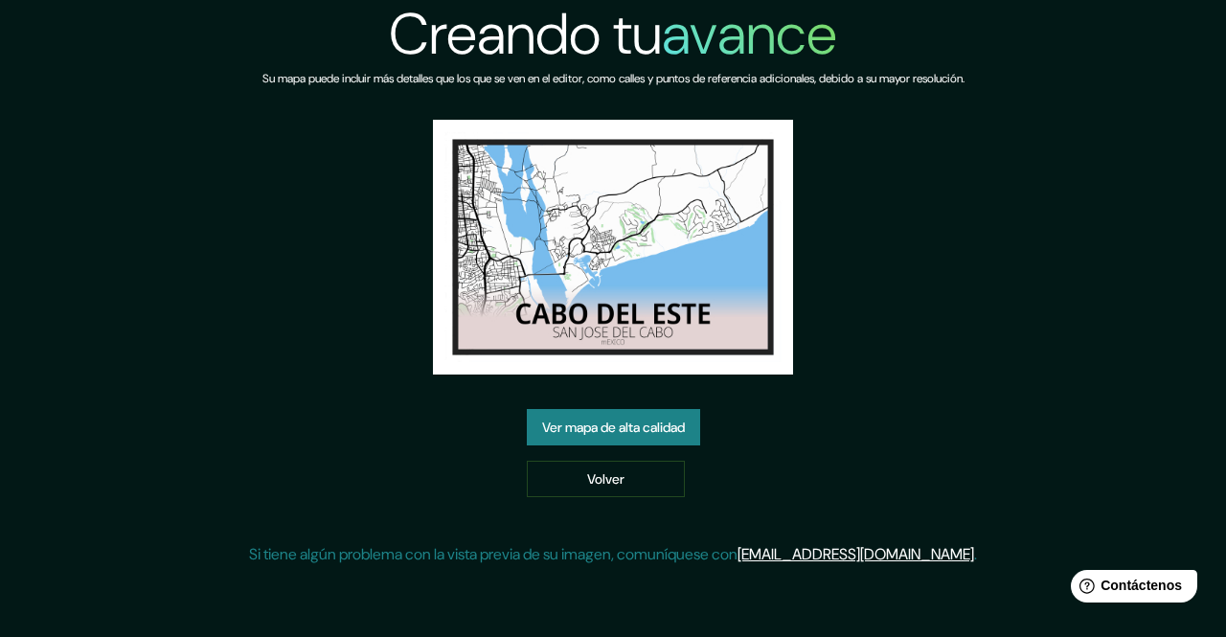
click at [627, 399] on div "Creando tu avance Su mapa puede incluir más detalles que los que se ven en el e…" at bounding box center [613, 290] width 728 height 581
click at [626, 419] on font "Ver mapa de alta calidad" at bounding box center [613, 427] width 143 height 17
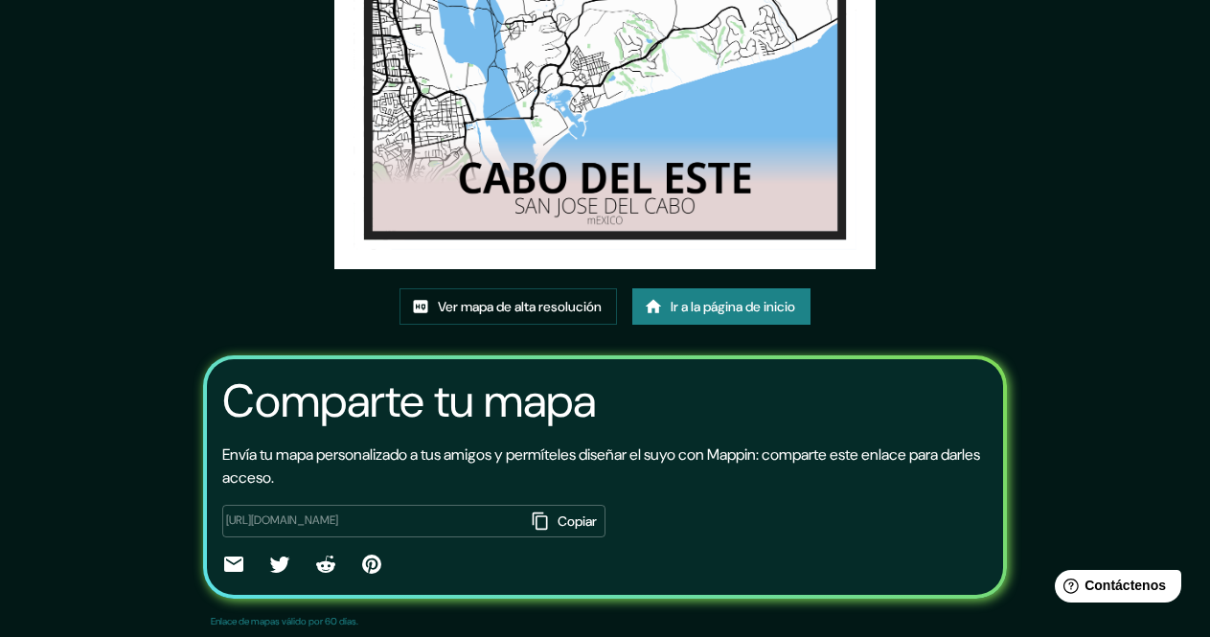
scroll to position [226, 0]
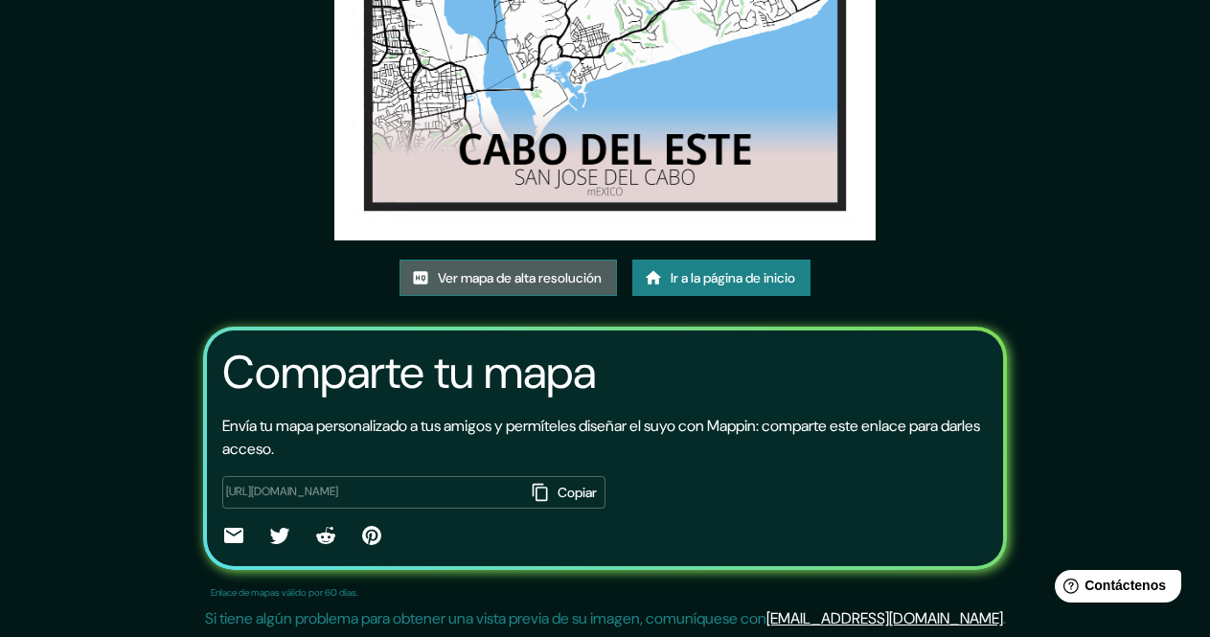
click at [515, 285] on font "Ver mapa de alta resolución" at bounding box center [520, 277] width 164 height 17
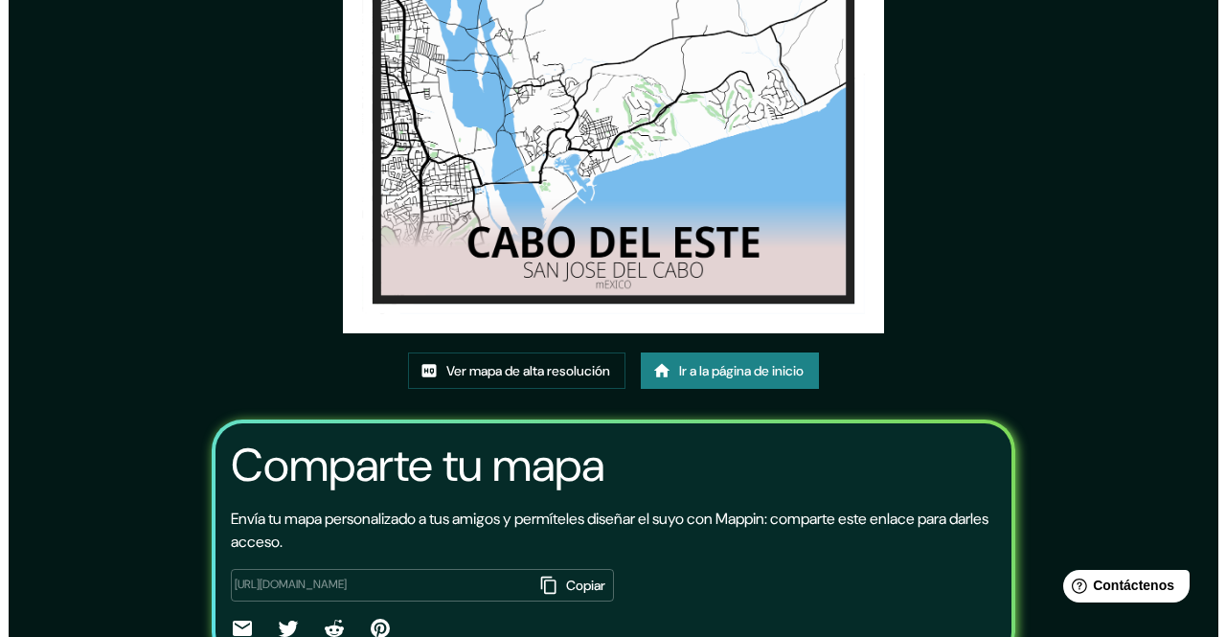
scroll to position [0, 0]
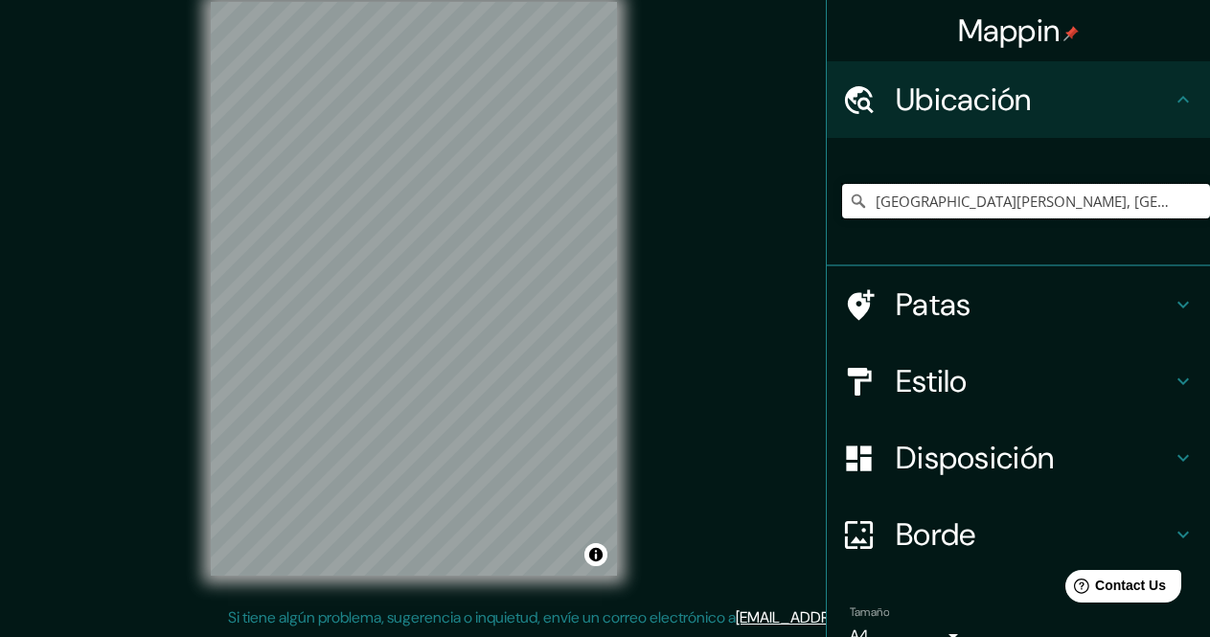
click at [1111, 197] on input "San José del Cabo, Baja California Sur, México" at bounding box center [1026, 201] width 368 height 34
click at [1174, 205] on input "San José del Cabo, Baja California Sur, México" at bounding box center [1026, 201] width 368 height 34
click at [1171, 384] on icon at bounding box center [1182, 381] width 23 height 23
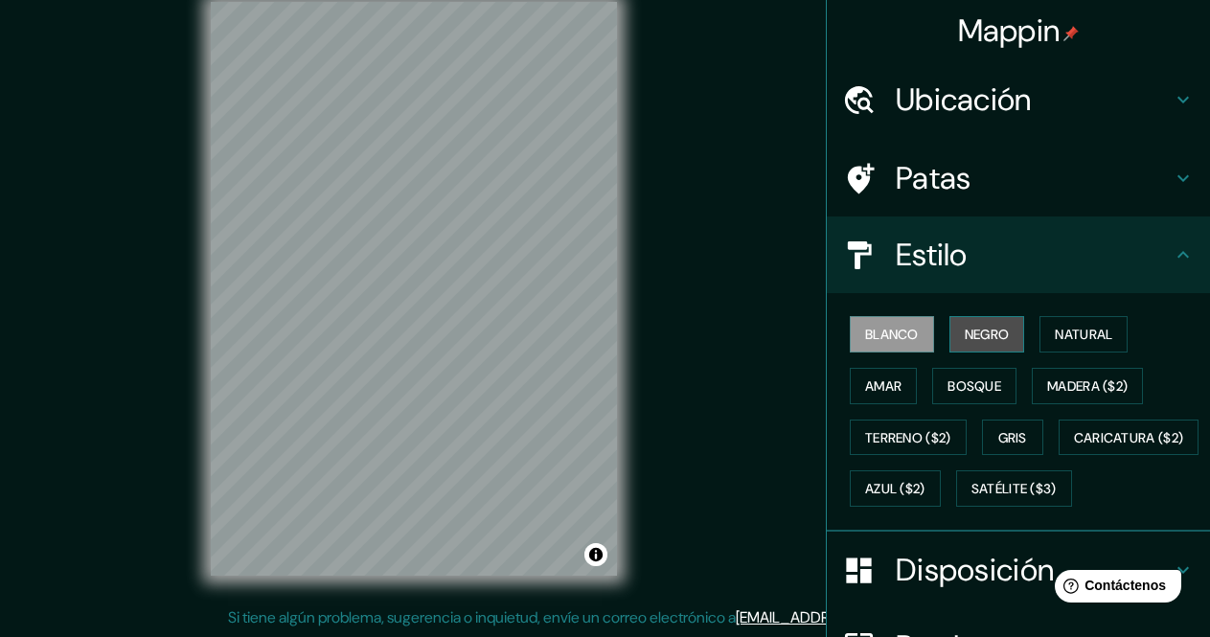
click at [964, 331] on font "Negro" at bounding box center [986, 334] width 45 height 17
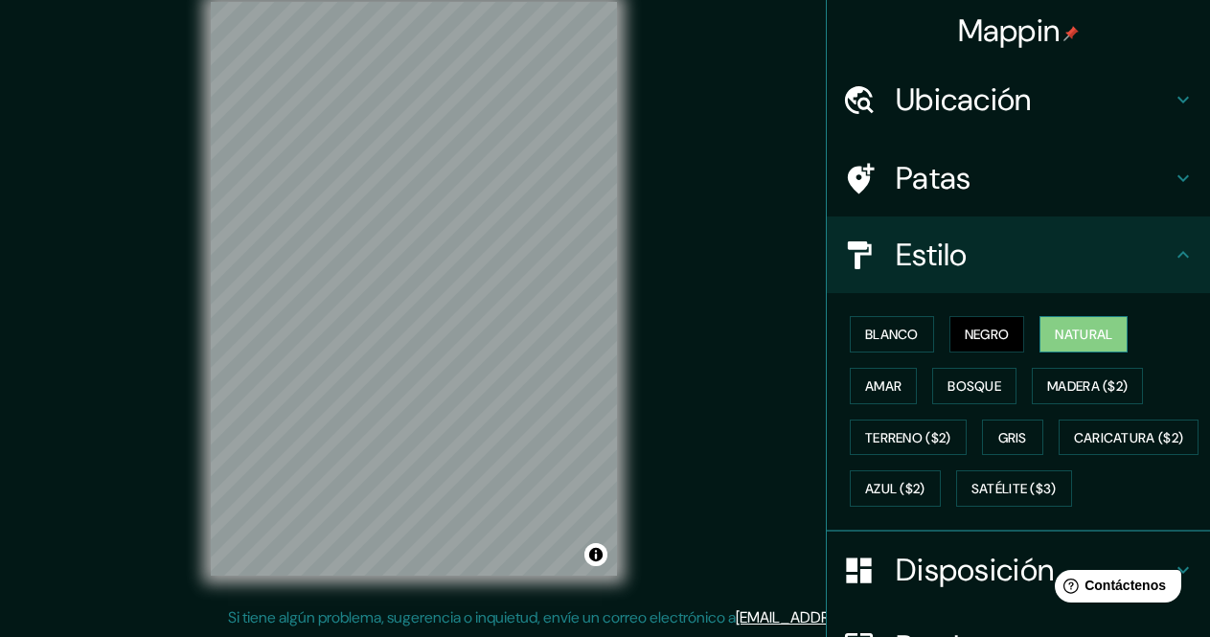
click at [1071, 335] on font "Natural" at bounding box center [1082, 334] width 57 height 17
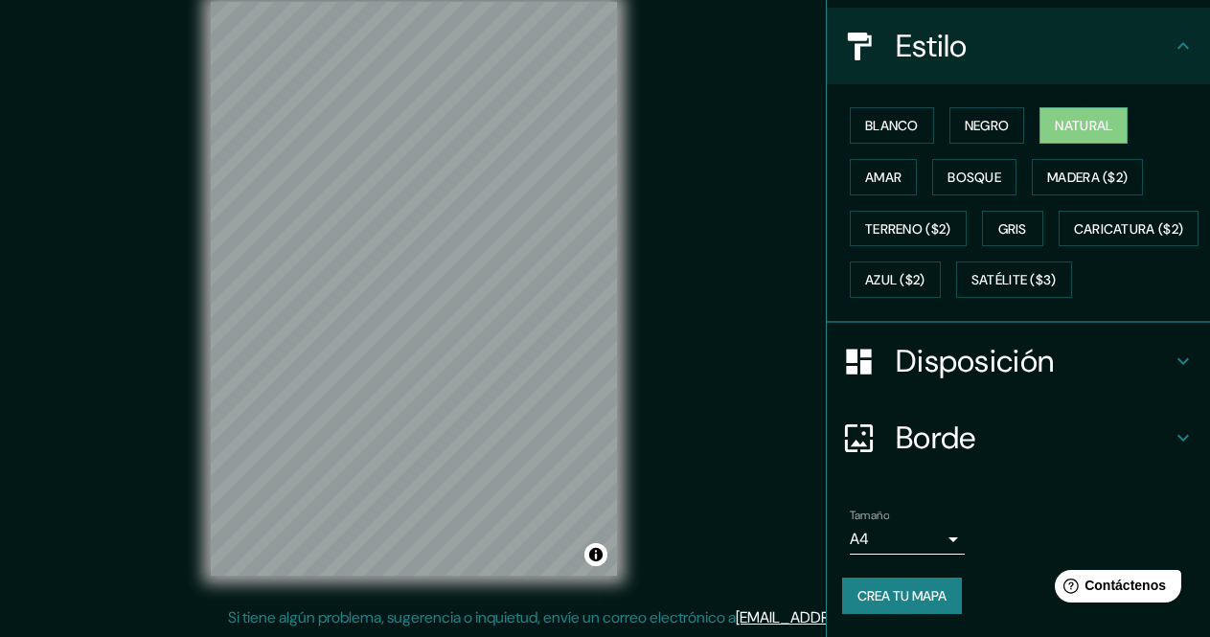
click at [1082, 380] on h4 "Disposición" at bounding box center [1033, 361] width 276 height 38
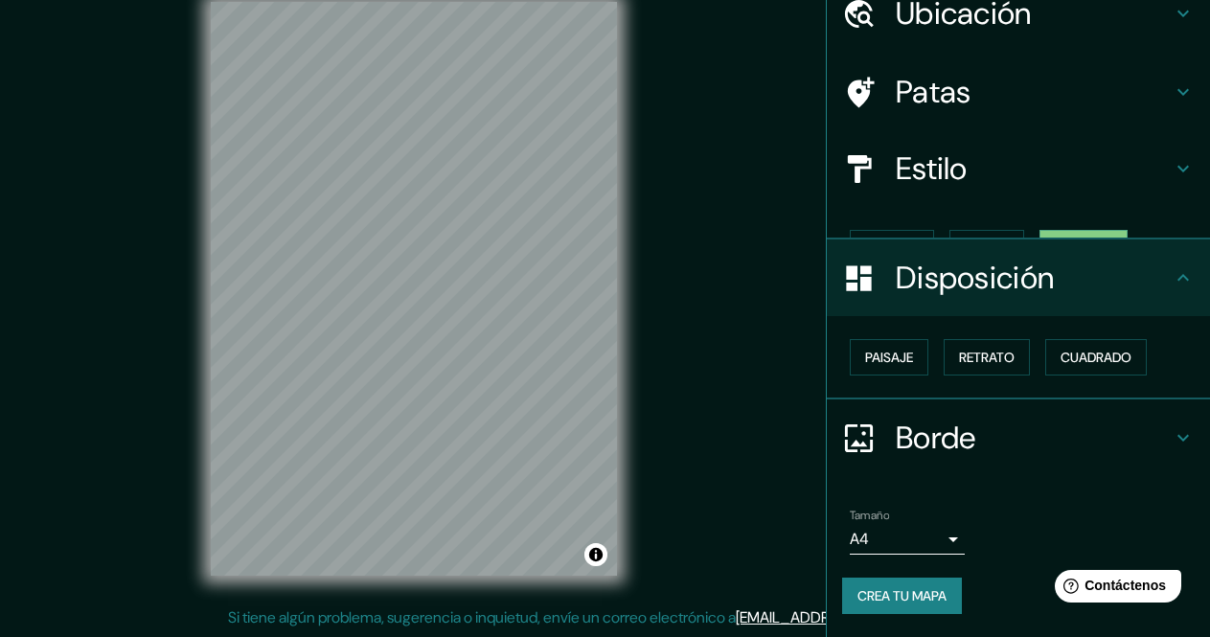
scroll to position [54, 0]
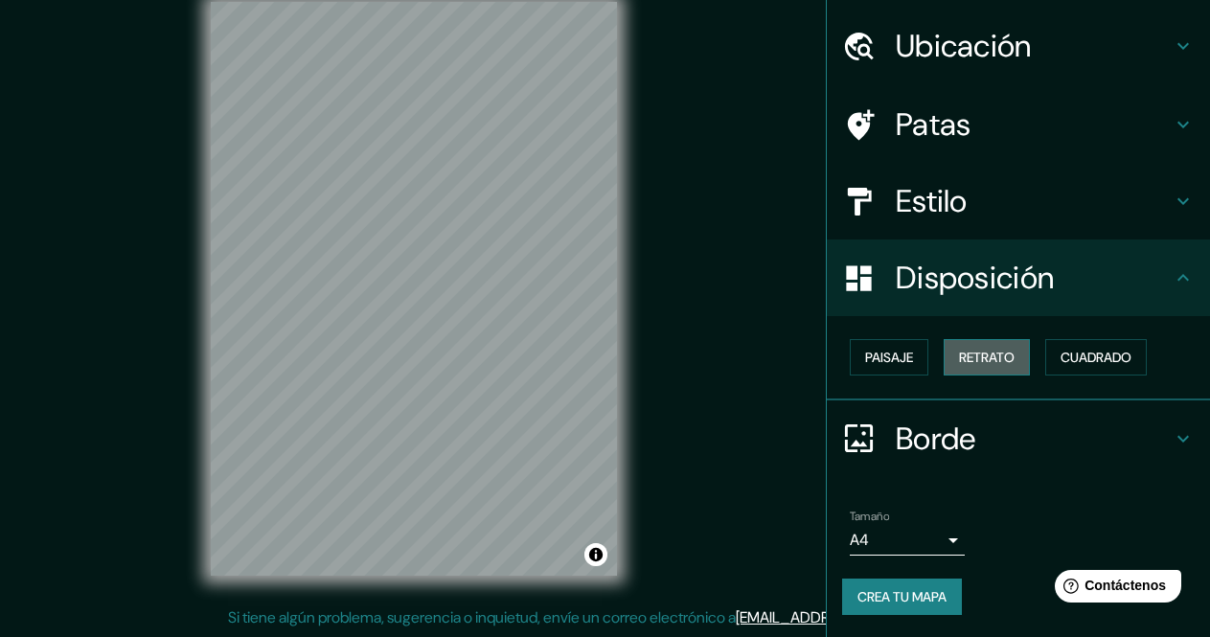
click at [962, 361] on font "Retrato" at bounding box center [987, 357] width 56 height 17
click at [884, 358] on font "Paisaje" at bounding box center [889, 357] width 48 height 17
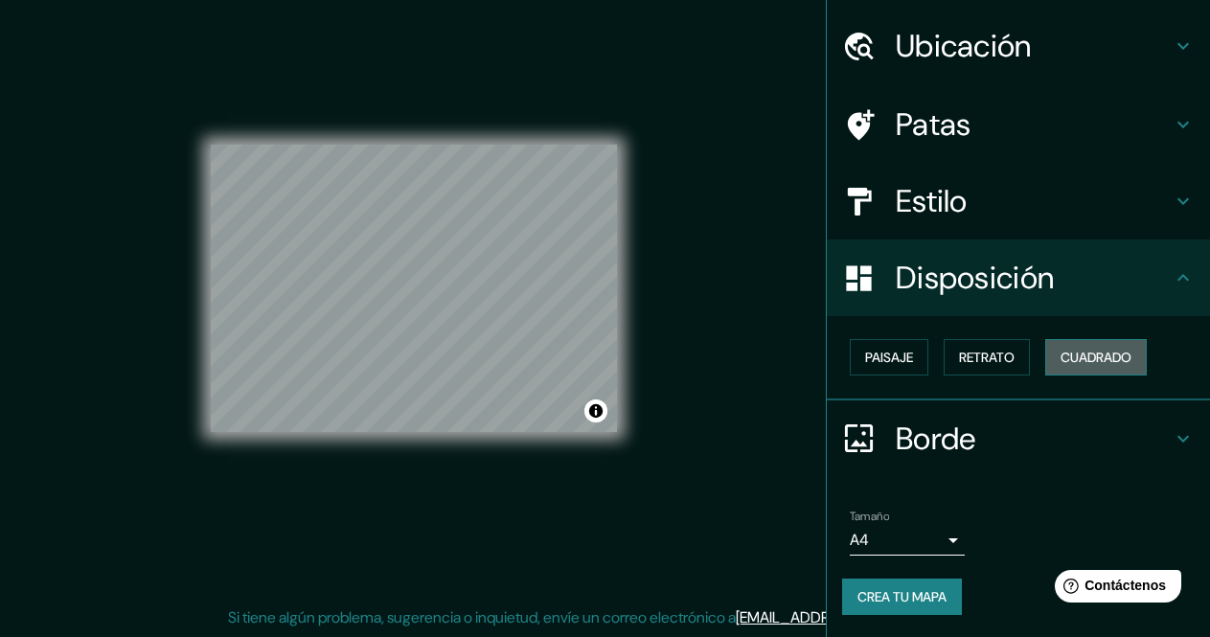
click at [1106, 354] on font "Cuadrado" at bounding box center [1095, 357] width 71 height 17
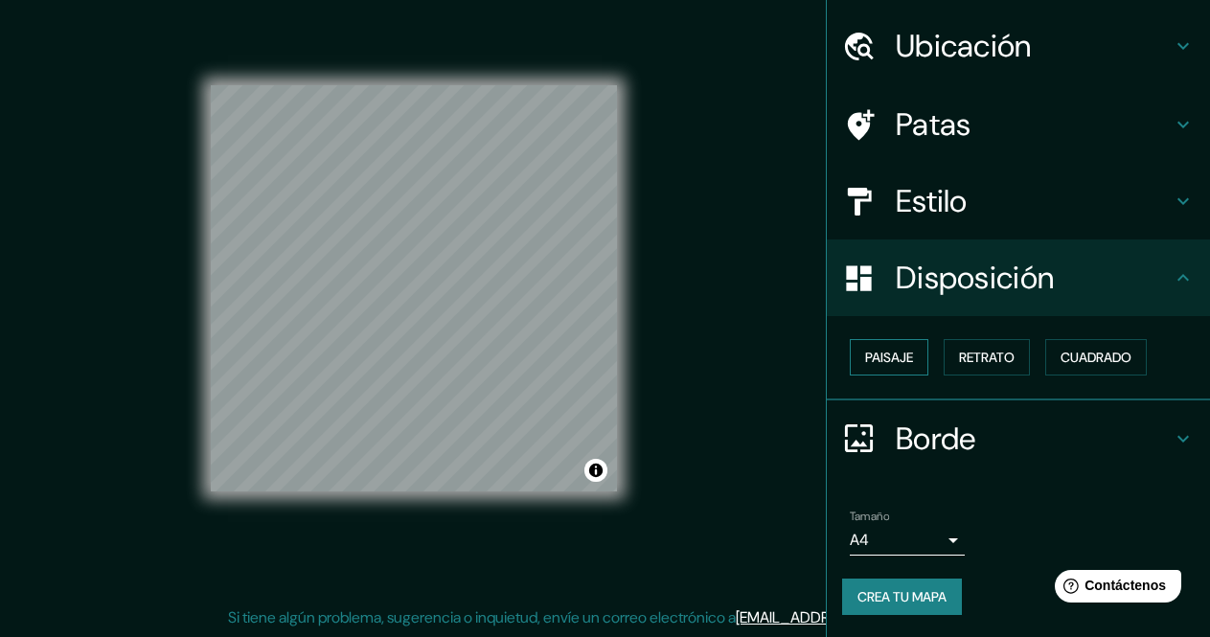
click at [882, 366] on font "Paisaje" at bounding box center [889, 357] width 48 height 17
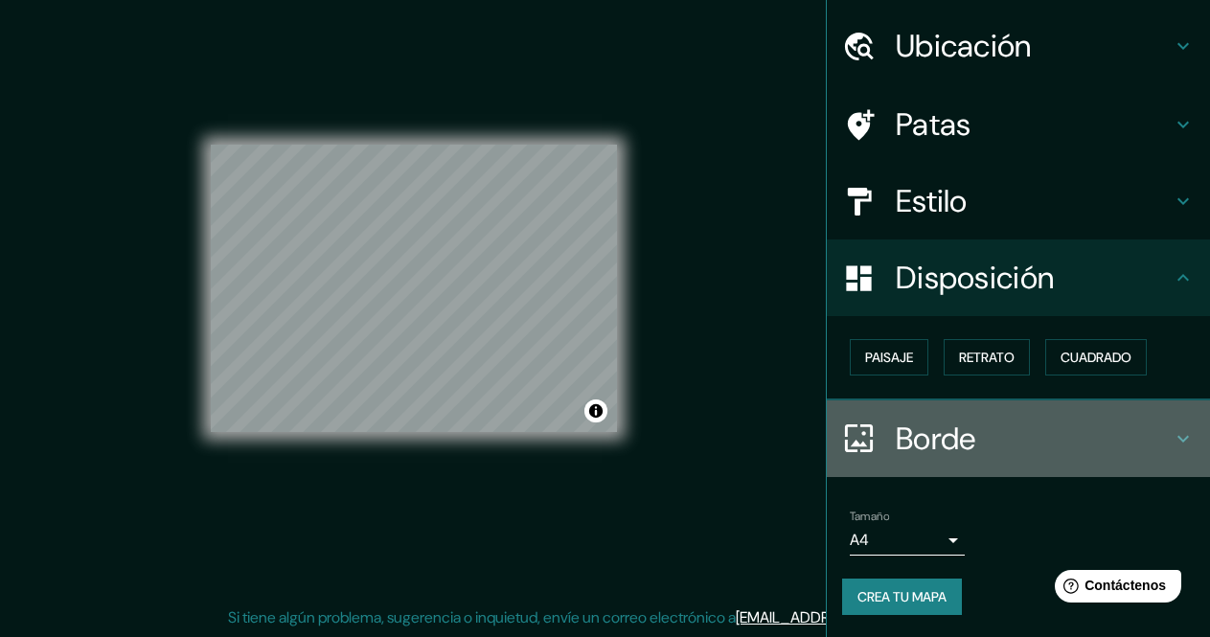
click at [959, 438] on font "Borde" at bounding box center [935, 439] width 80 height 40
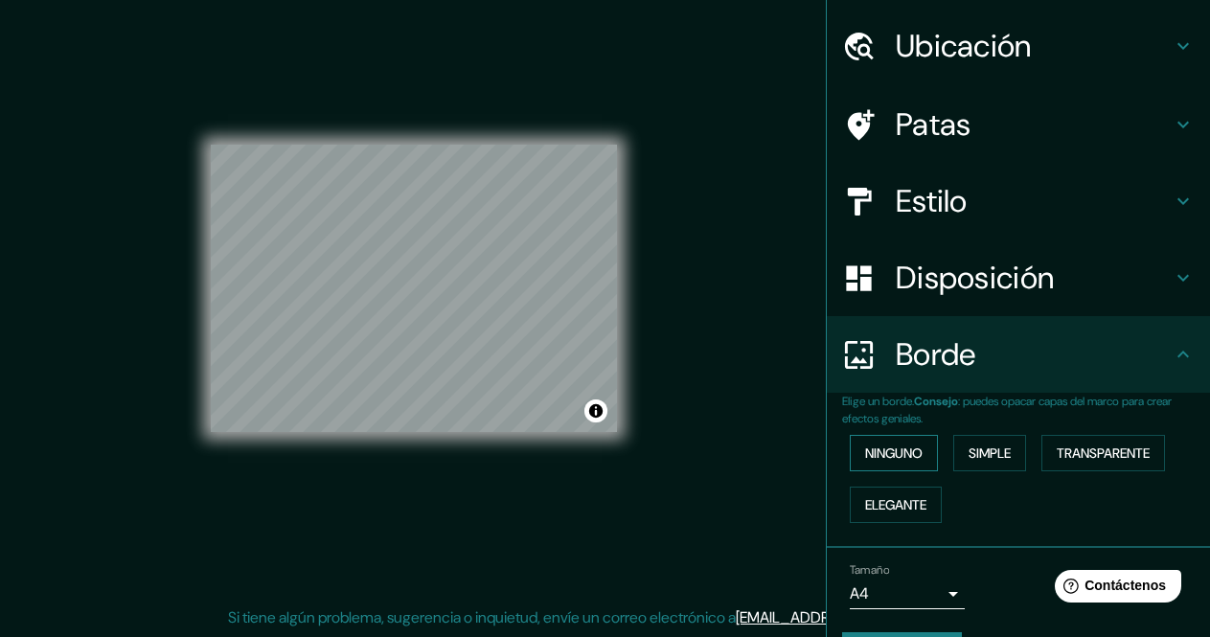
click at [892, 457] on font "Ninguno" at bounding box center [893, 452] width 57 height 17
click at [973, 453] on font "Simple" at bounding box center [989, 452] width 42 height 17
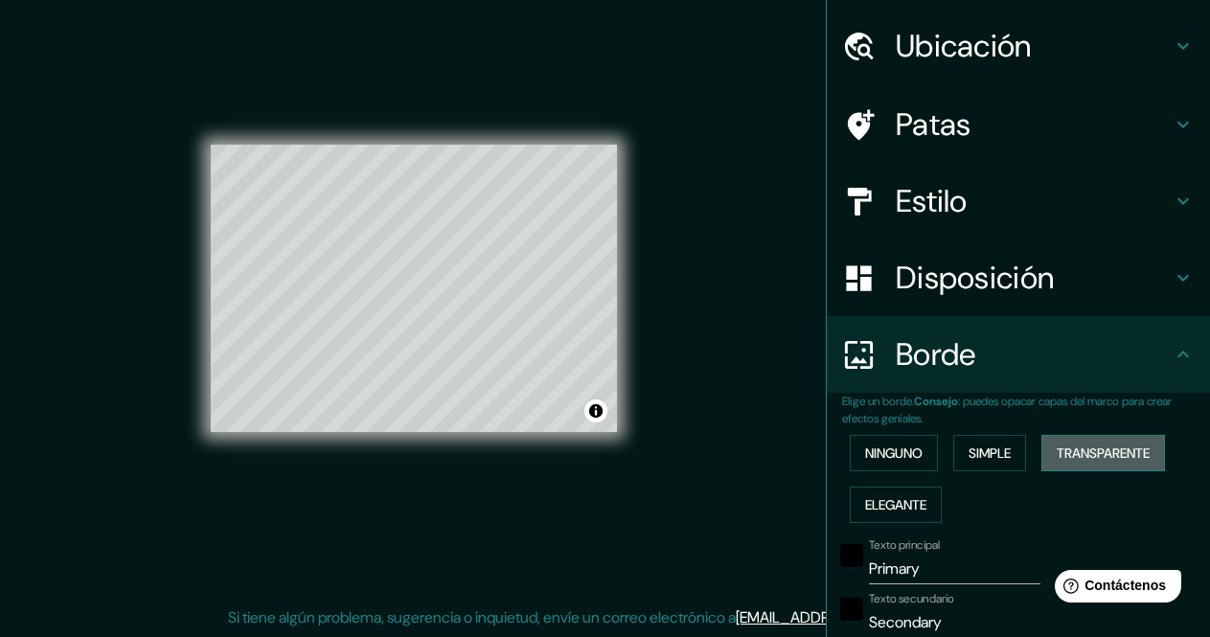
click at [1086, 452] on font "Transparente" at bounding box center [1102, 452] width 93 height 17
click at [892, 509] on font "Elegante" at bounding box center [895, 504] width 61 height 17
click at [1083, 458] on font "Transparente" at bounding box center [1102, 452] width 93 height 17
click at [968, 449] on font "Simple" at bounding box center [989, 452] width 42 height 17
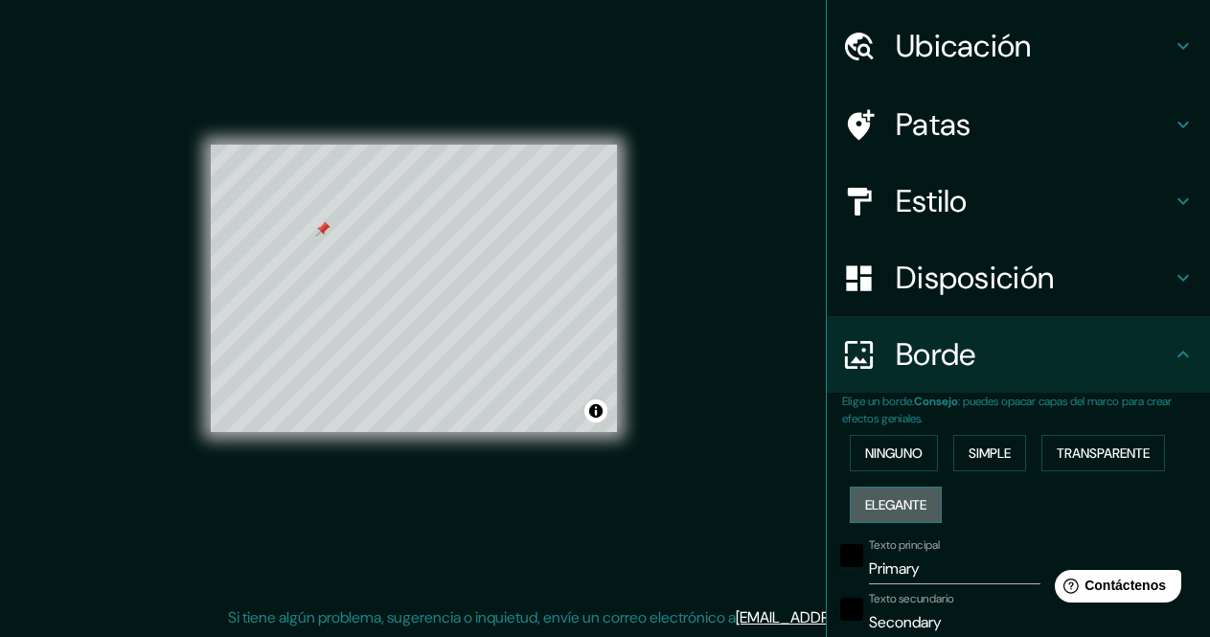
click at [900, 506] on font "Elegante" at bounding box center [895, 504] width 61 height 17
click at [982, 463] on font "Simple" at bounding box center [989, 453] width 42 height 25
click at [324, 233] on div at bounding box center [322, 228] width 15 height 15
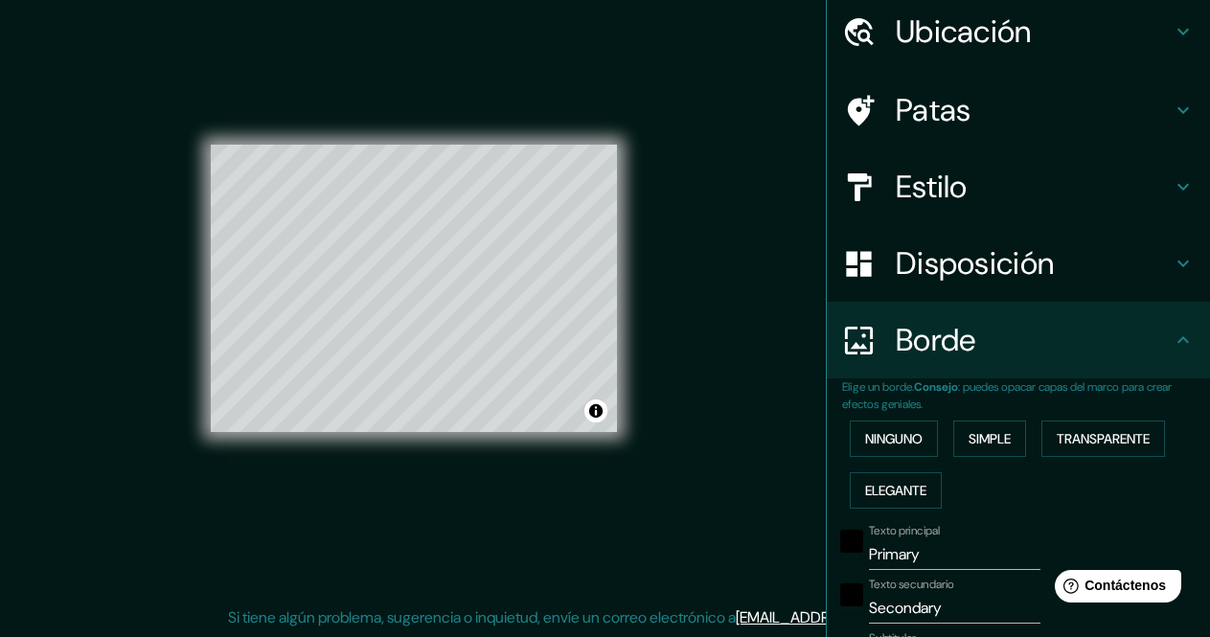
scroll to position [70, 0]
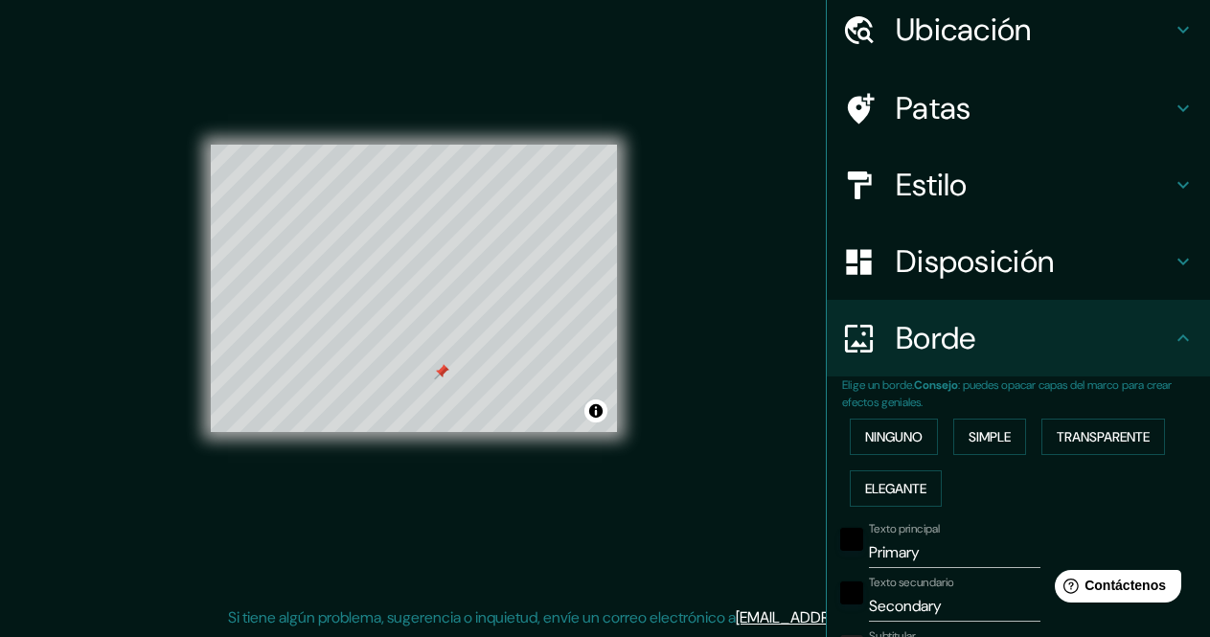
click at [446, 372] on div at bounding box center [441, 371] width 15 height 15
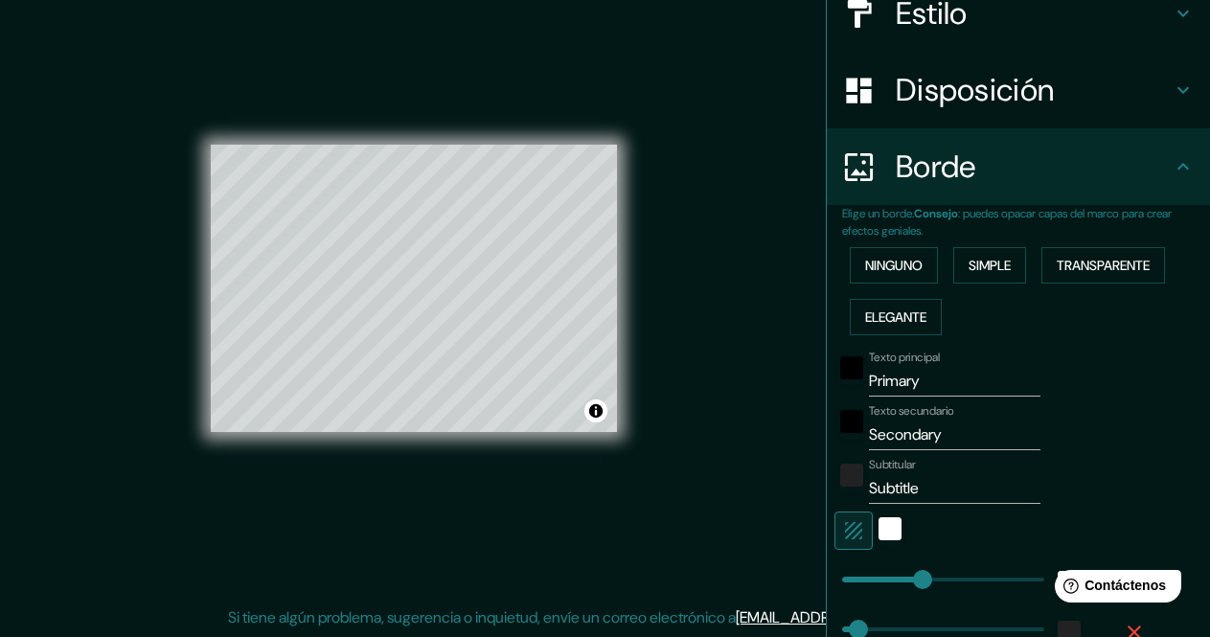
scroll to position [243, 0]
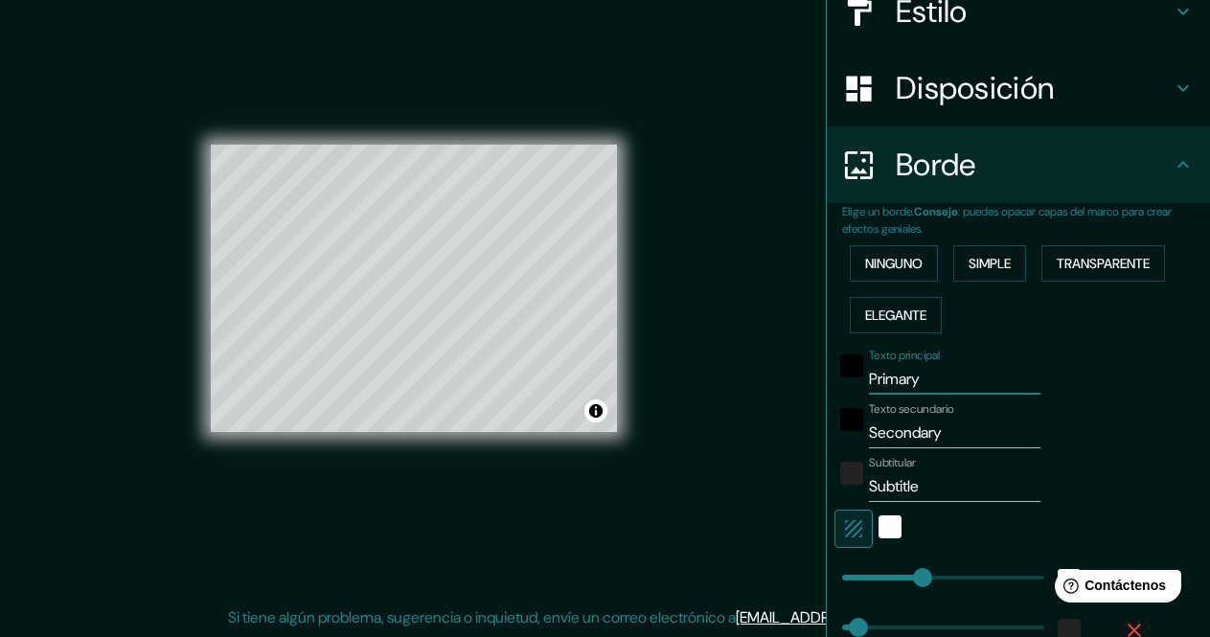
drag, startPoint x: 907, startPoint y: 373, endPoint x: 733, endPoint y: 371, distance: 174.3
click at [733, 371] on div "Mappin Ubicación San José del Cabo, Baja California Sur, México Patas Estilo Di…" at bounding box center [605, 304] width 1210 height 666
type input "m"
type input "170"
type input "34"
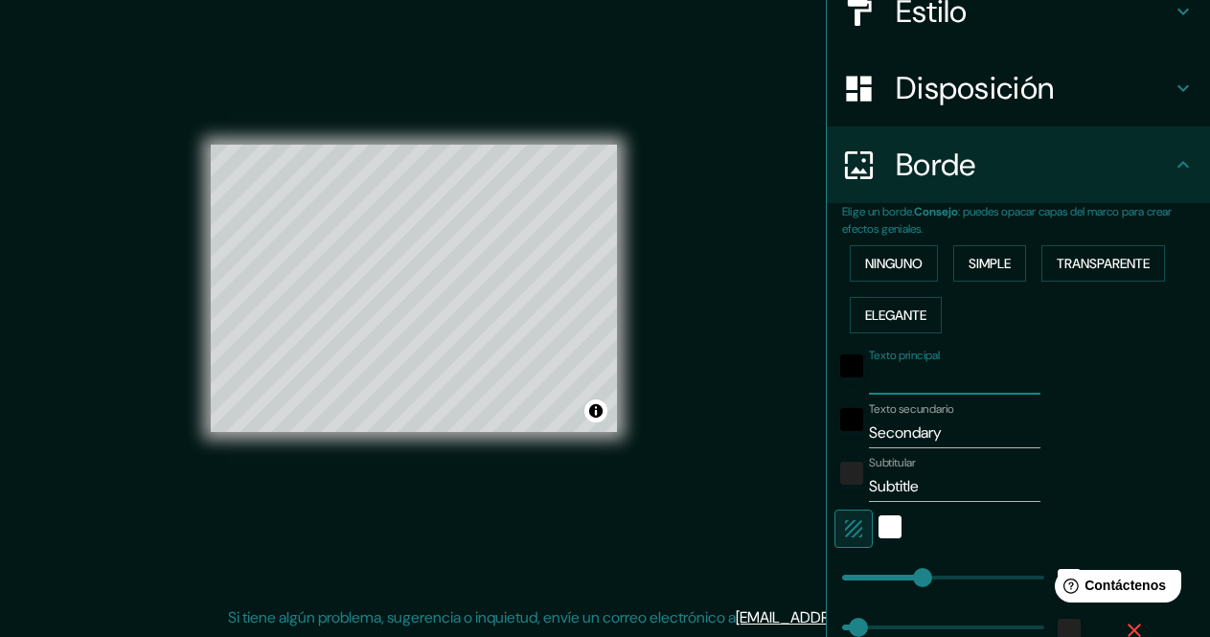
type input "170"
type input "34"
type input "m"
type input "170"
type input "34"
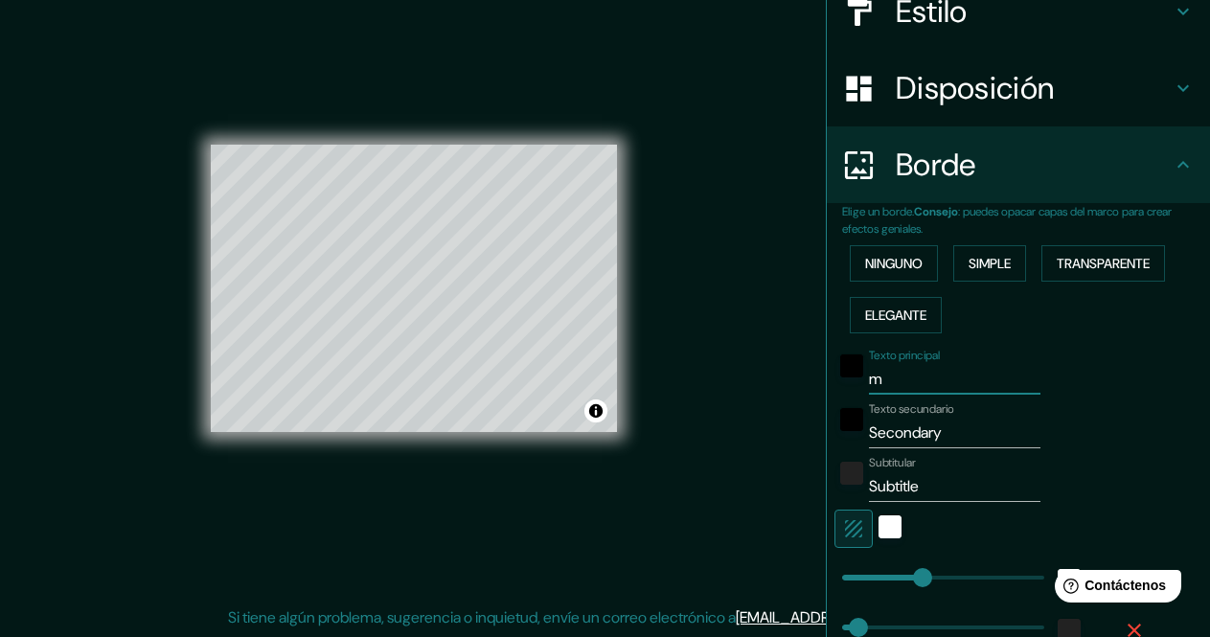
type input "170"
type input "34"
type input "M"
type input "170"
type input "34"
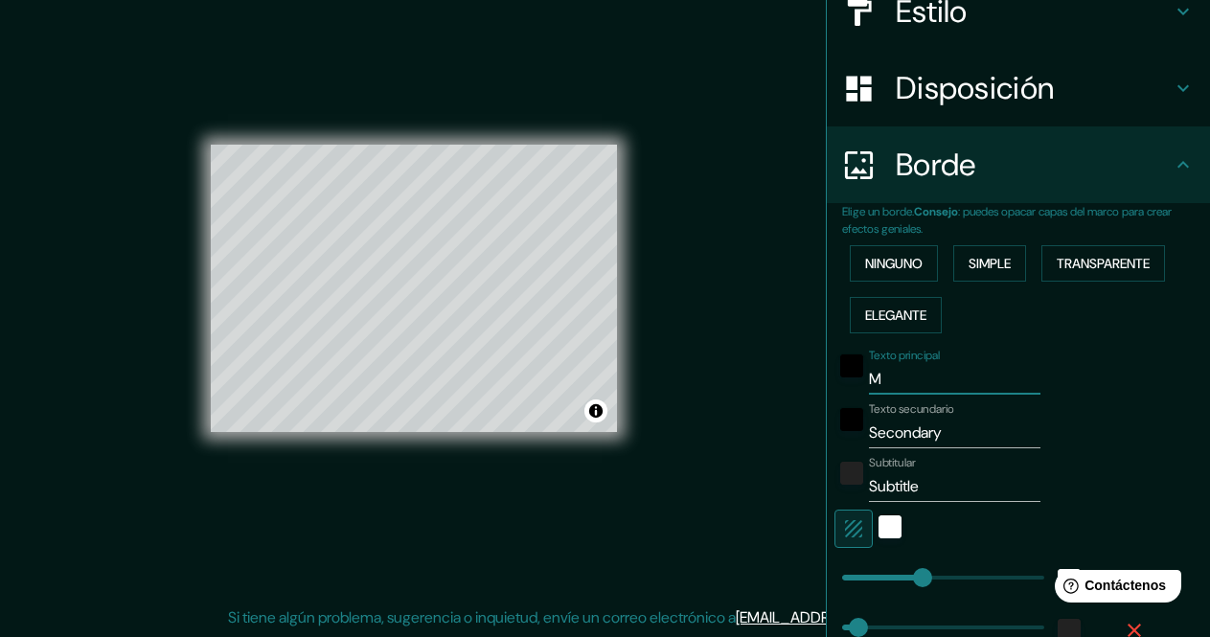
type input "MA"
type input "170"
type input "34"
type input "MAP"
type input "170"
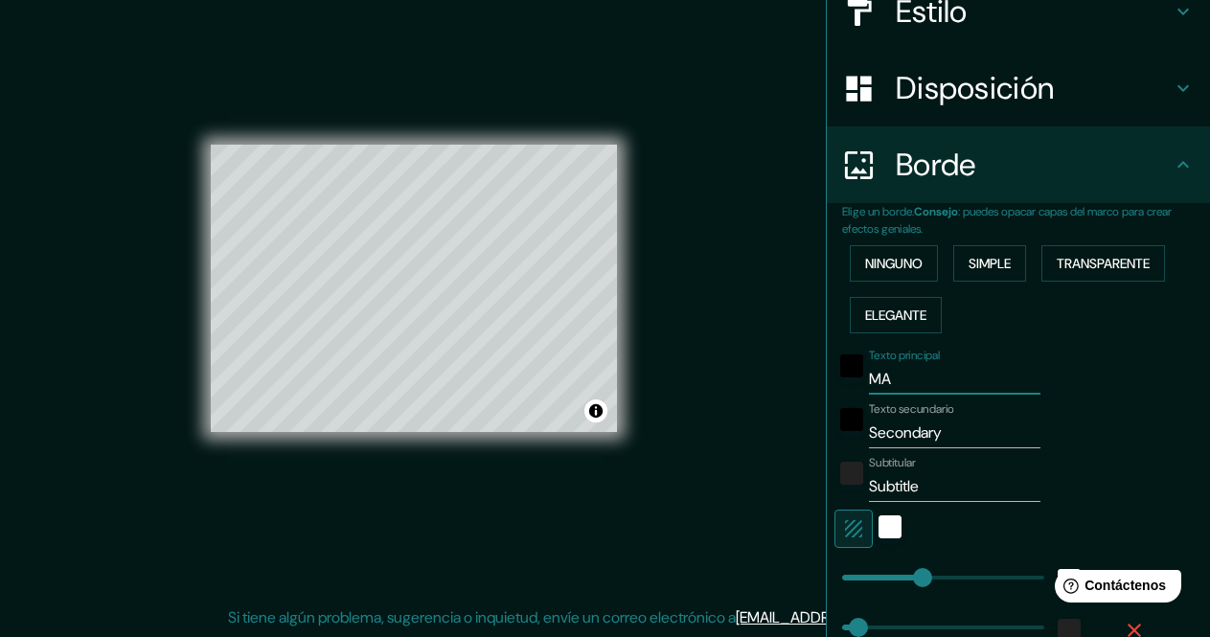
type input "34"
type input "MAPA"
type input "170"
type input "34"
type input "MAPA"
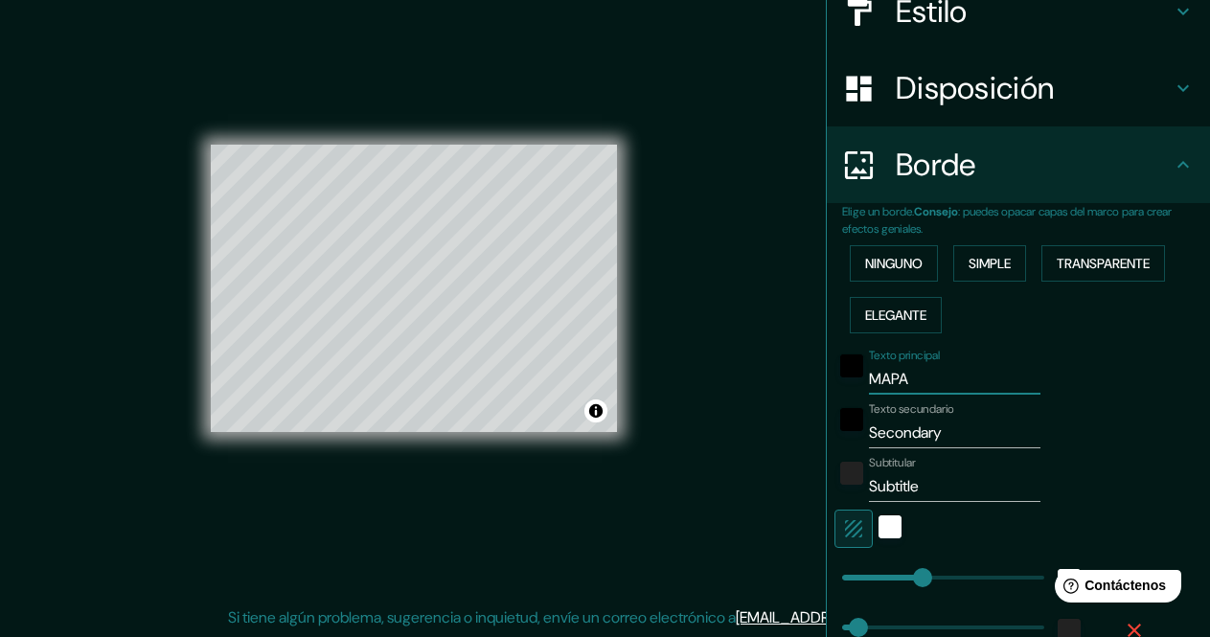
type input "170"
type input "34"
type input "MAPA T"
type input "170"
type input "34"
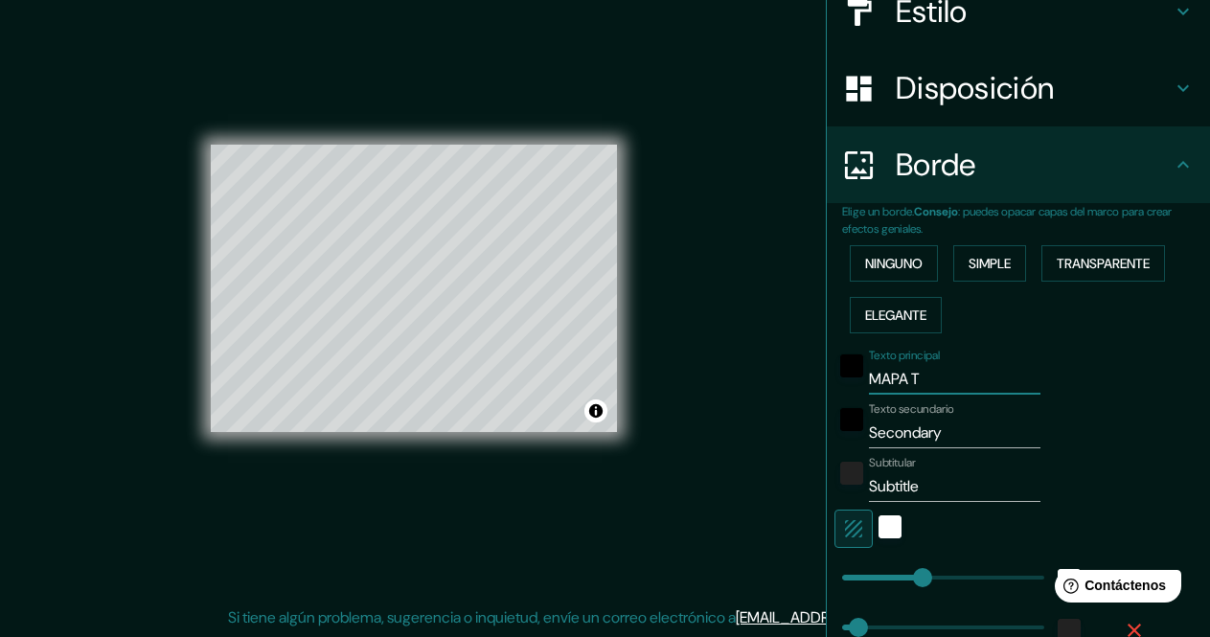
type input "MAPA TU"
type input "170"
type input "34"
type input "MAPA TUR"
type input "170"
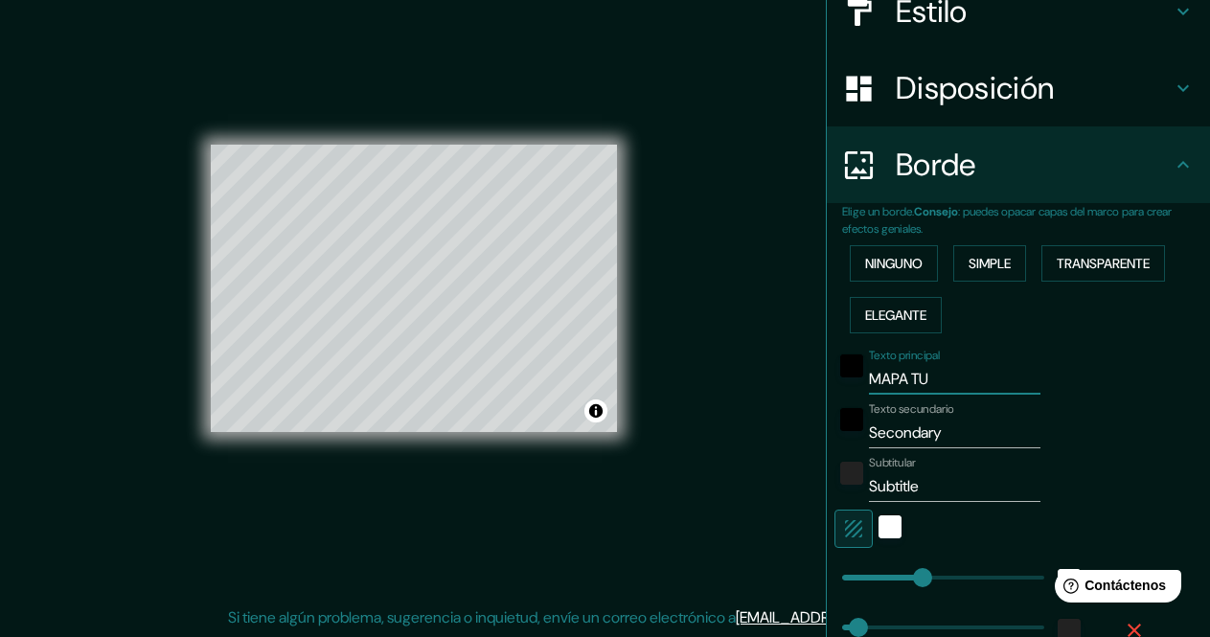
type input "34"
type input "MAPA TURI"
type input "170"
type input "34"
type input "MAPA TURIS"
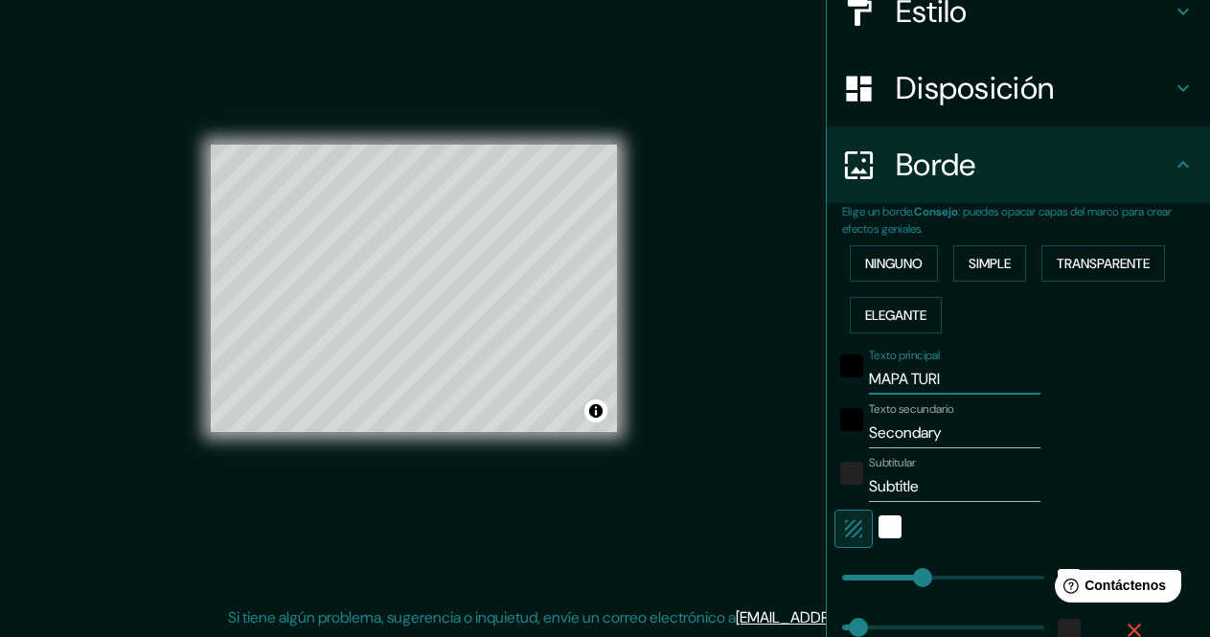
type input "170"
type input "34"
type input "MAPA TURIST"
type input "170"
type input "34"
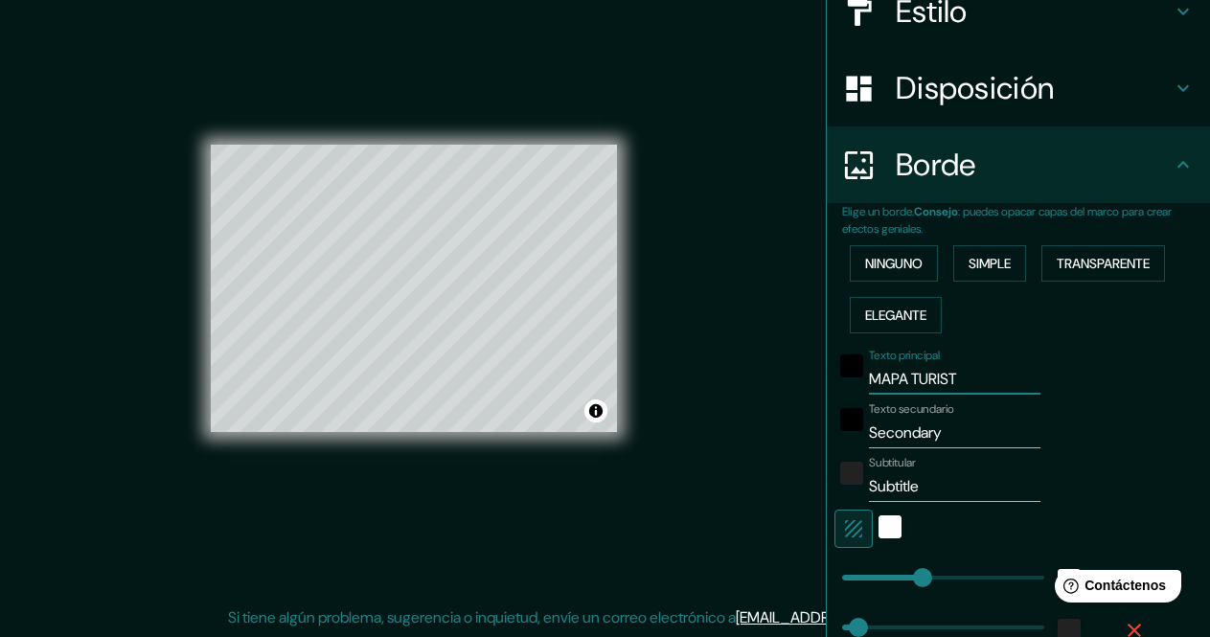
type input "MAPA TURISTI"
type input "170"
type input "34"
type input "MAPA TURISTIC"
type input "170"
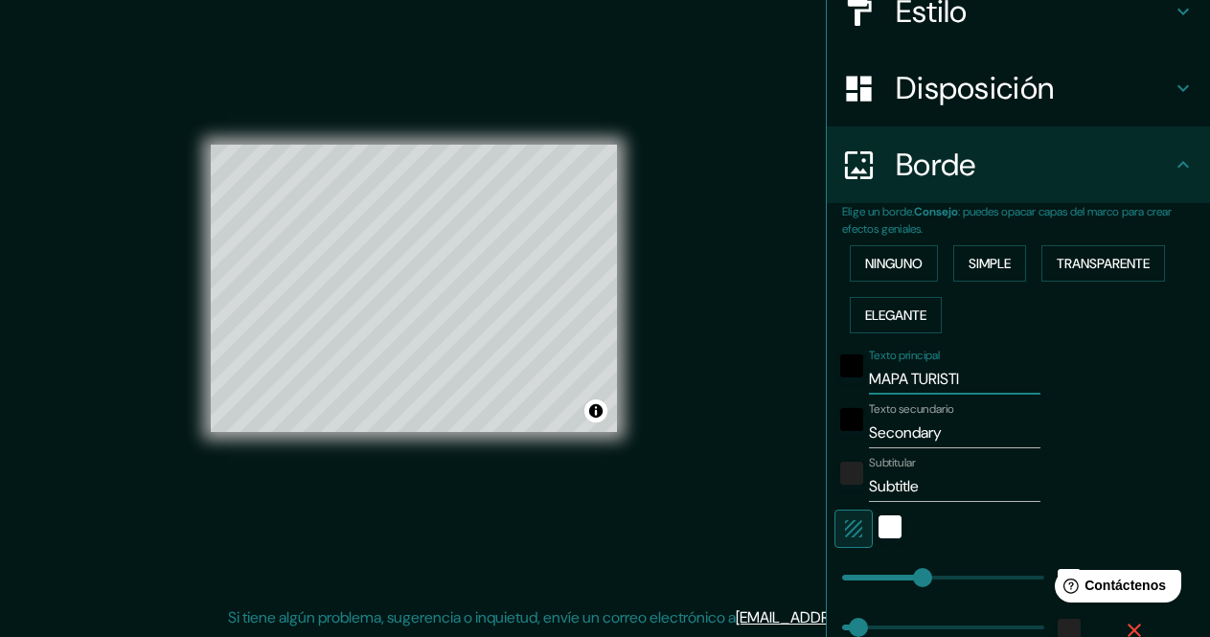
type input "34"
type input "MAPA TURISTI"
type input "170"
type input "34"
type input "M"
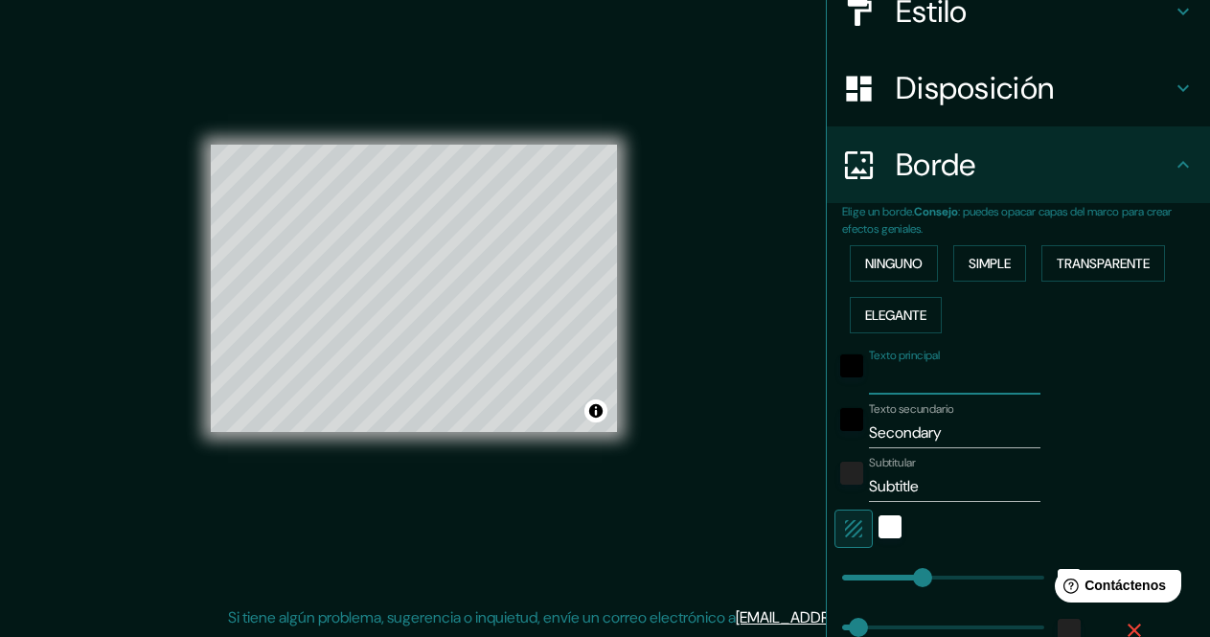
type input "170"
type input "34"
type input "T"
type input "170"
type input "34"
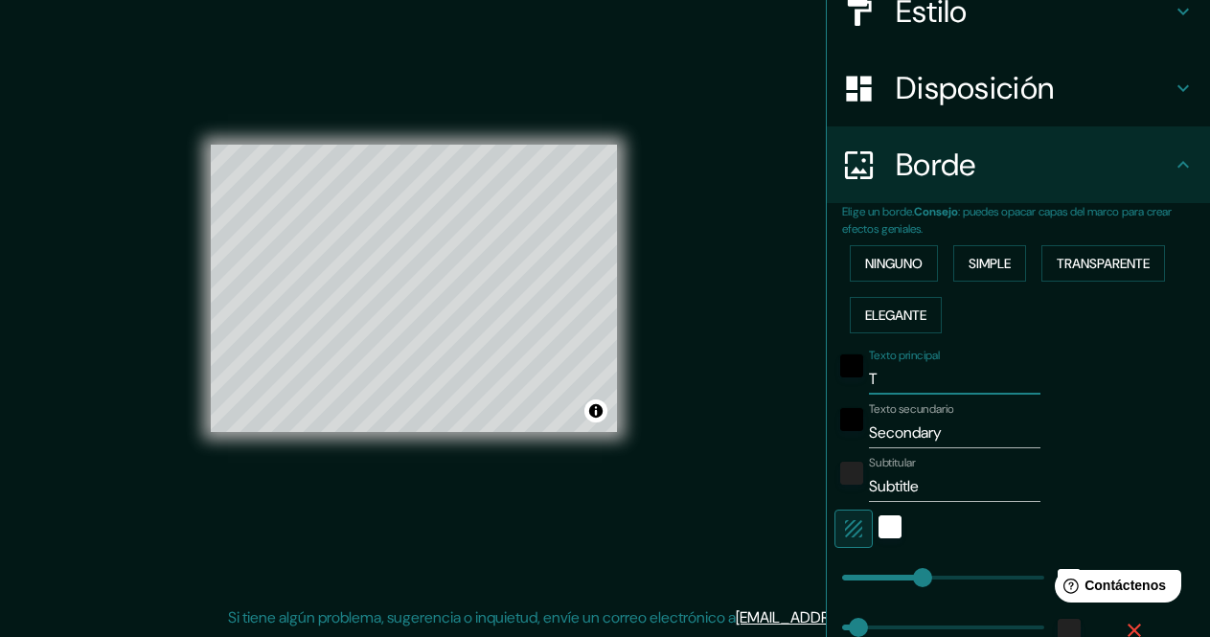
type input "TU"
type input "170"
type input "34"
type input "TUR"
type input "170"
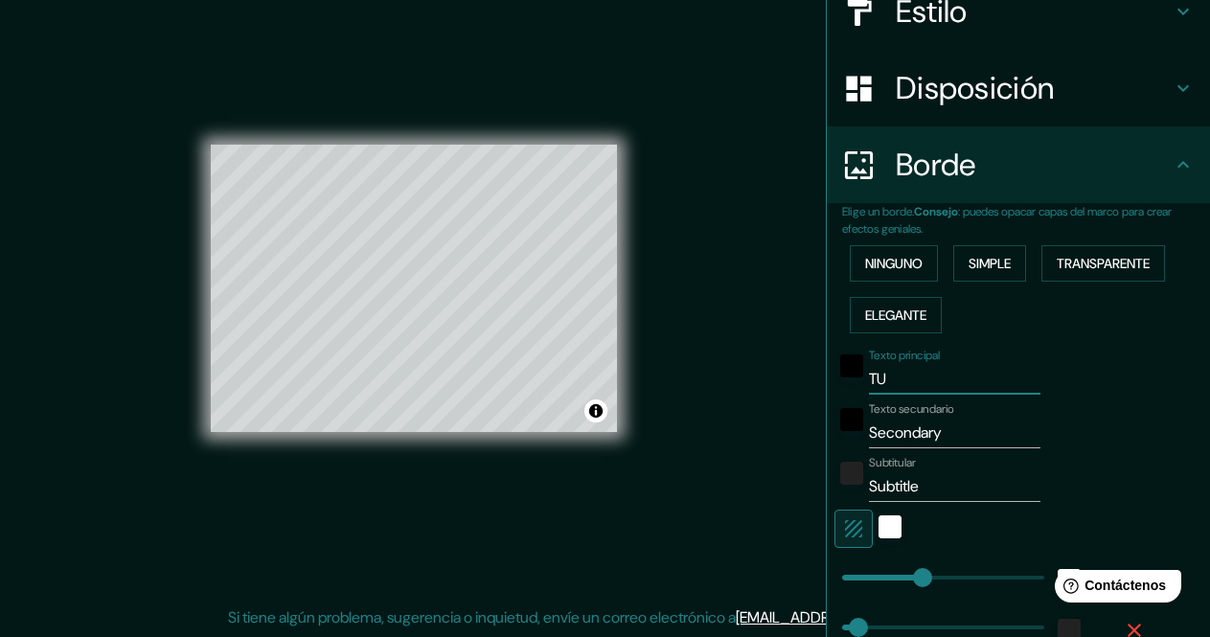
type input "34"
type input "TURI"
type input "170"
type input "34"
type input "TURIS"
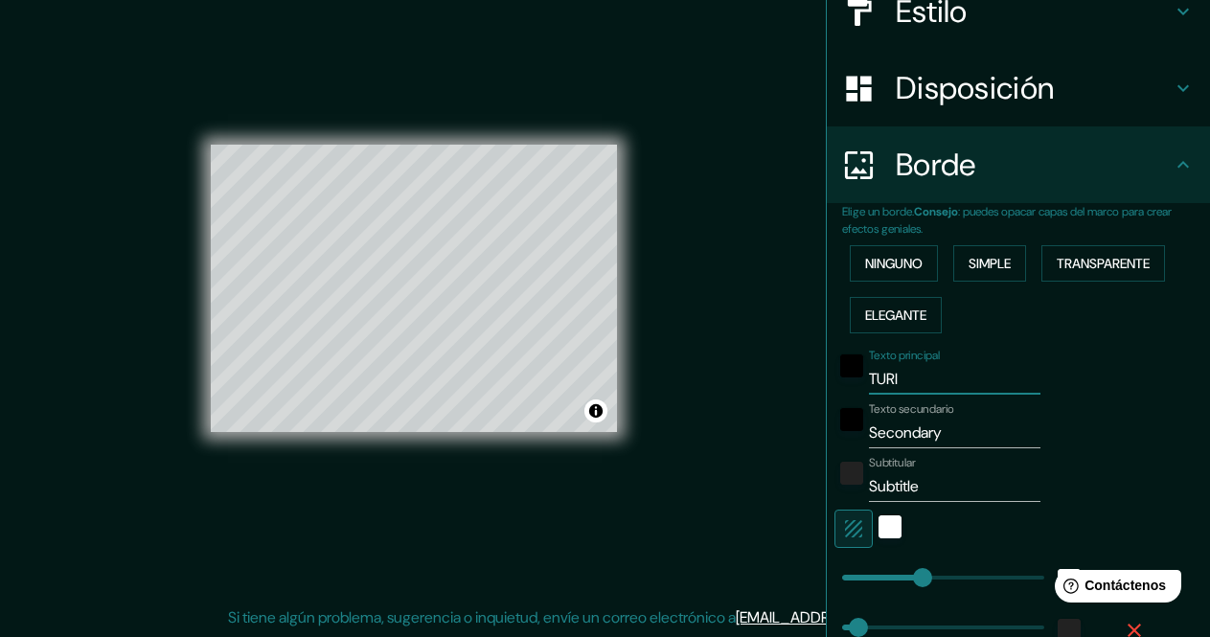
type input "170"
type input "34"
type input "TURIST"
type input "170"
type input "34"
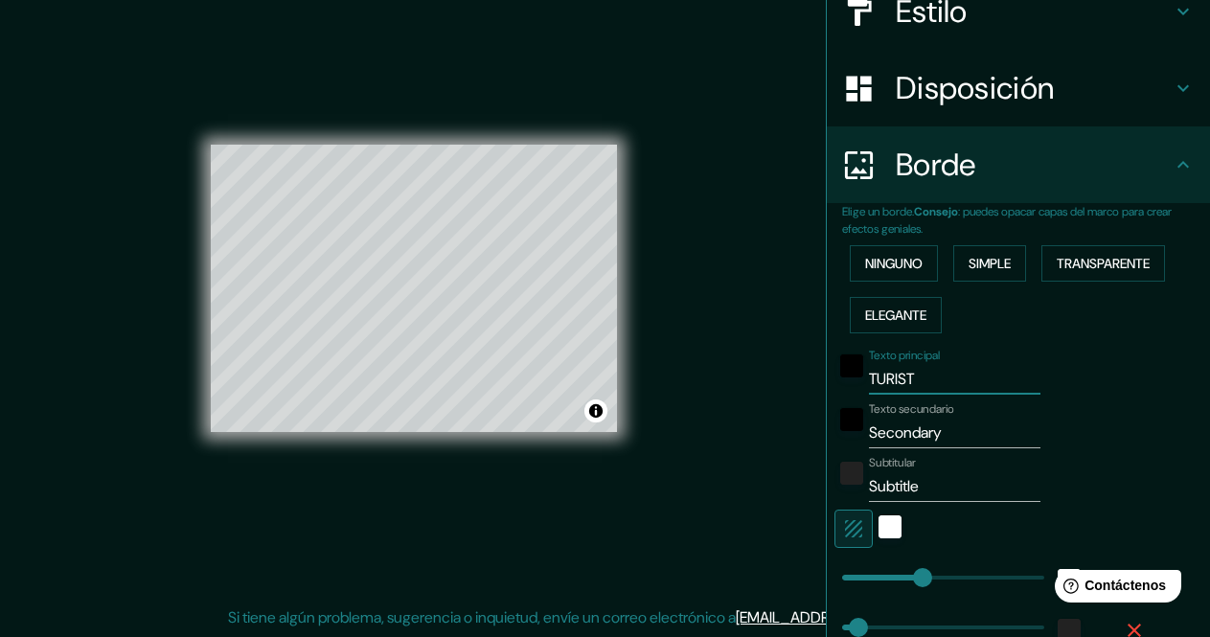
type input "TURISTI"
type input "170"
type input "34"
type input "TURISTIC"
type input "170"
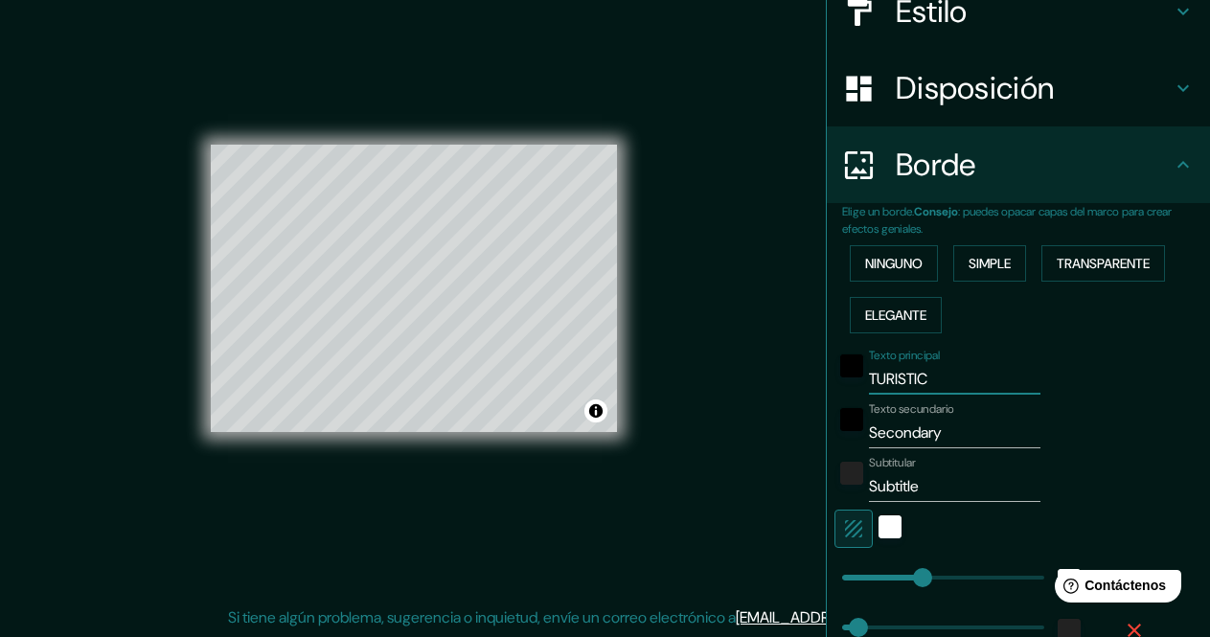
type input "34"
type input "TURISTIC"
type input "170"
type input "34"
type input "TURISTIC M"
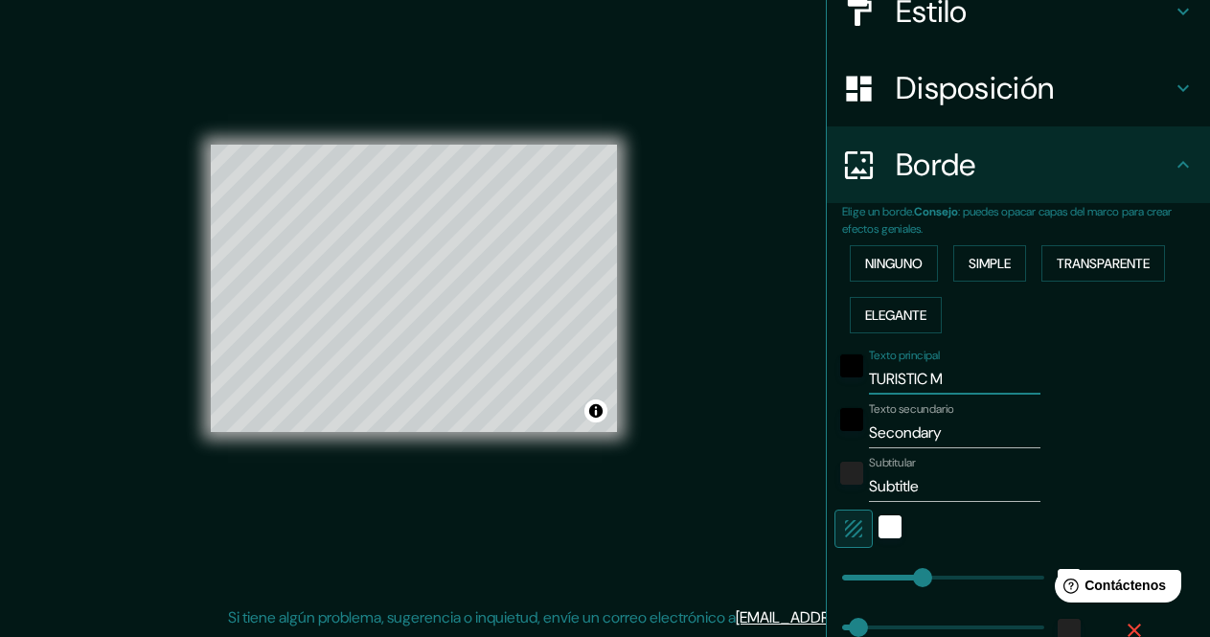
type input "170"
type input "34"
type input "TURISTIC MA"
type input "170"
type input "34"
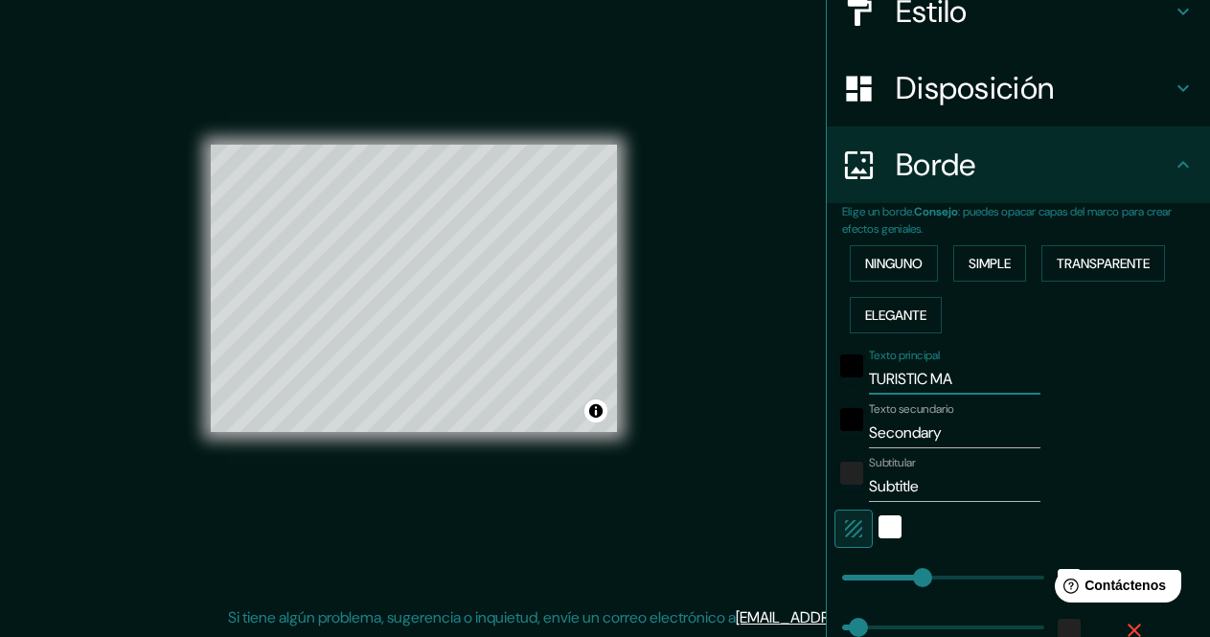
type input "TURISTIC MAP"
type input "170"
type input "34"
type input "TURISTIC MAP"
drag, startPoint x: 930, startPoint y: 424, endPoint x: 787, endPoint y: 421, distance: 142.7
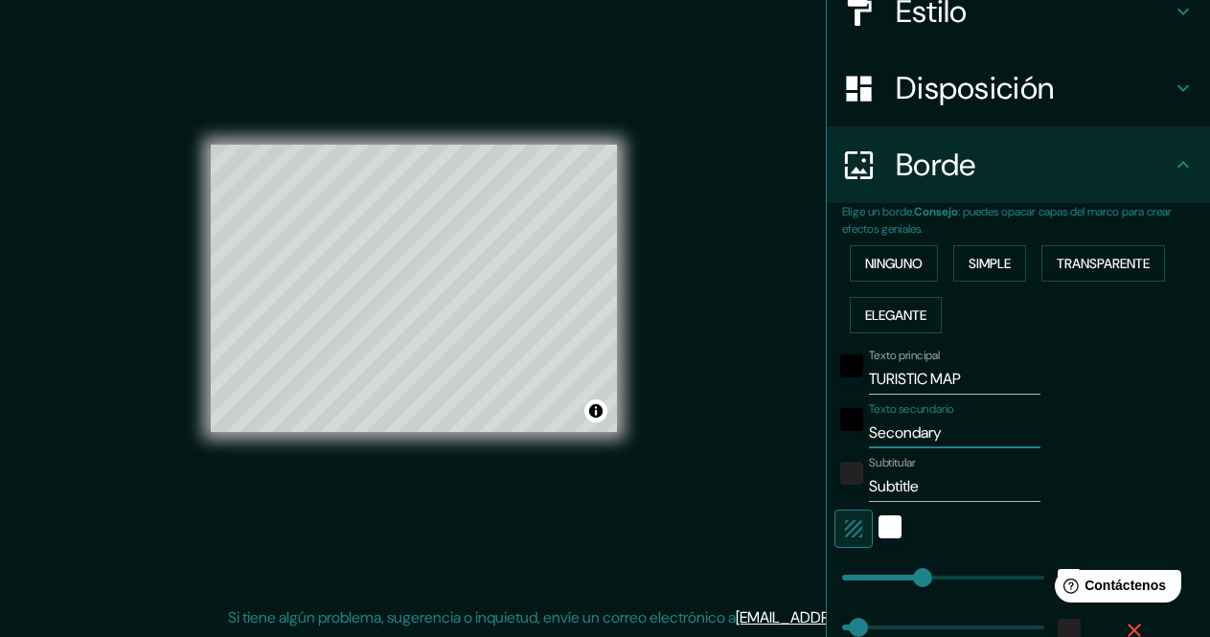
click at [787, 421] on div "Mappin Ubicación San José del Cabo, Baja California Sur, México Patas Estilo Di…" at bounding box center [605, 304] width 1210 height 666
type input "S"
type input "170"
type input "34"
type input "SA"
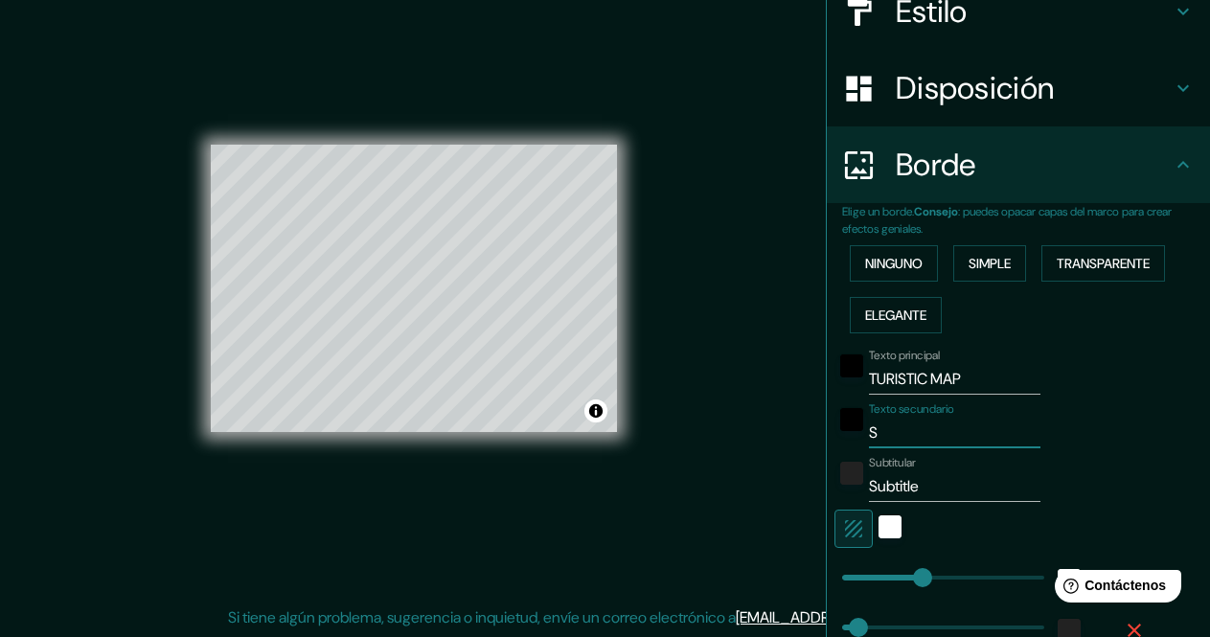
type input "170"
type input "34"
type input "SAN"
type input "170"
type input "34"
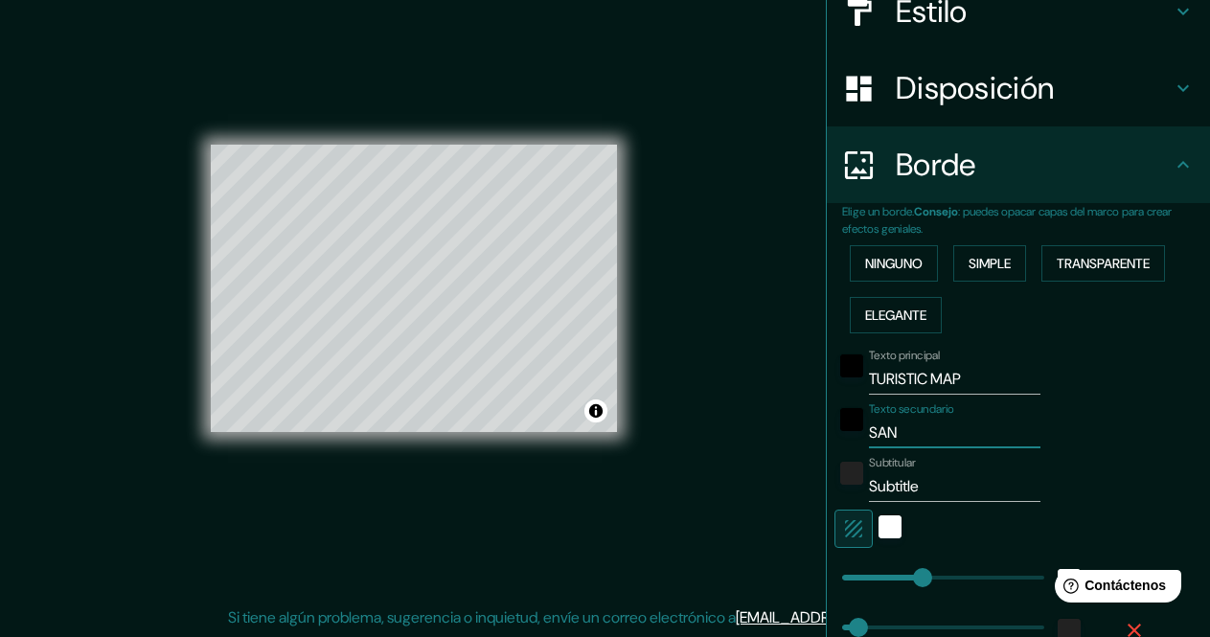
type input "SAN"
type input "170"
type input "34"
type input "SAN J"
type input "170"
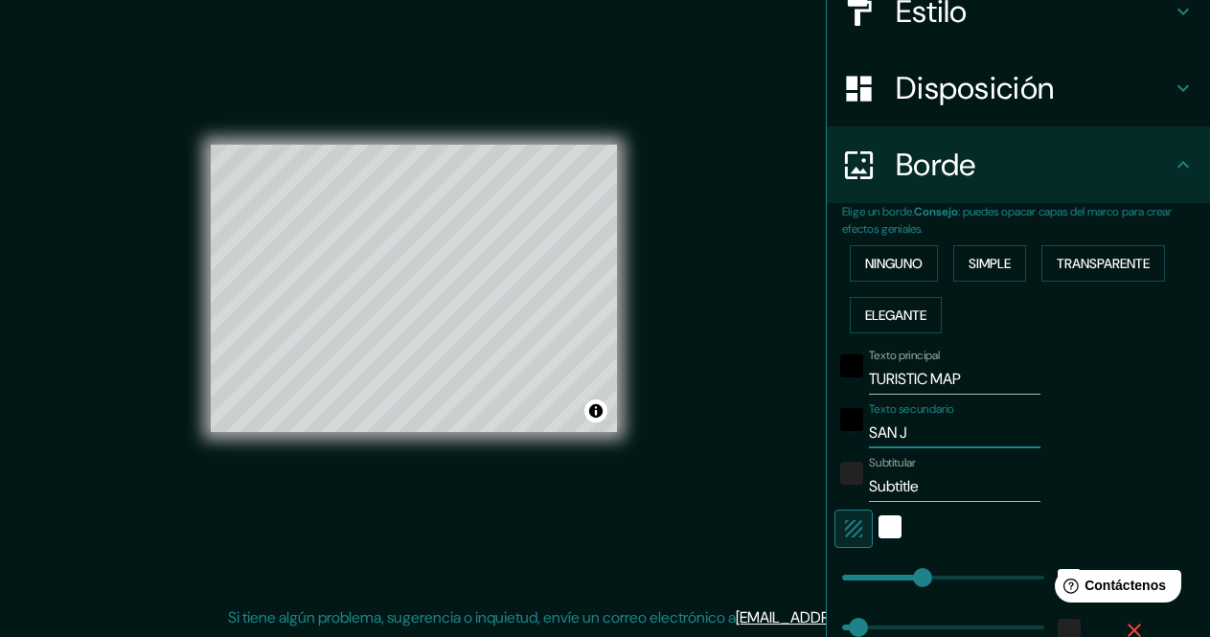
type input "34"
type input "SAN JO"
type input "170"
type input "34"
type input "SAN JOS"
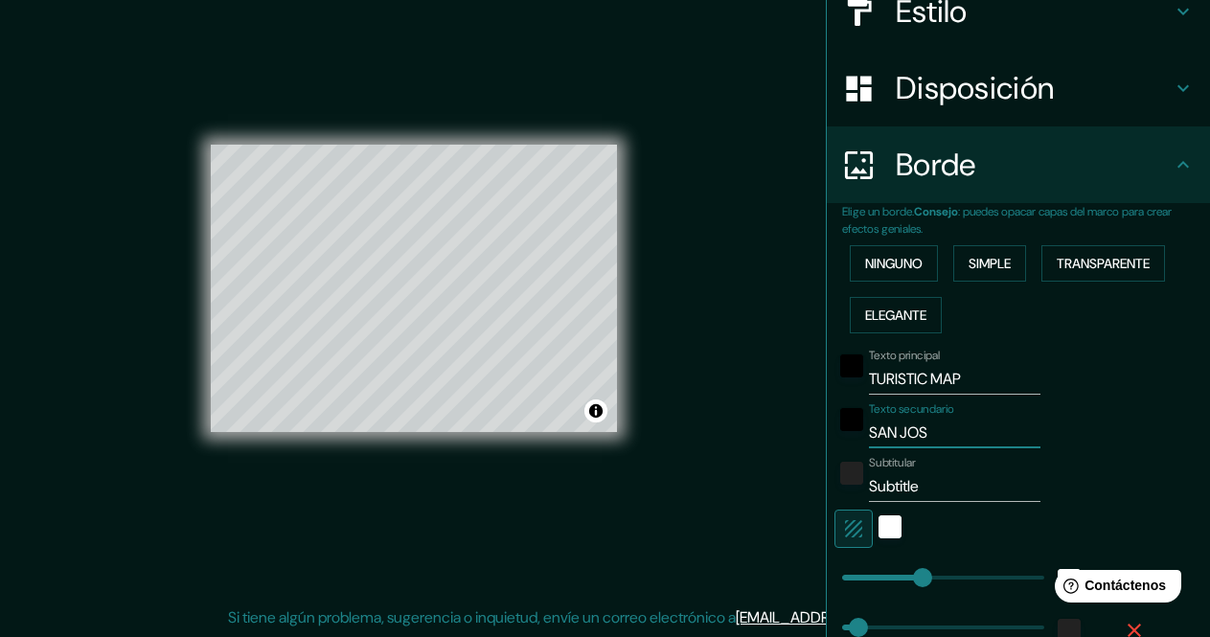
type input "170"
type input "34"
type input "SAN JOSE"
type input "170"
type input "34"
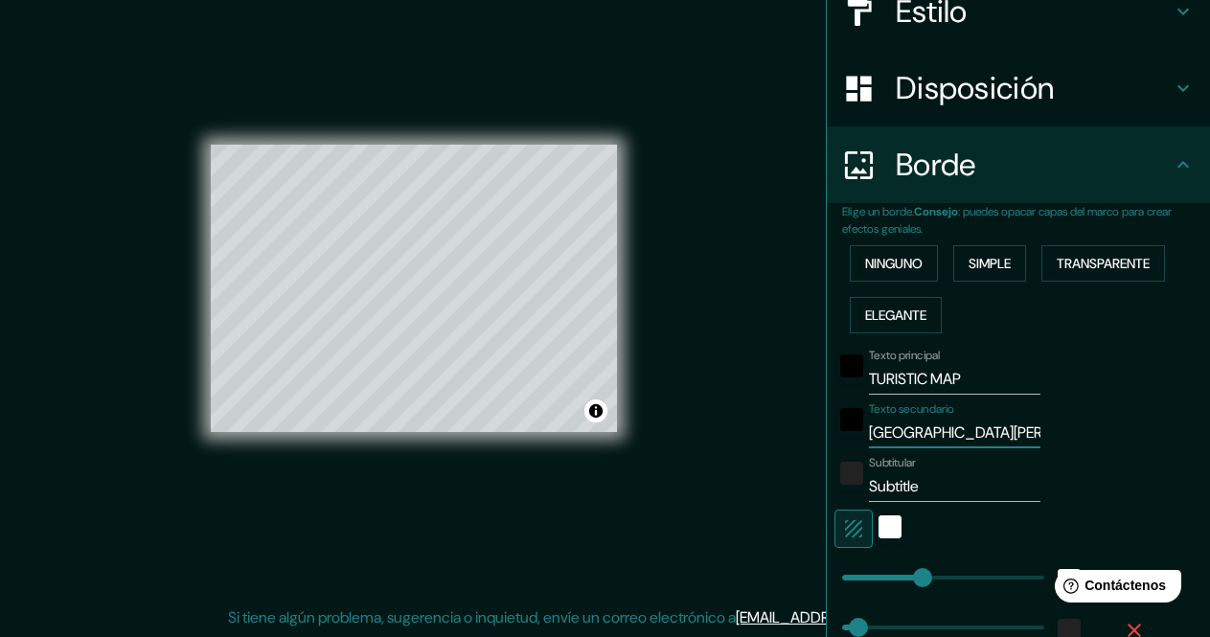
type input "SAN JOSE"
type input "170"
type input "34"
type input "SAN JOSE D"
type input "170"
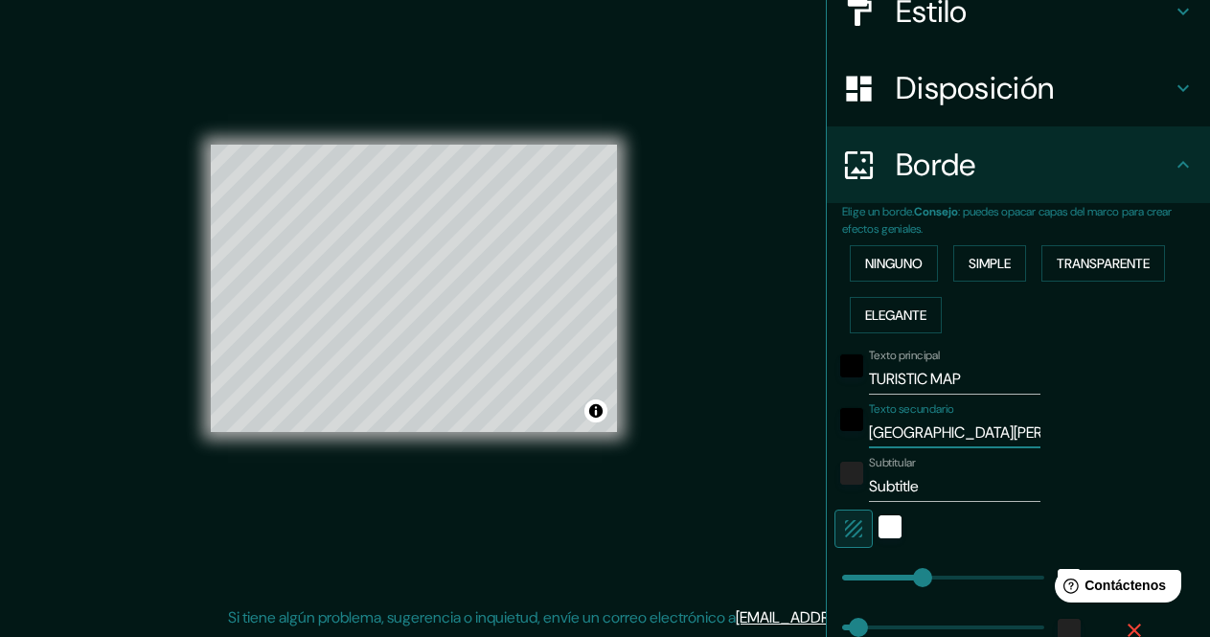
type input "34"
type input "SAN JOSE DE"
type input "170"
type input "34"
type input "SAN JOSE DEL"
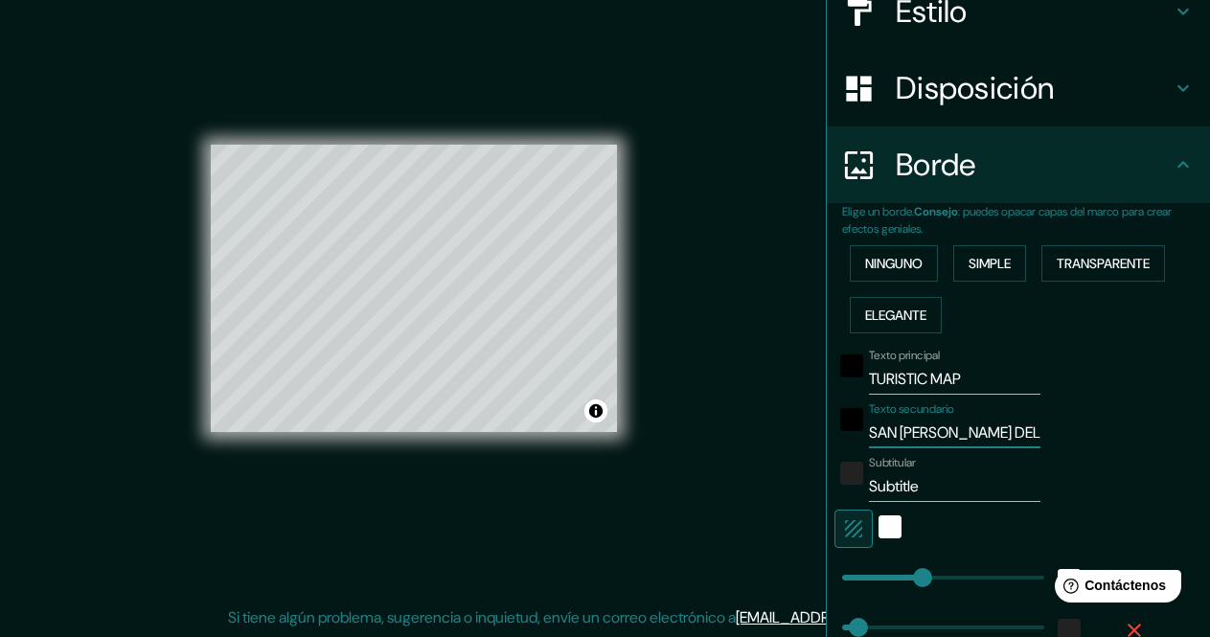
type input "170"
type input "34"
type input "SAN JOSE DEL"
type input "170"
type input "34"
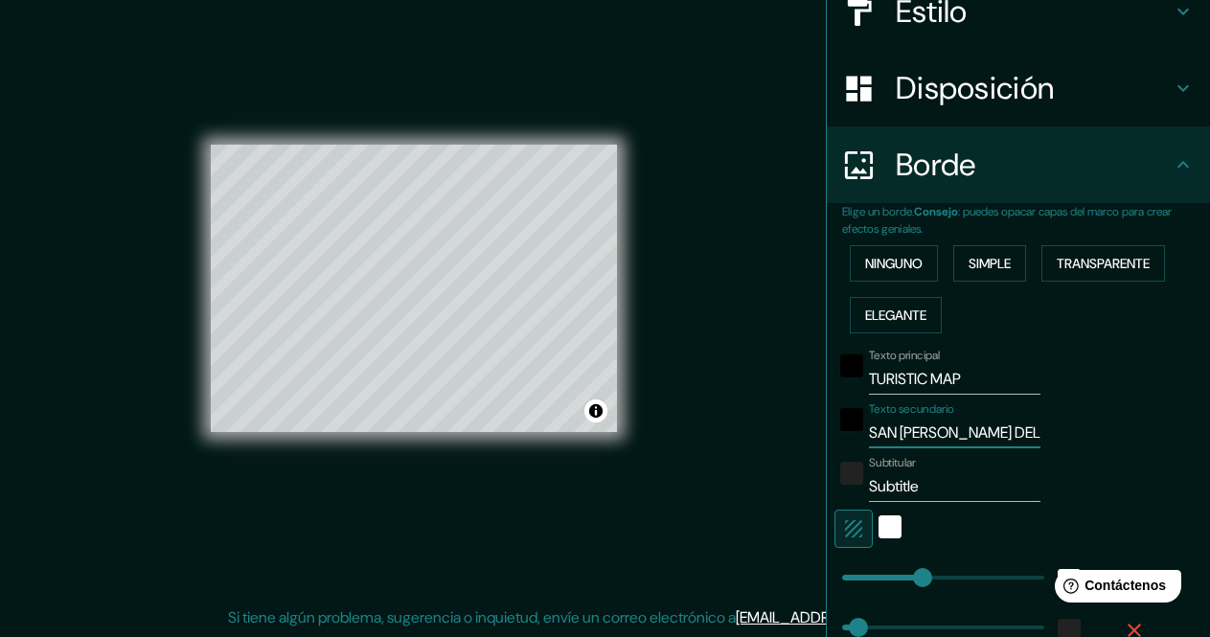
type input "SAN JOSE DEL C"
type input "170"
type input "34"
type input "SAN JOSE DEL CA"
type input "170"
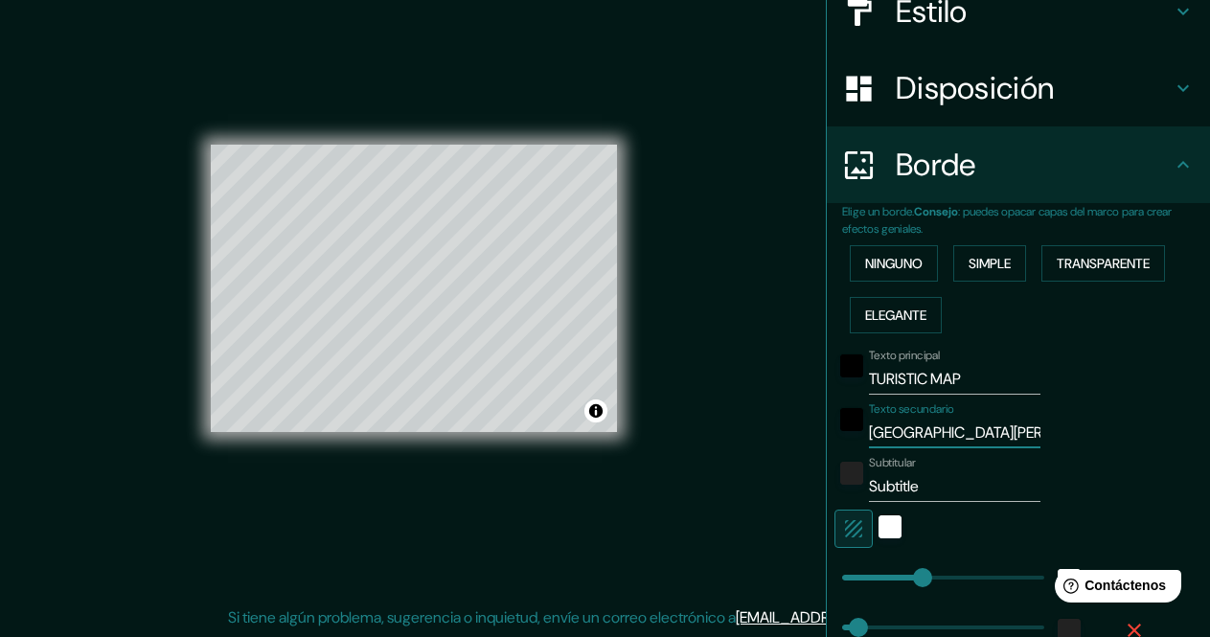
type input "34"
type input "SAN JOSE DEL CAB"
type input "170"
type input "34"
type input "SAN JOSE DEL CABO"
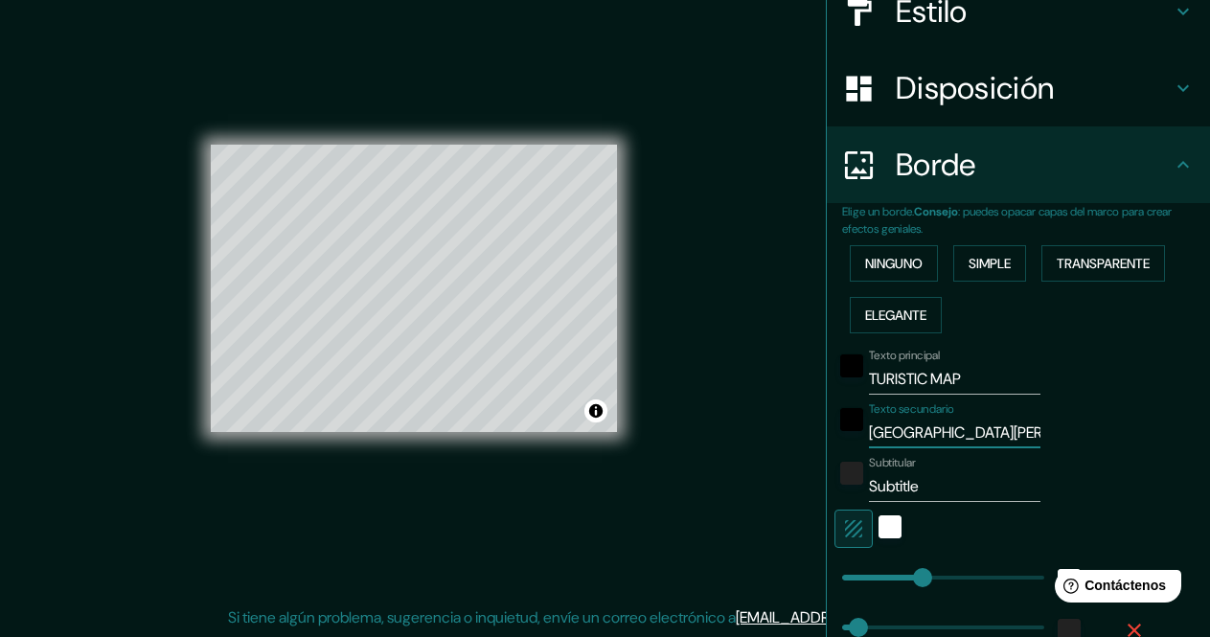
type input "170"
type input "34"
type input "SAN JOSE DEL CABO"
drag, startPoint x: 926, startPoint y: 487, endPoint x: 769, endPoint y: 471, distance: 157.9
click at [769, 471] on div "Mappin Ubicación San José del Cabo, Baja California Sur, México Patas Estilo Di…" at bounding box center [605, 304] width 1210 height 666
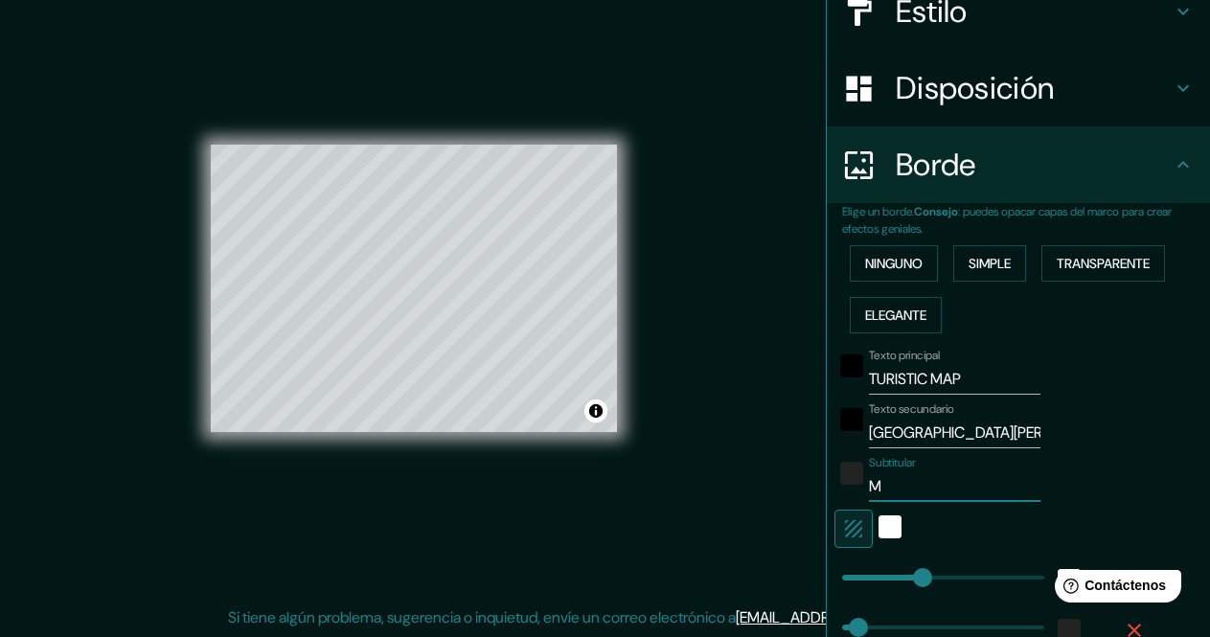
type input "ME"
type input "170"
type input "34"
type input "MEX"
type input "170"
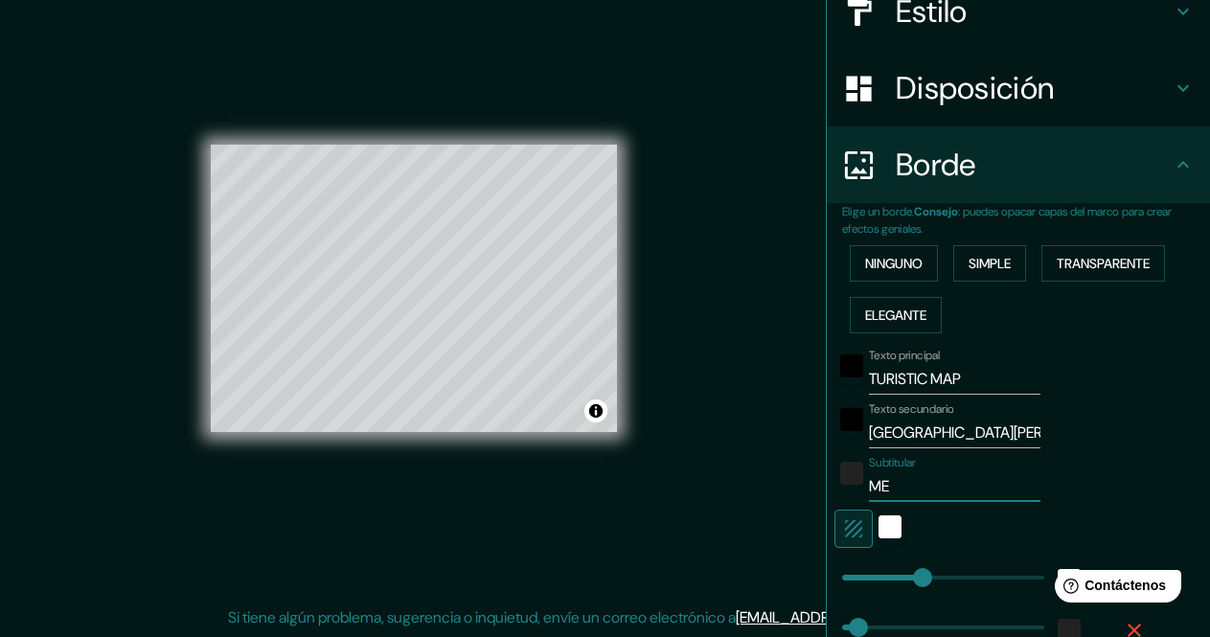
type input "34"
type input "MEXIC"
type input "170"
type input "34"
type input "[GEOGRAPHIC_DATA]"
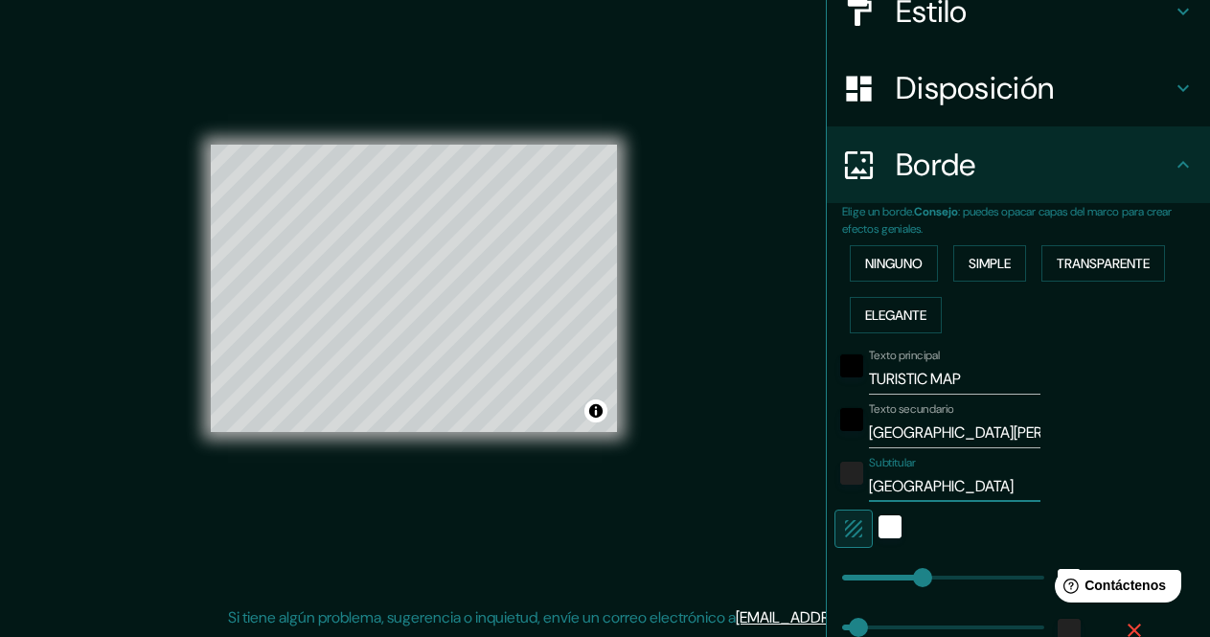
type input "170"
type input "34"
type input "[GEOGRAPHIC_DATA]"
click at [878, 526] on div "blanco" at bounding box center [889, 526] width 23 height 23
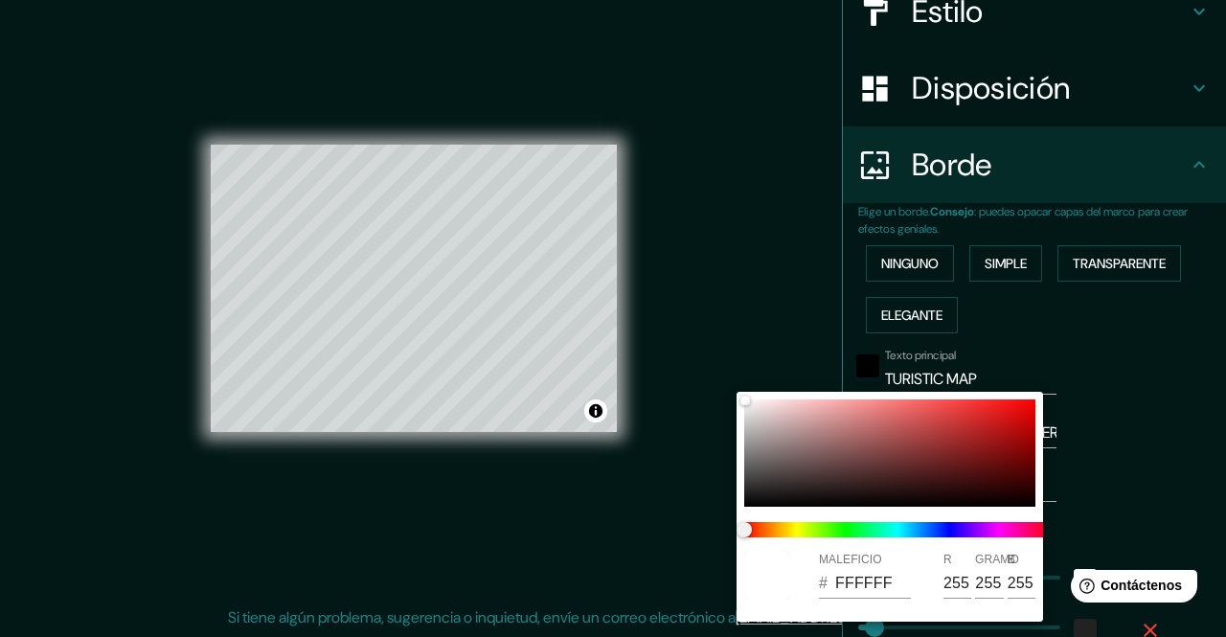
click at [1059, 524] on div at bounding box center [613, 318] width 1226 height 637
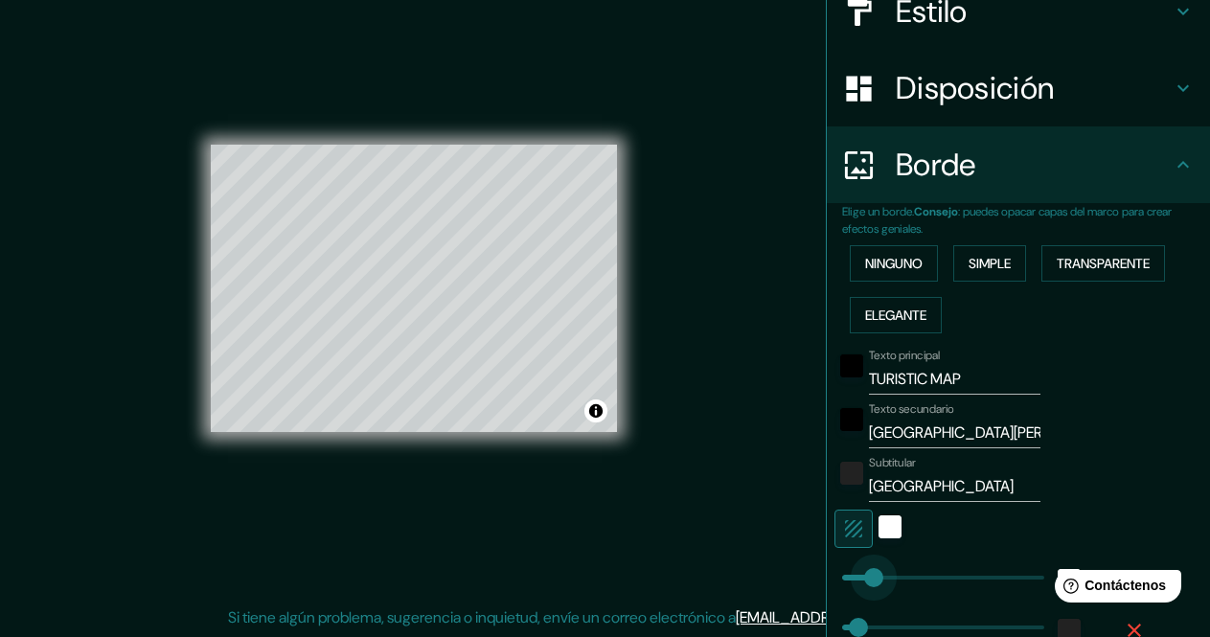
type input "58"
drag, startPoint x: 912, startPoint y: 577, endPoint x: 853, endPoint y: 573, distance: 58.6
type input "34"
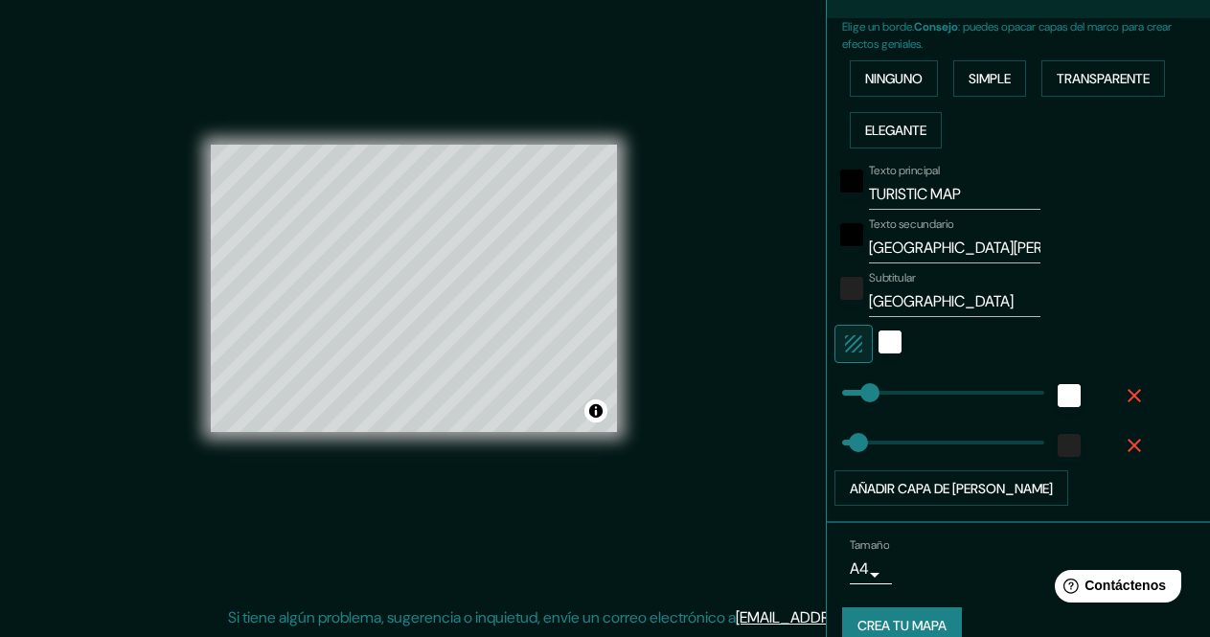
scroll to position [458, 0]
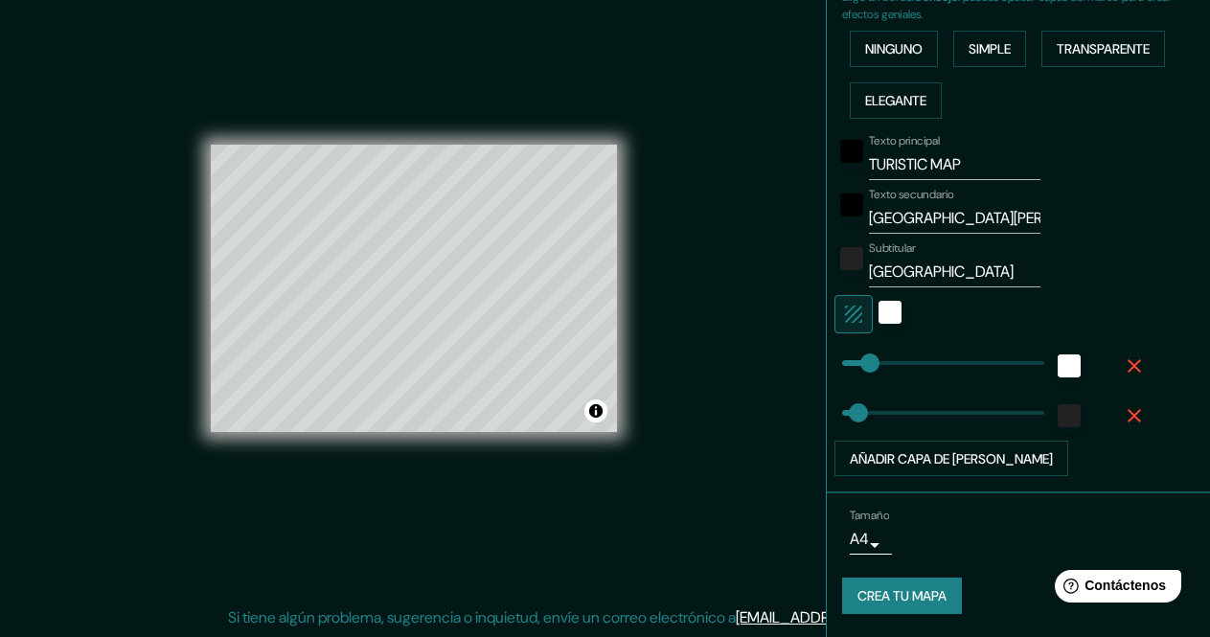
click at [884, 597] on font "Crea tu mapa" at bounding box center [901, 596] width 89 height 17
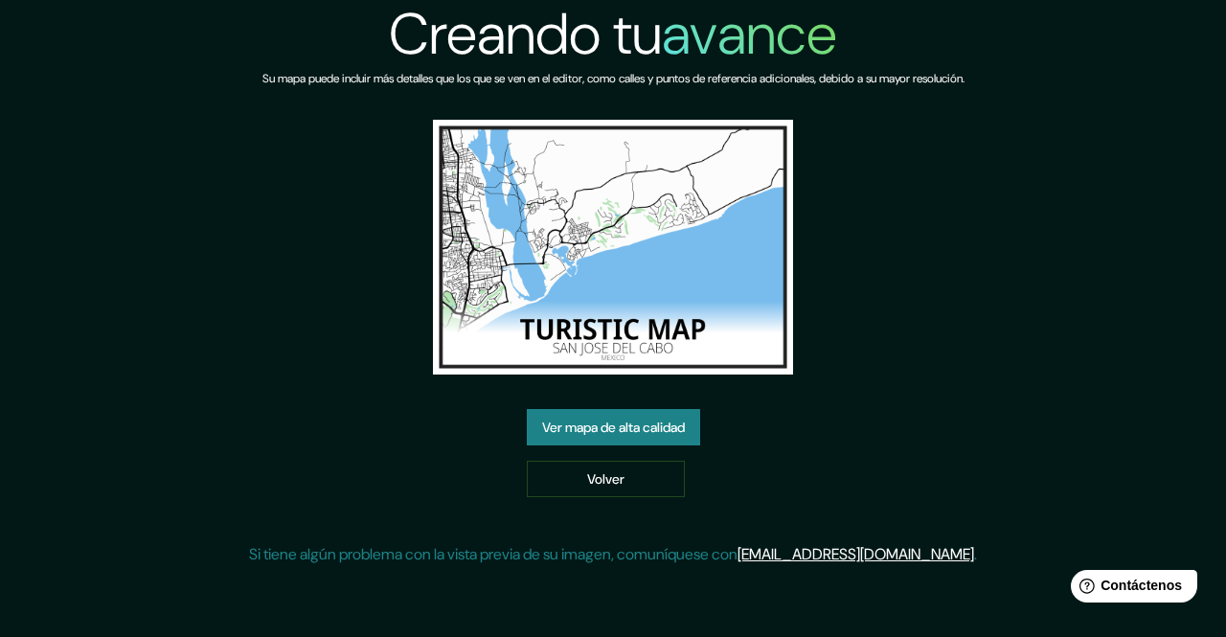
click at [654, 423] on font "Ver mapa de alta calidad" at bounding box center [613, 427] width 143 height 17
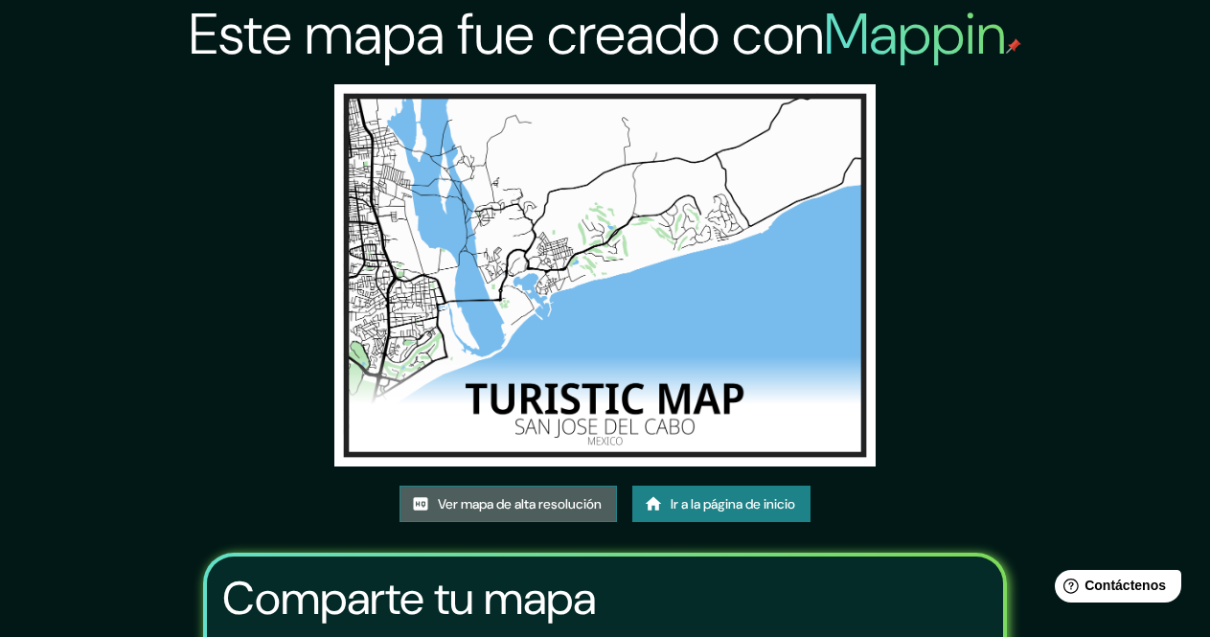
click at [534, 508] on font "Ver mapa de alta resolución" at bounding box center [520, 503] width 164 height 17
